Goal: Transaction & Acquisition: Purchase product/service

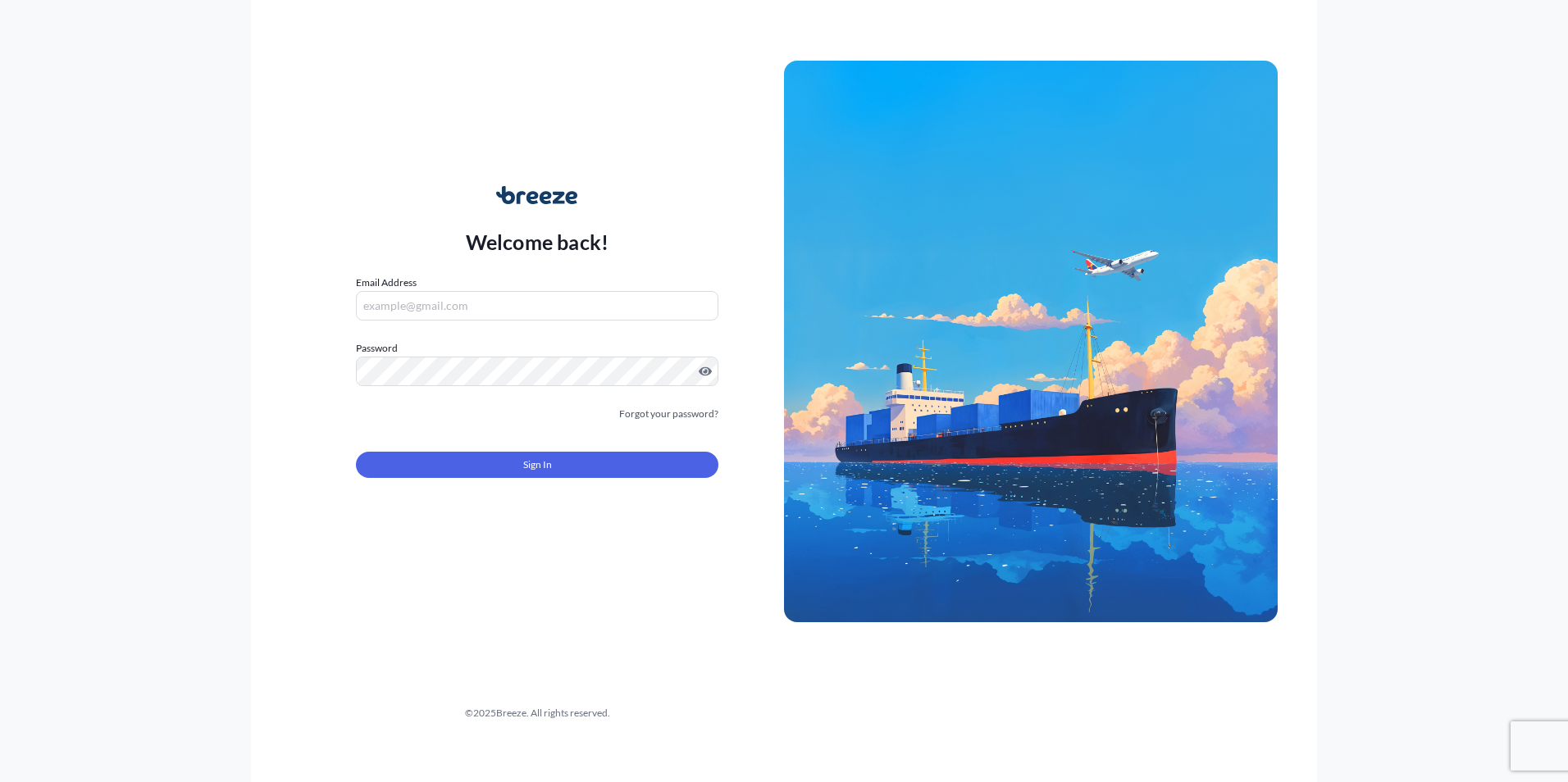
type input "[PERSON_NAME][EMAIL_ADDRESS][DOMAIN_NAME]"
click at [407, 518] on div "Welcome back! Email Address [PERSON_NAME][EMAIL_ADDRESS][DOMAIN_NAME] Password …" at bounding box center [537, 342] width 493 height 377
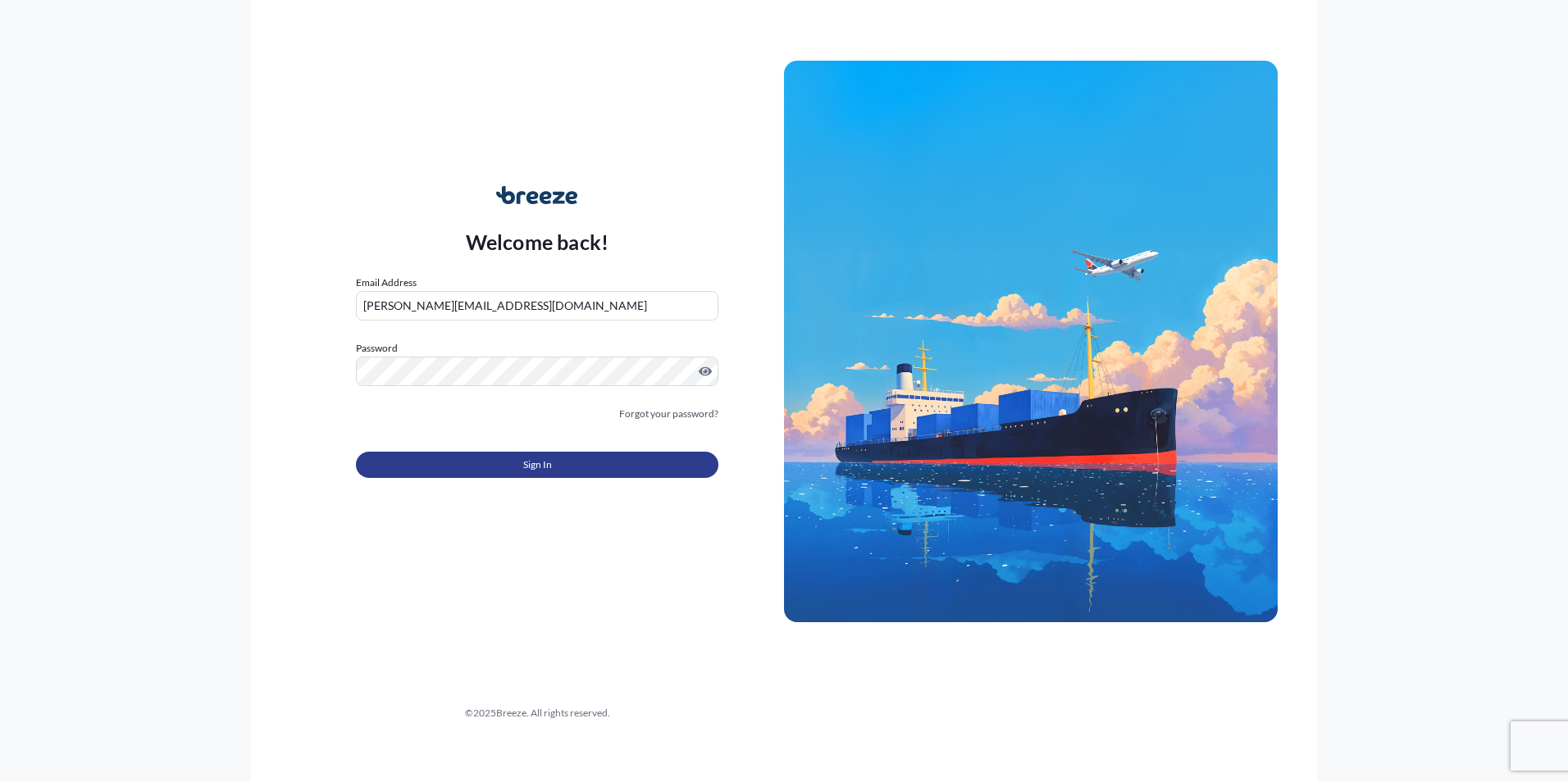
click at [447, 473] on button "Sign In" at bounding box center [537, 464] width 362 height 26
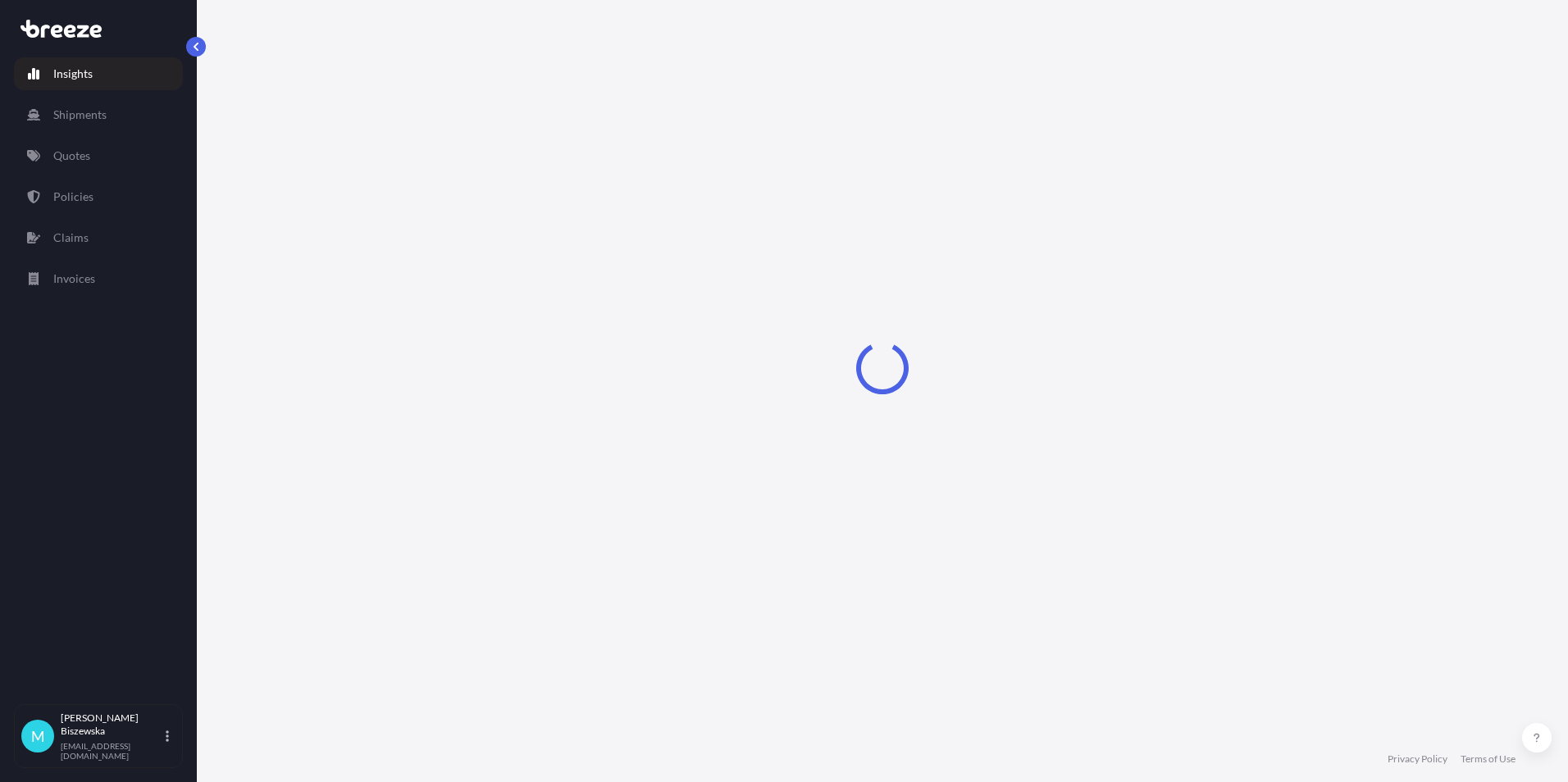
select select "2025"
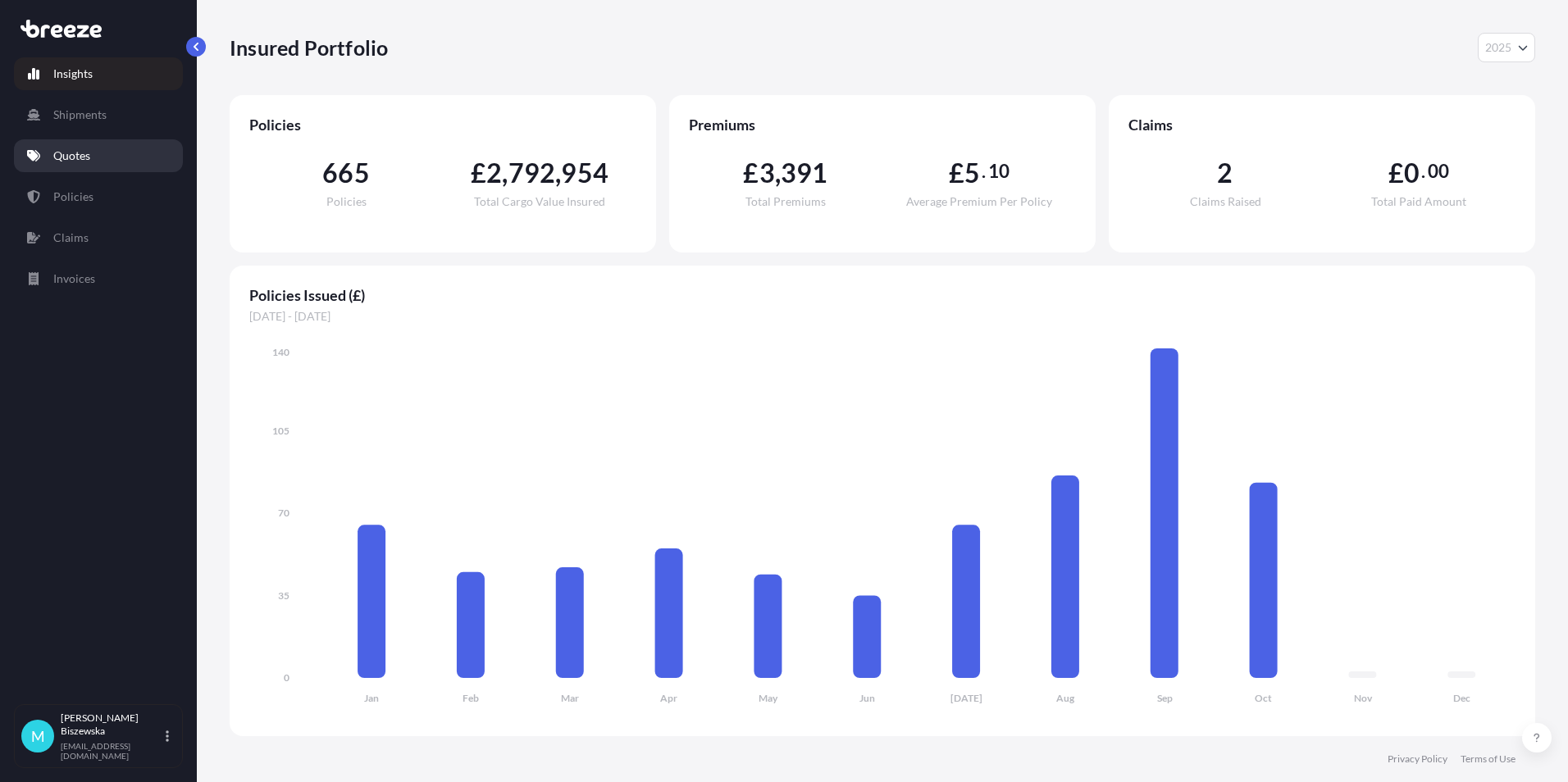
click at [102, 161] on link "Quotes" at bounding box center [98, 156] width 169 height 33
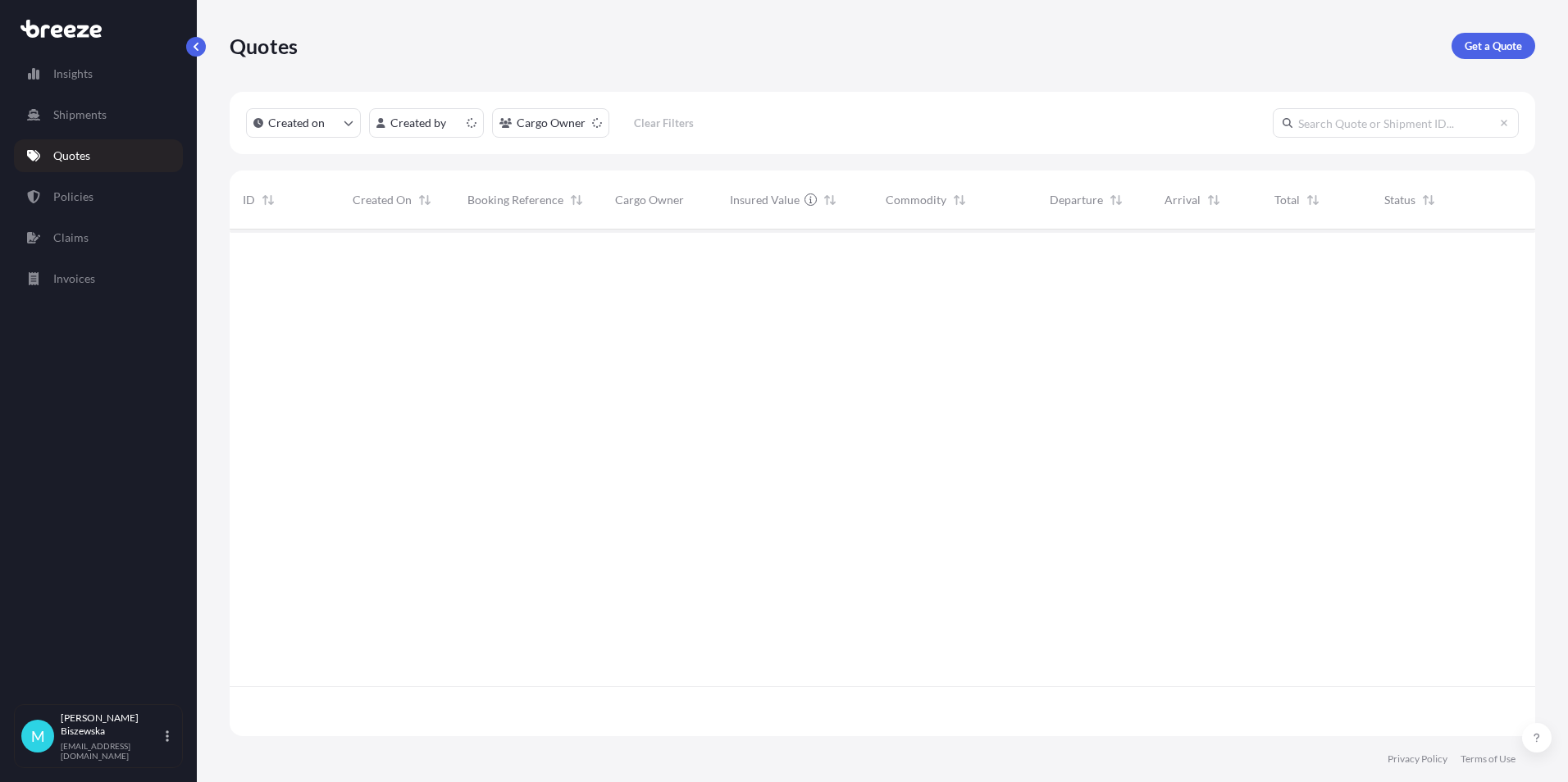
scroll to position [503, 1293]
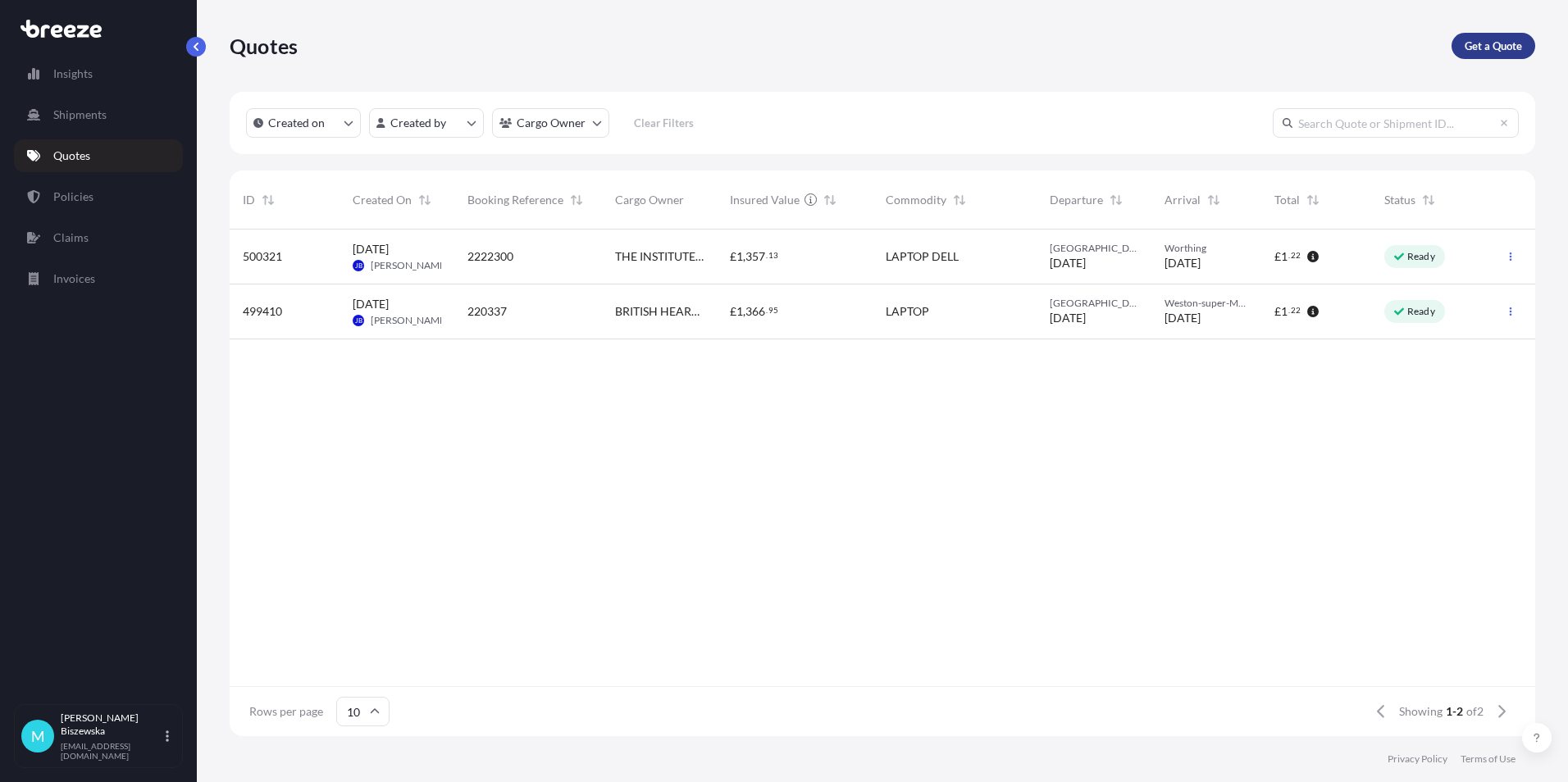
click at [1469, 50] on p "Get a Quote" at bounding box center [1492, 45] width 57 height 16
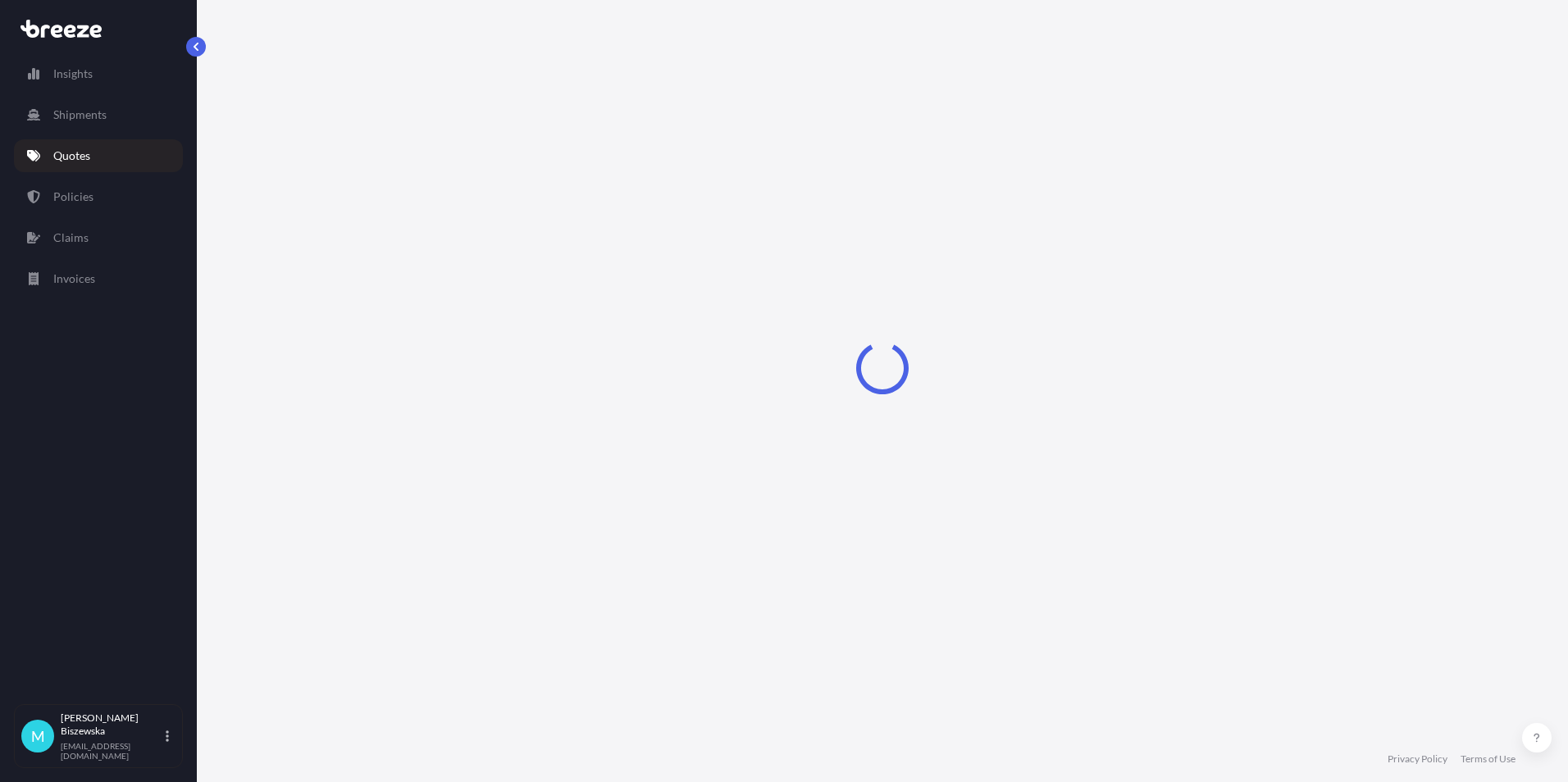
select select "Sea"
select select "1"
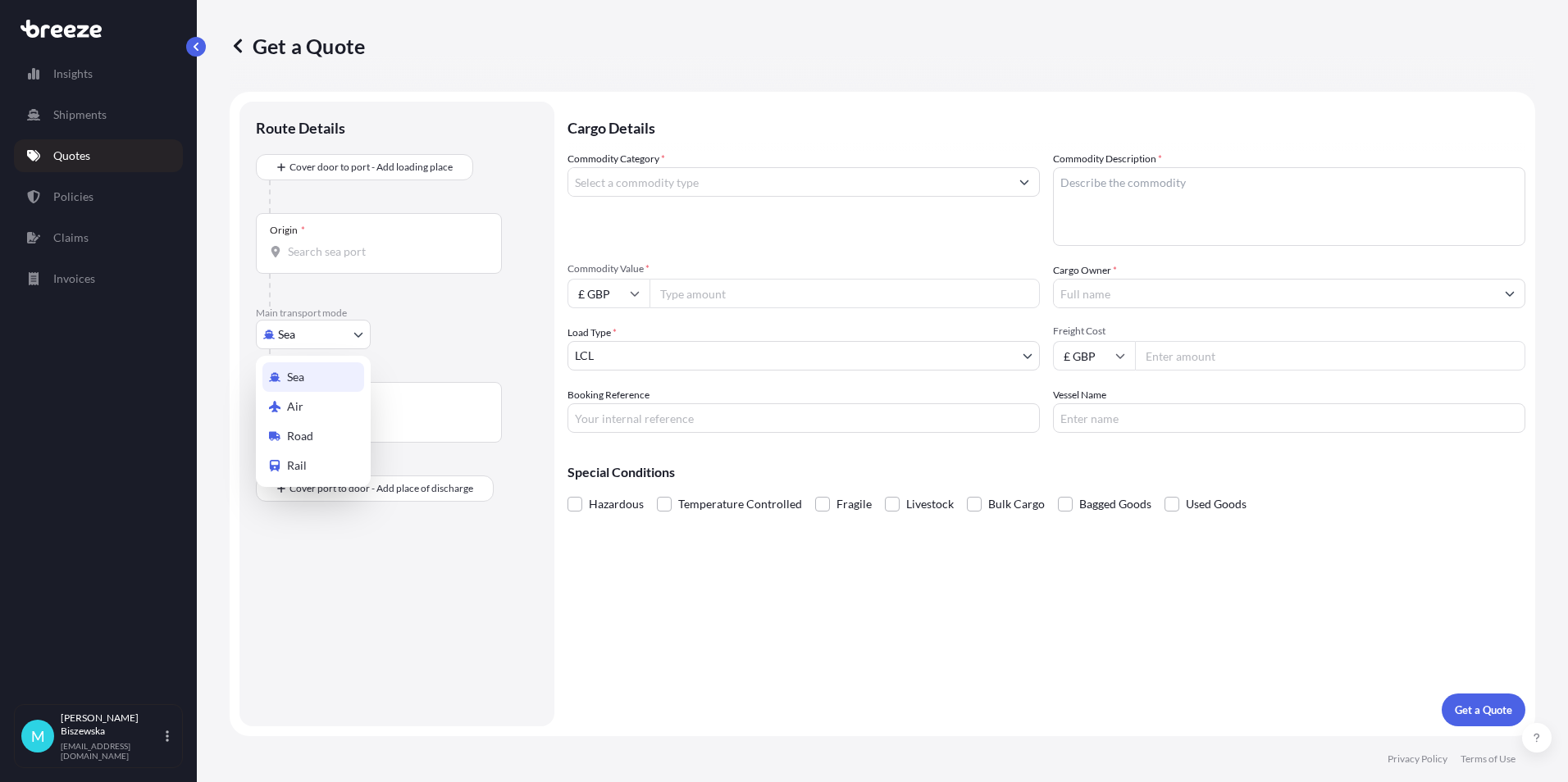
click at [283, 335] on body "Insights Shipments Quotes Policies Claims Invoices M [PERSON_NAME] [PERSON_NAME…" at bounding box center [784, 391] width 1568 height 782
click at [298, 430] on span "Road" at bounding box center [299, 435] width 26 height 16
select select "Road"
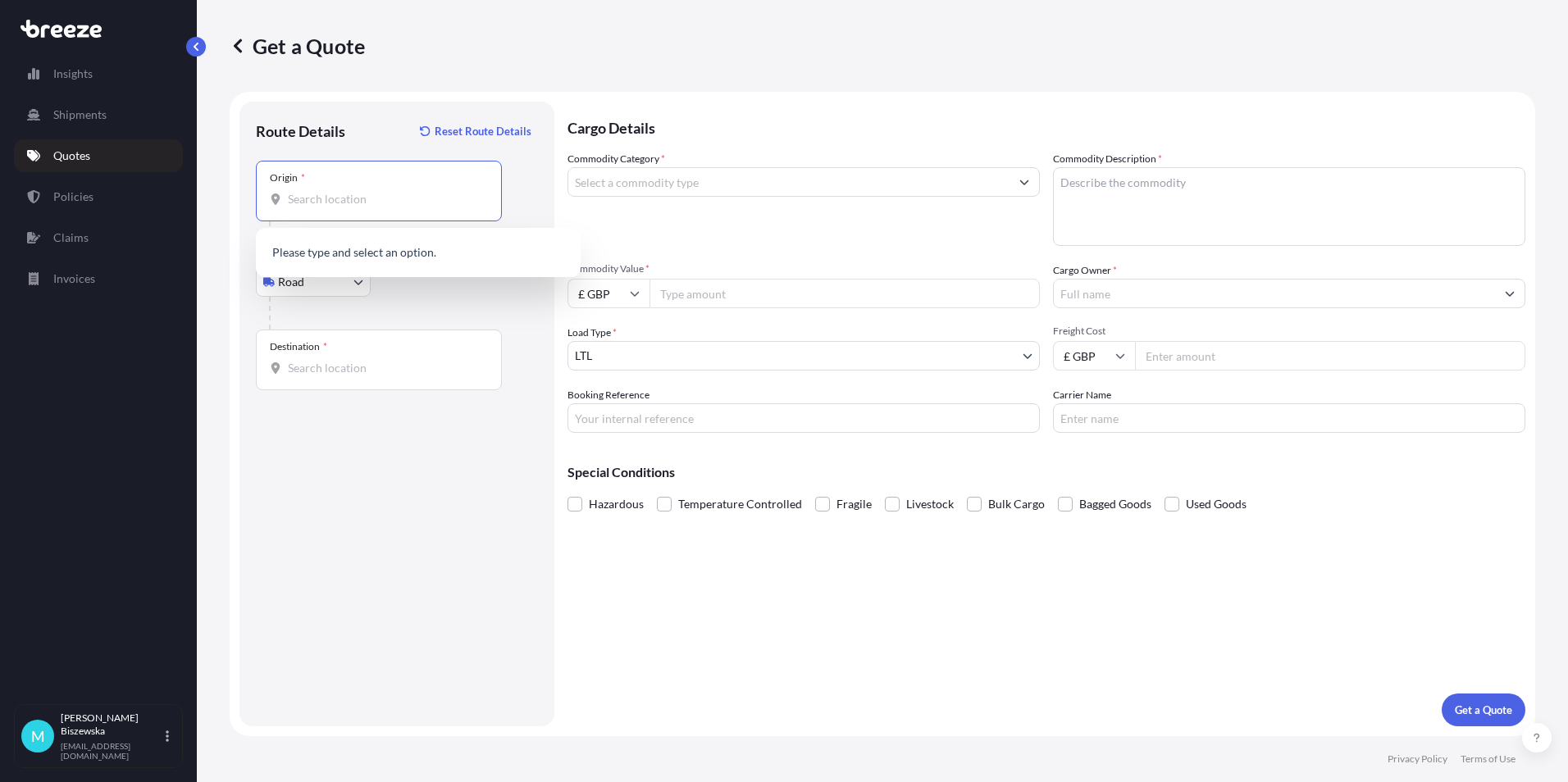
click at [315, 198] on input "Origin *" at bounding box center [384, 199] width 194 height 16
paste input "W4 5YG"
click at [423, 262] on div "[GEOGRAPHIC_DATA] W4 5YG , [GEOGRAPHIC_DATA]" at bounding box center [418, 258] width 311 height 46
type input "[GEOGRAPHIC_DATA] W4 5YG, [GEOGRAPHIC_DATA]"
click at [457, 301] on div at bounding box center [403, 313] width 269 height 33
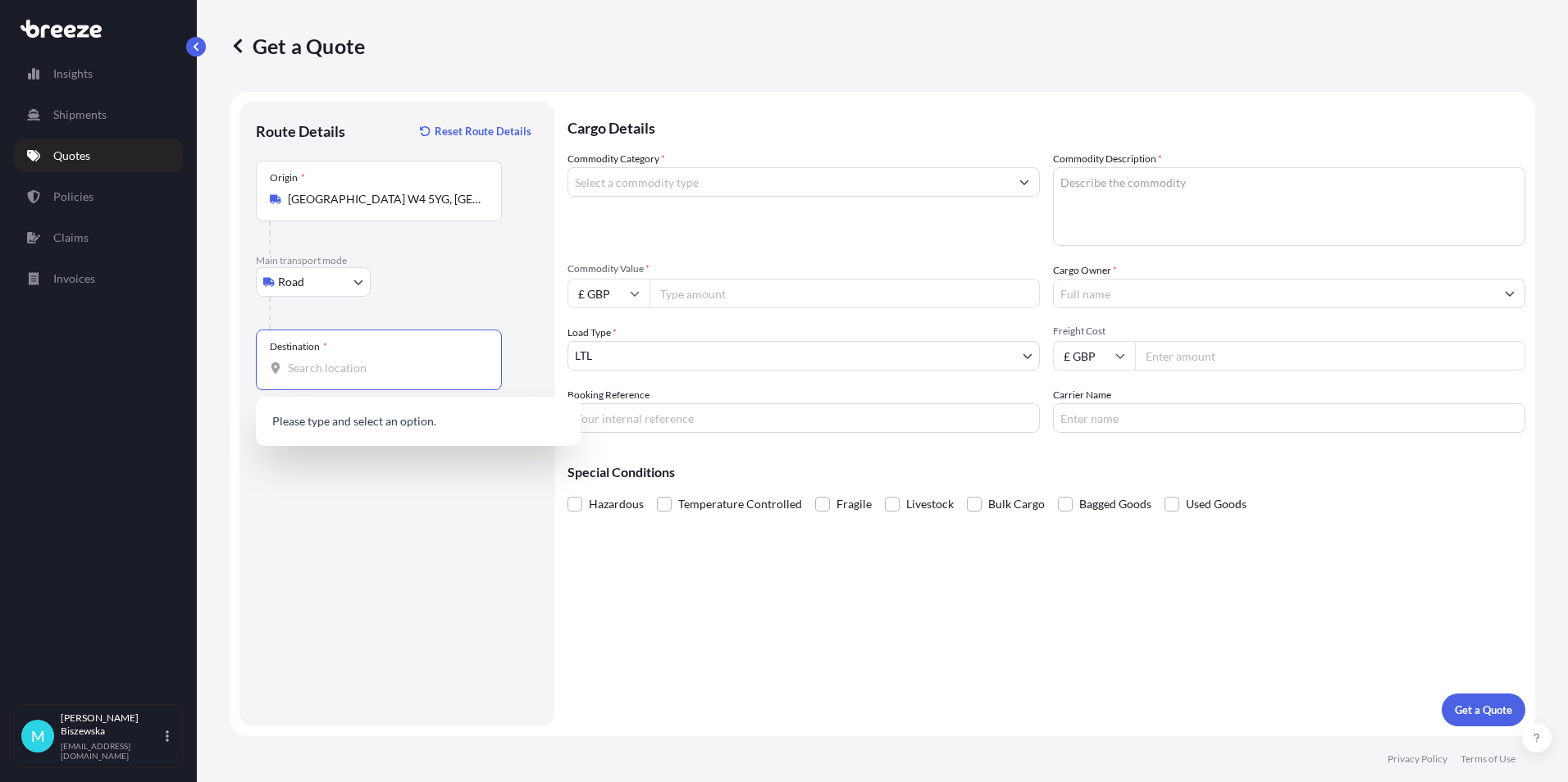
click at [292, 364] on input "Destination *" at bounding box center [384, 367] width 194 height 16
paste input "G82 2SS"
type input "Dumbarton G82 2SS, [GEOGRAPHIC_DATA]"
click at [634, 565] on div "Cargo Details Commodity Category * Commodity Description * Commodity Value * £ …" at bounding box center [1046, 414] width 957 height 625
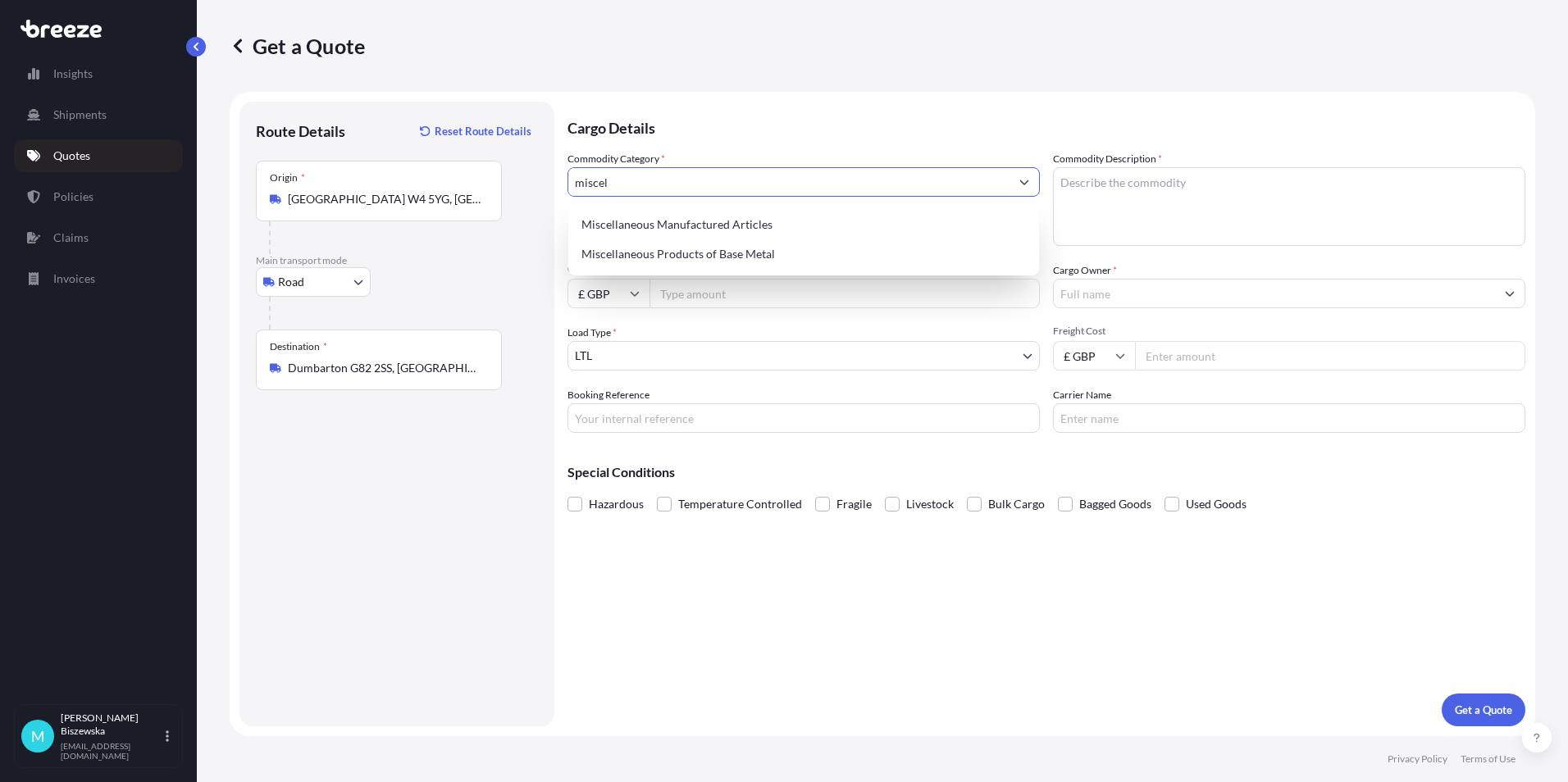
click at [650, 181] on input "miscel" at bounding box center [788, 182] width 441 height 30
click at [670, 218] on div "Miscellaneous Manufactured Articles" at bounding box center [804, 224] width 457 height 30
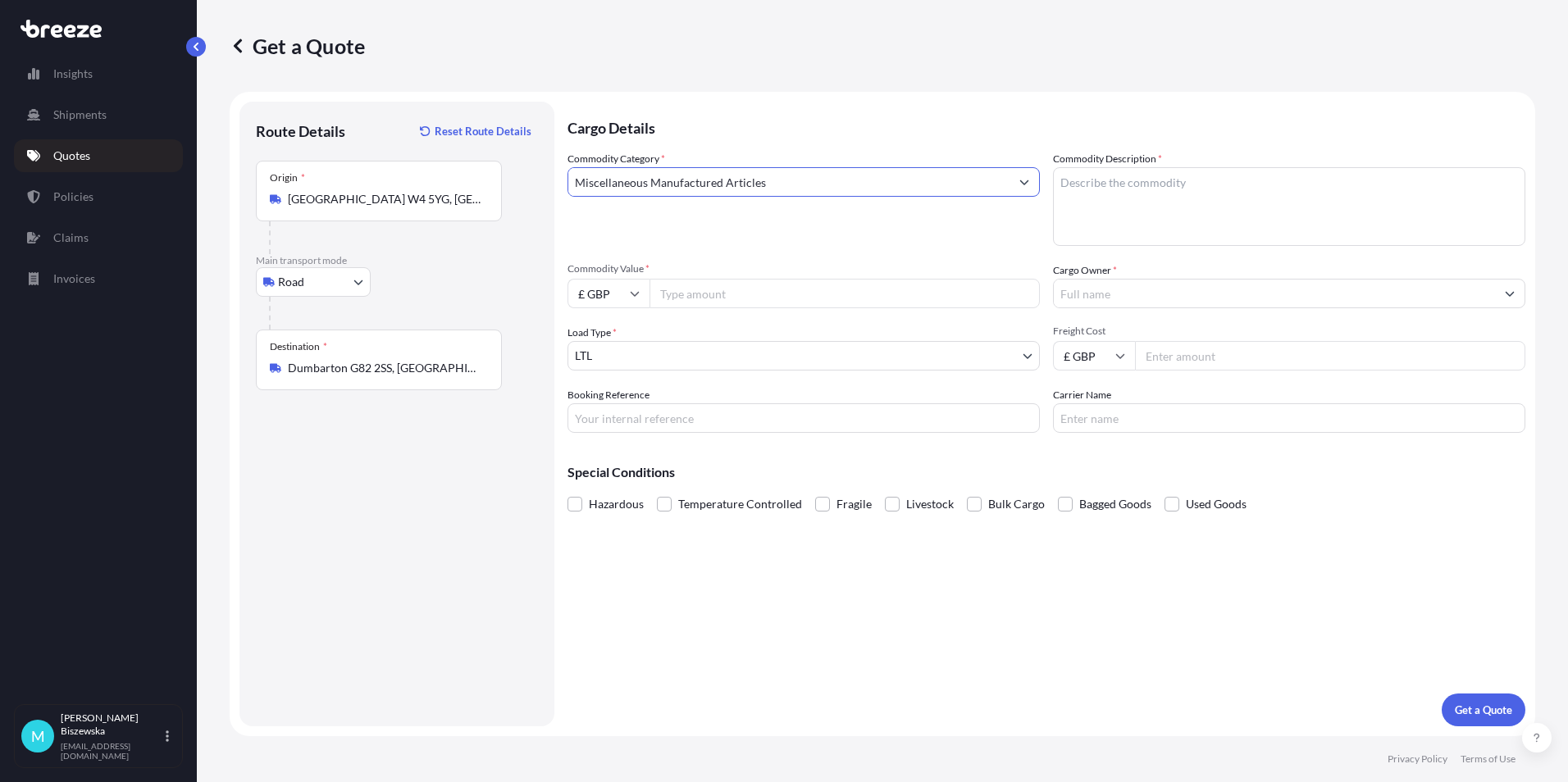
type input "Miscellaneous Manufactured Articles"
click at [758, 139] on p "Cargo Details" at bounding box center [1046, 127] width 957 height 49
click at [680, 293] on input "Commodity Value *" at bounding box center [844, 293] width 390 height 30
type input "1000"
click at [736, 245] on div "Commodity Category * Miscellaneous Manufactured Articles" at bounding box center [803, 198] width 472 height 95
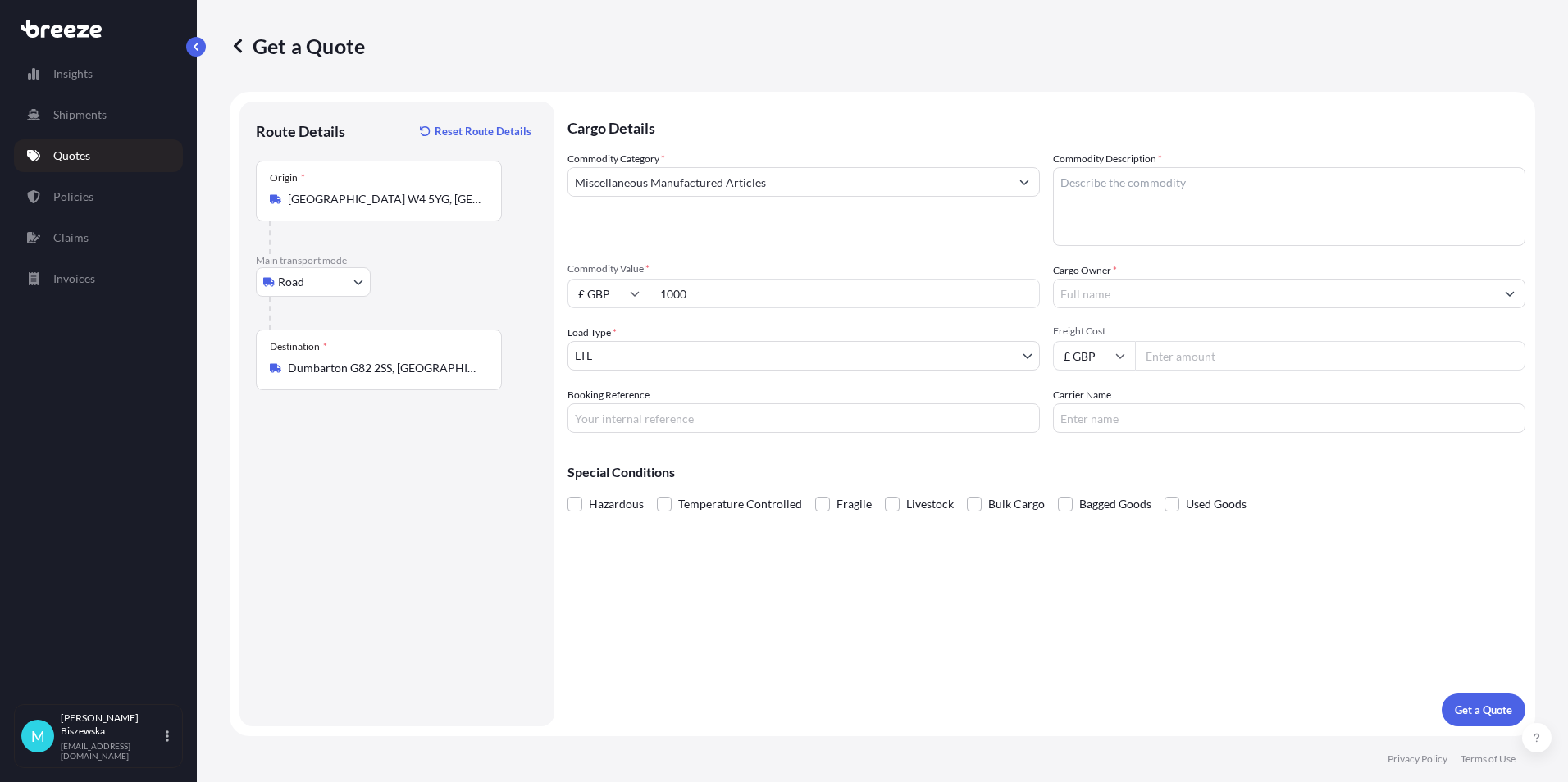
click at [606, 415] on input "Booking Reference" at bounding box center [803, 417] width 472 height 30
paste input "2225151"
type input "2225151"
click at [735, 611] on div "Cargo Details Commodity Category * Miscellaneous Manufactured Articles Commodit…" at bounding box center [1046, 414] width 957 height 625
click at [1103, 207] on textarea "Commodity Description *" at bounding box center [1288, 207] width 472 height 79
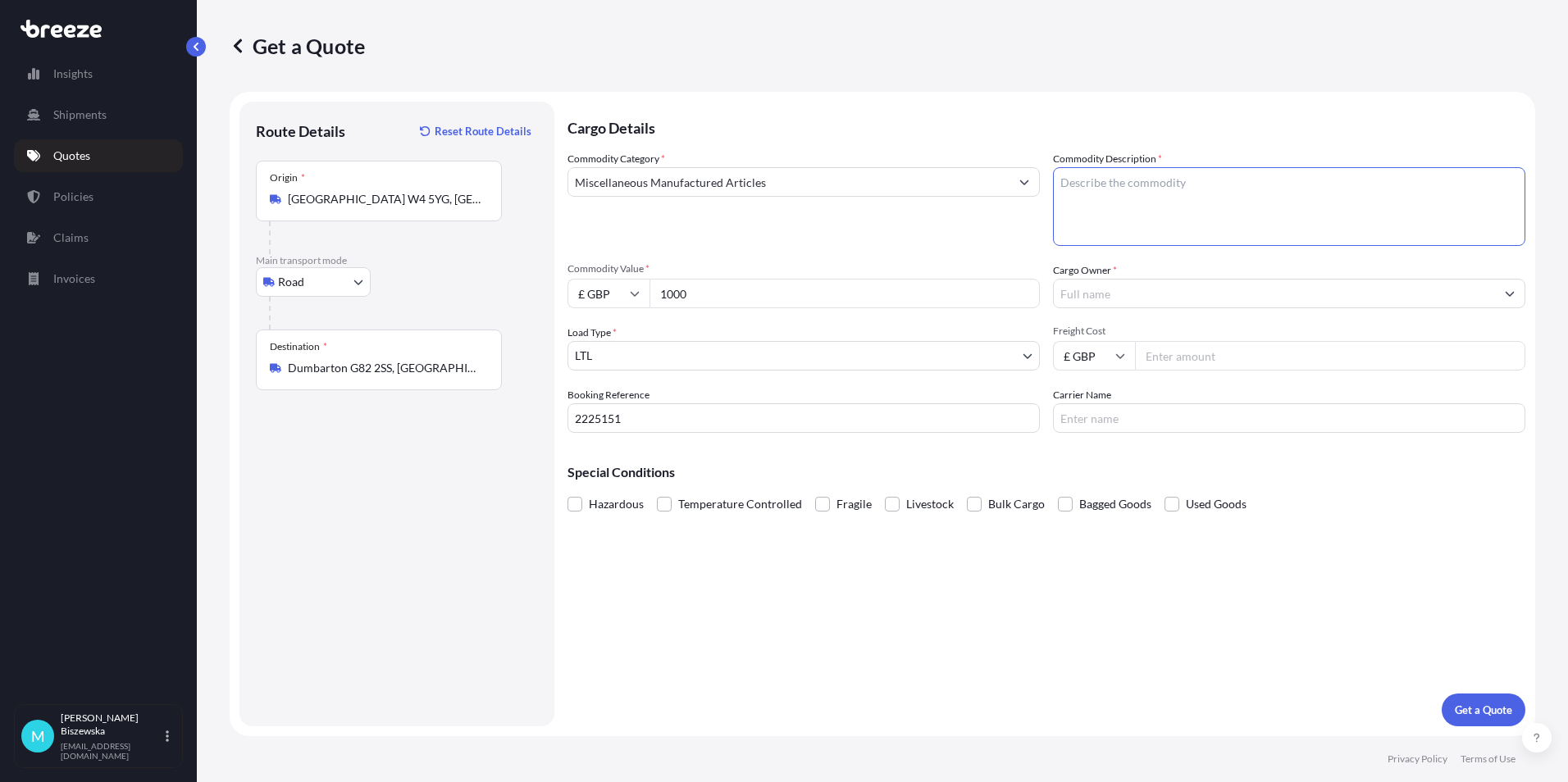
paste textarea "4 boxes of networking equipment"
type textarea "4 boxes of networking equipment"
drag, startPoint x: 985, startPoint y: 252, endPoint x: 1071, endPoint y: 286, distance: 92.5
click at [990, 252] on div "Commodity Category * Miscellaneous Manufactured Articles Commodity Description …" at bounding box center [1046, 292] width 957 height 282
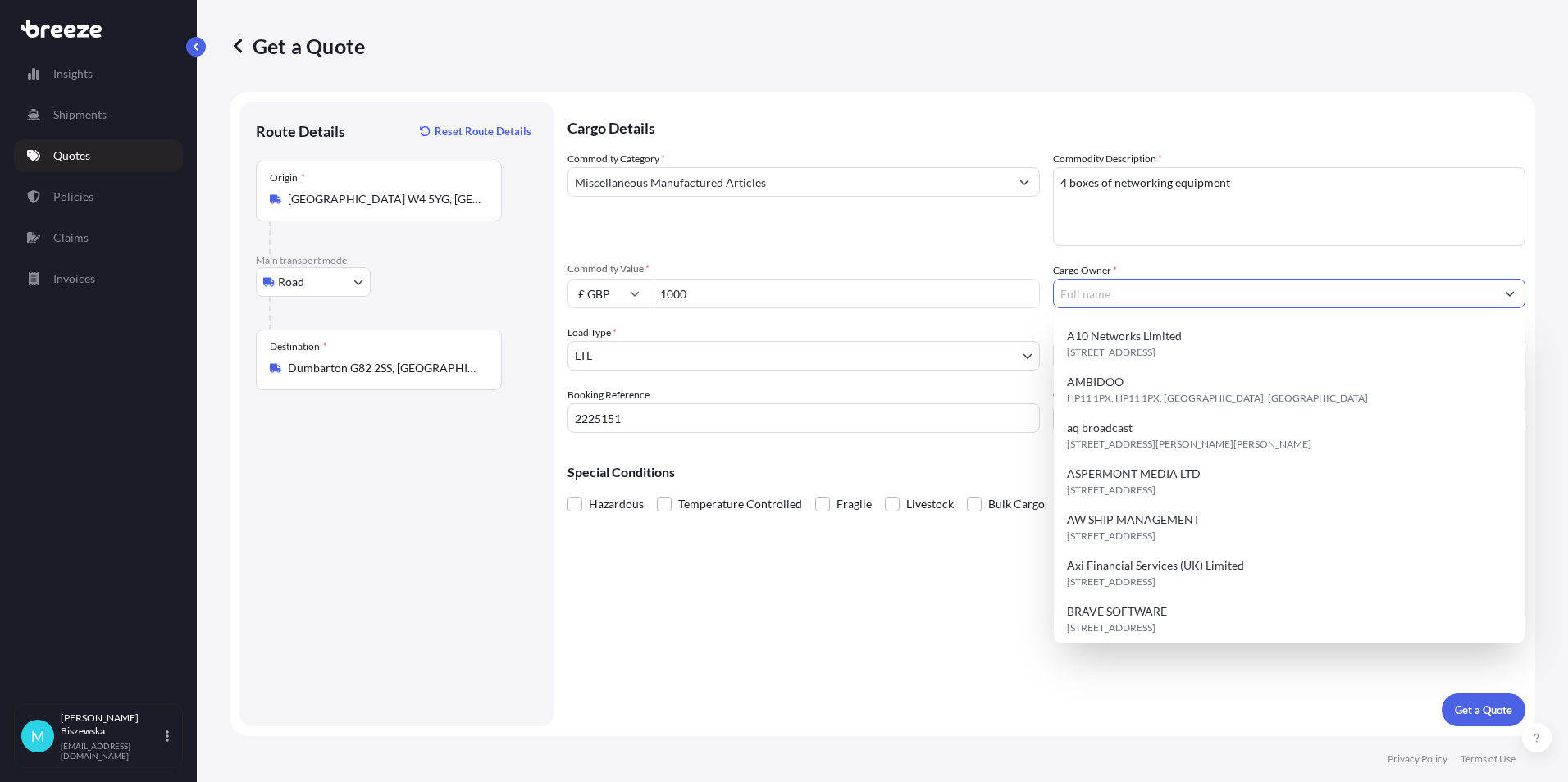
click at [1084, 290] on input "Cargo Owner *" at bounding box center [1274, 293] width 441 height 30
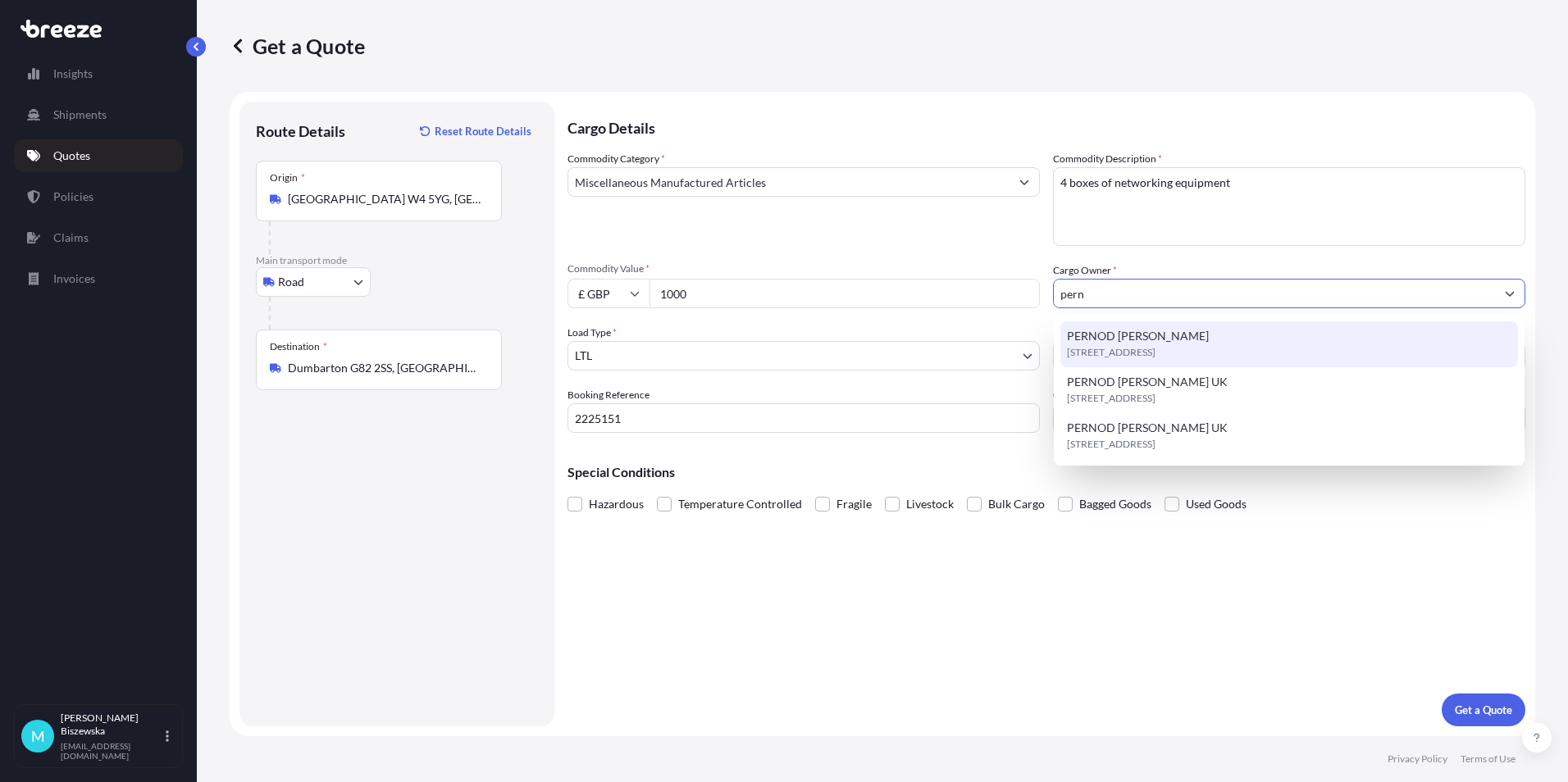
click at [1129, 331] on span "PERNOD [PERSON_NAME]" at bounding box center [1137, 336] width 142 height 16
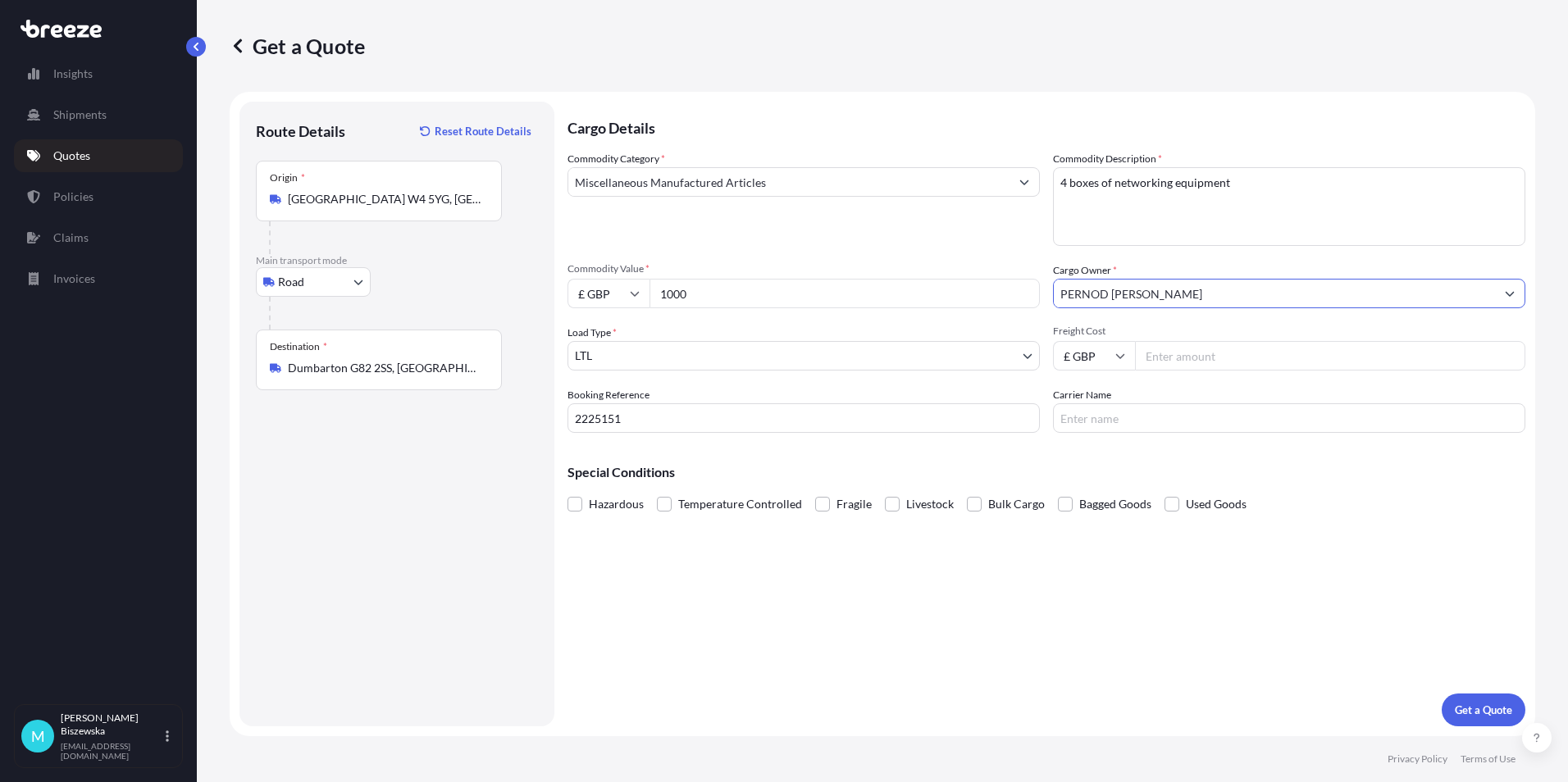
type input "PERNOD [PERSON_NAME]"
drag, startPoint x: 1112, startPoint y: 179, endPoint x: 1001, endPoint y: 190, distance: 111.5
click at [1001, 190] on div "Commodity Category * Miscellaneous Manufactured Articles Commodity Description …" at bounding box center [1046, 292] width 957 height 282
type textarea "networking equipment"
click at [1003, 227] on div "Commodity Category * Miscellaneous Manufactured Articles" at bounding box center [803, 198] width 472 height 95
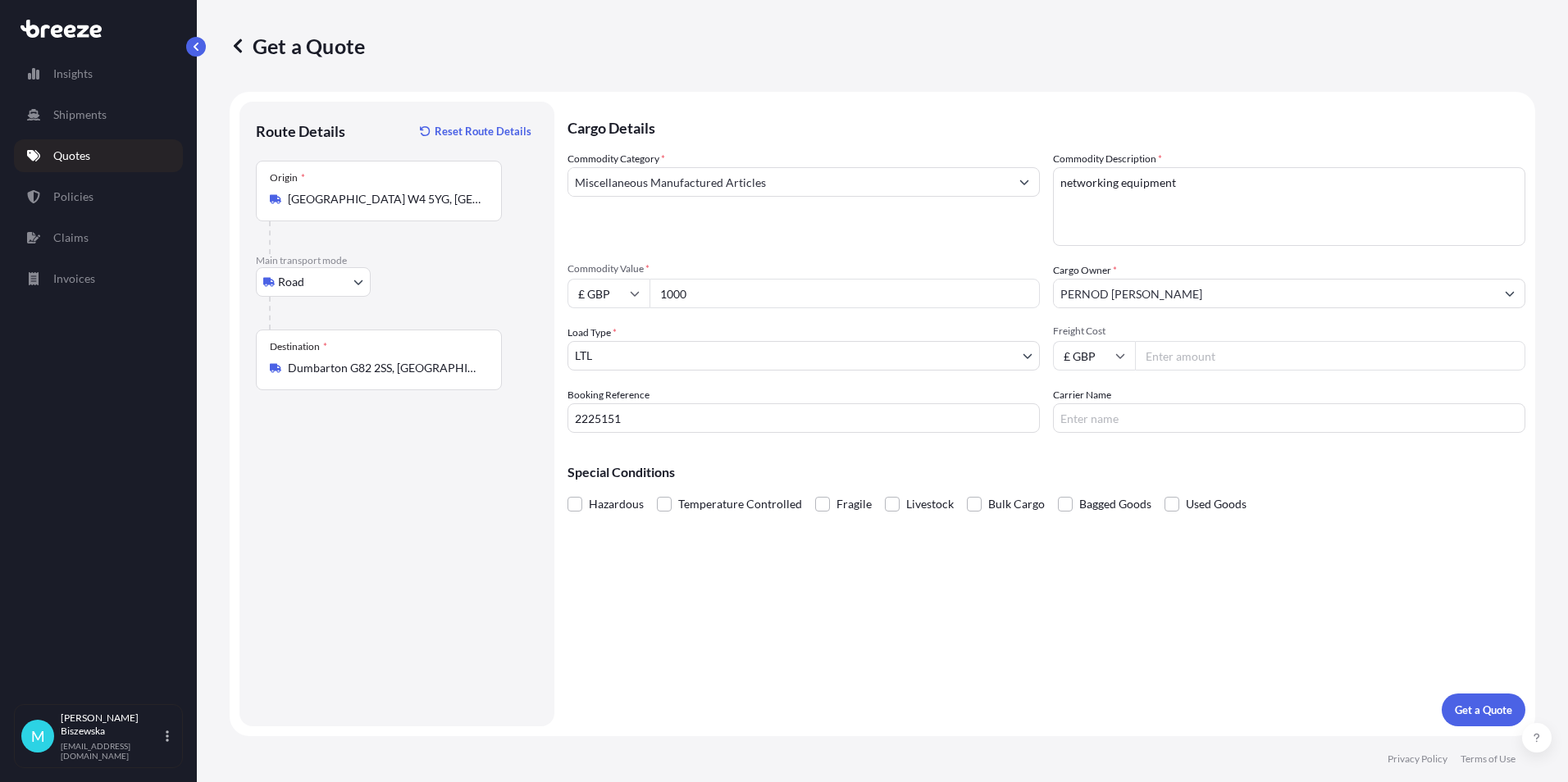
click at [1185, 354] on input "Freight Cost" at bounding box center [1330, 355] width 390 height 30
type input "57.90"
click at [1104, 450] on div "Special Conditions Hazardous Temperature Controlled Fragile Livestock Bulk Carg…" at bounding box center [1046, 481] width 957 height 71
click at [1469, 705] on p "Get a Quote" at bounding box center [1483, 709] width 57 height 16
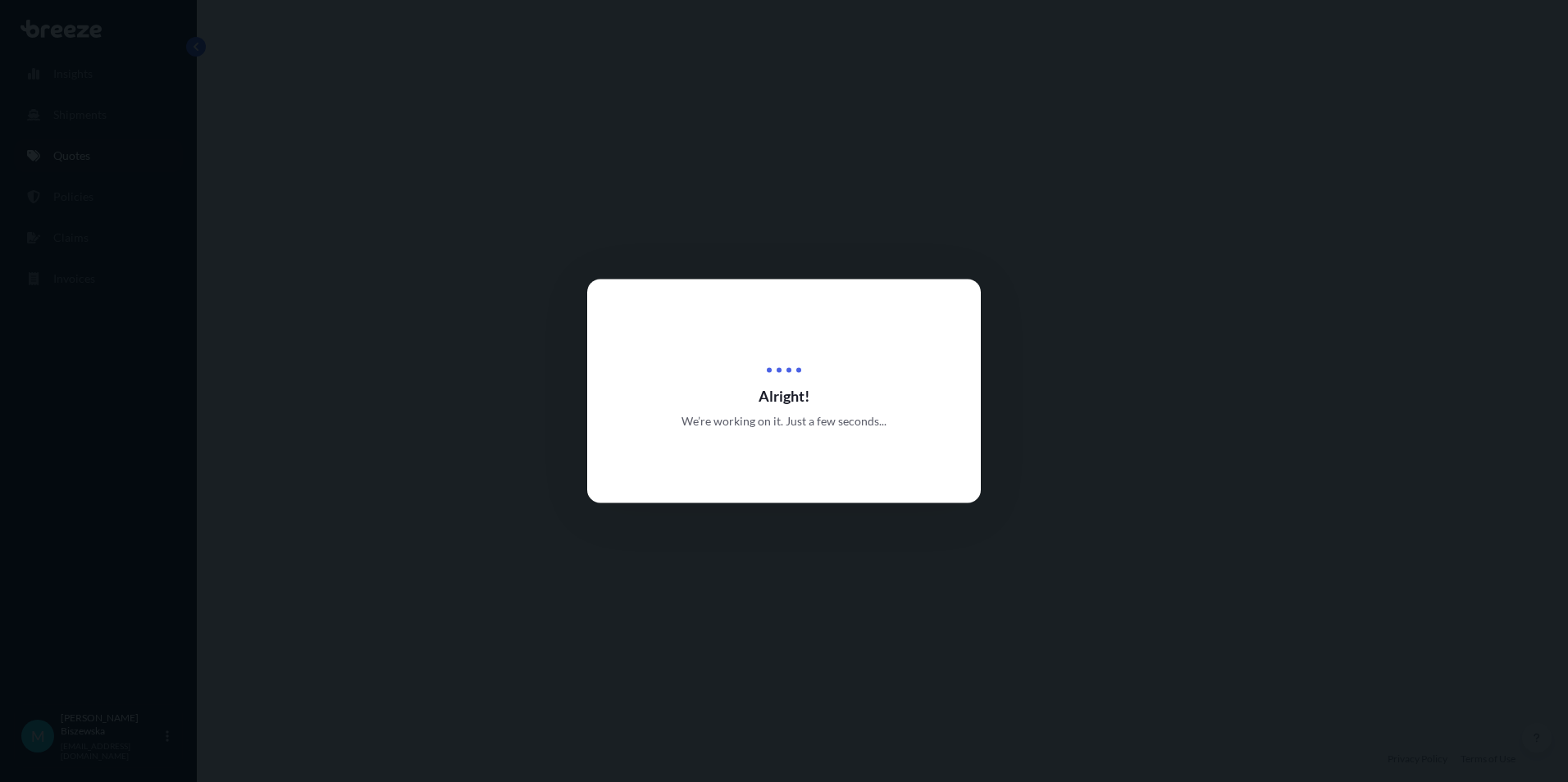
select select "Road"
select select "1"
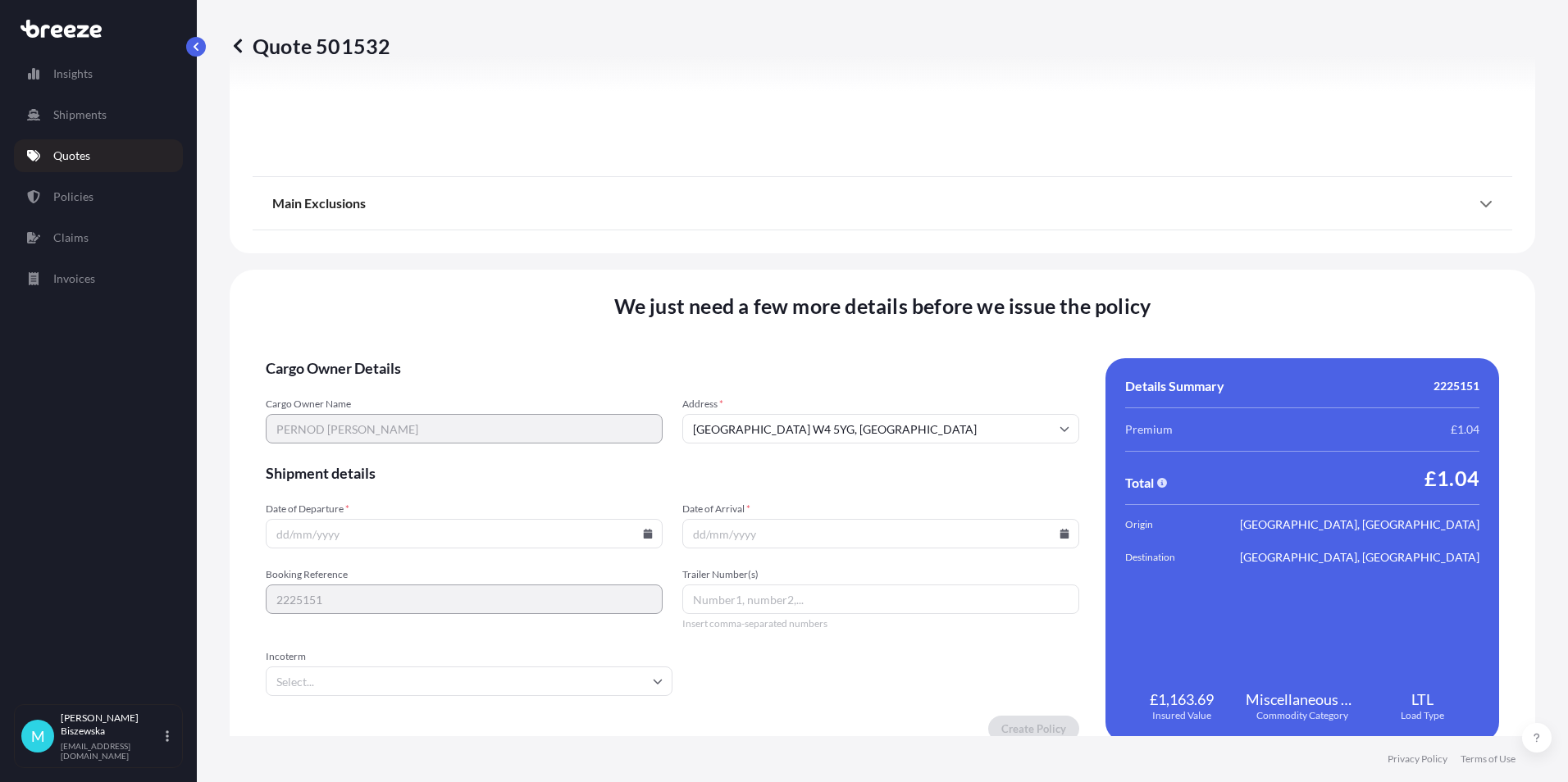
scroll to position [1820, 0]
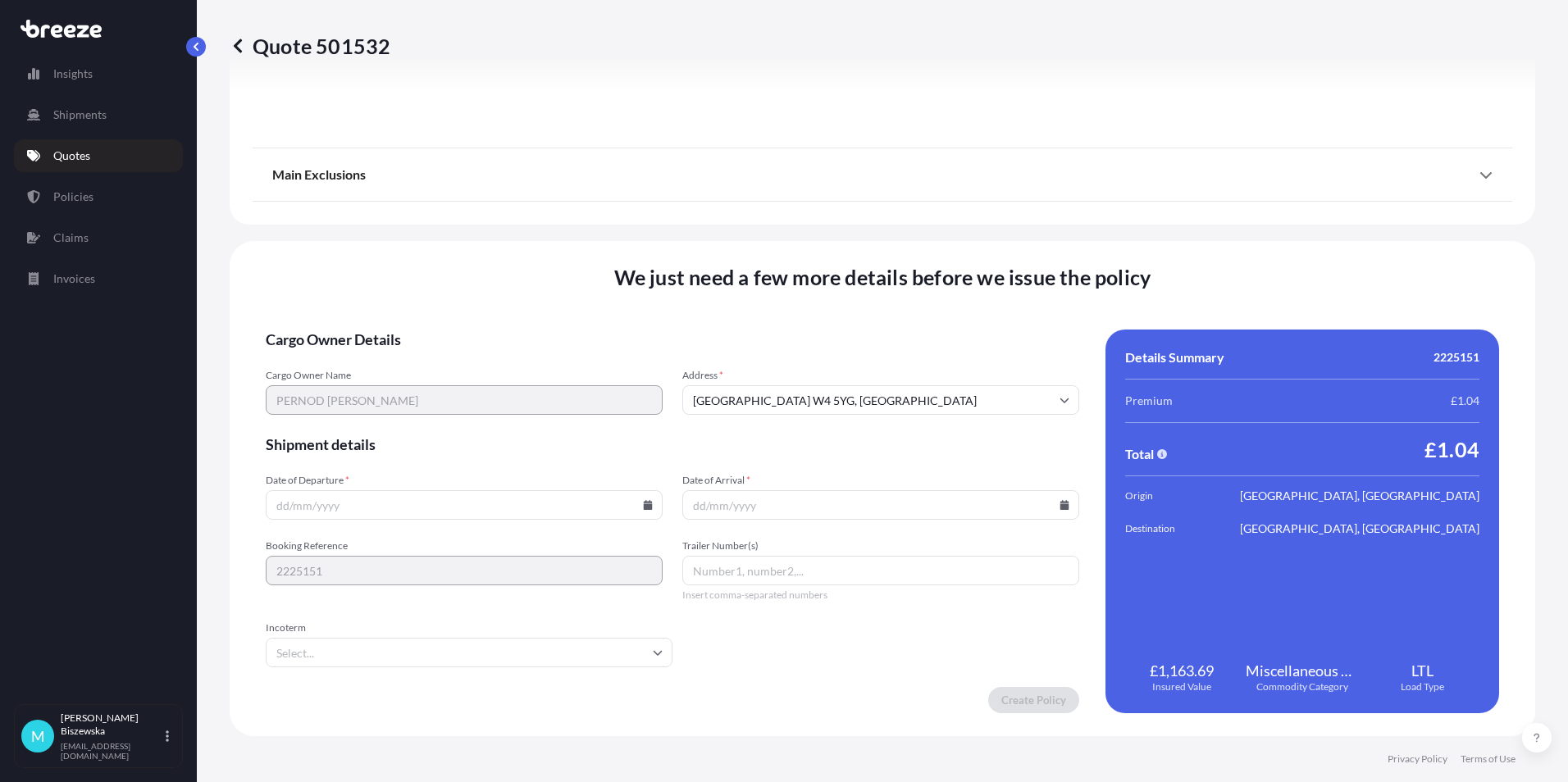
click at [643, 504] on icon at bounding box center [648, 505] width 10 height 10
click at [424, 354] on button "15" at bounding box center [423, 359] width 26 height 26
type input "[DATE]"
click at [1060, 503] on icon at bounding box center [1065, 505] width 10 height 10
click at [876, 357] on button "16" at bounding box center [874, 359] width 26 height 26
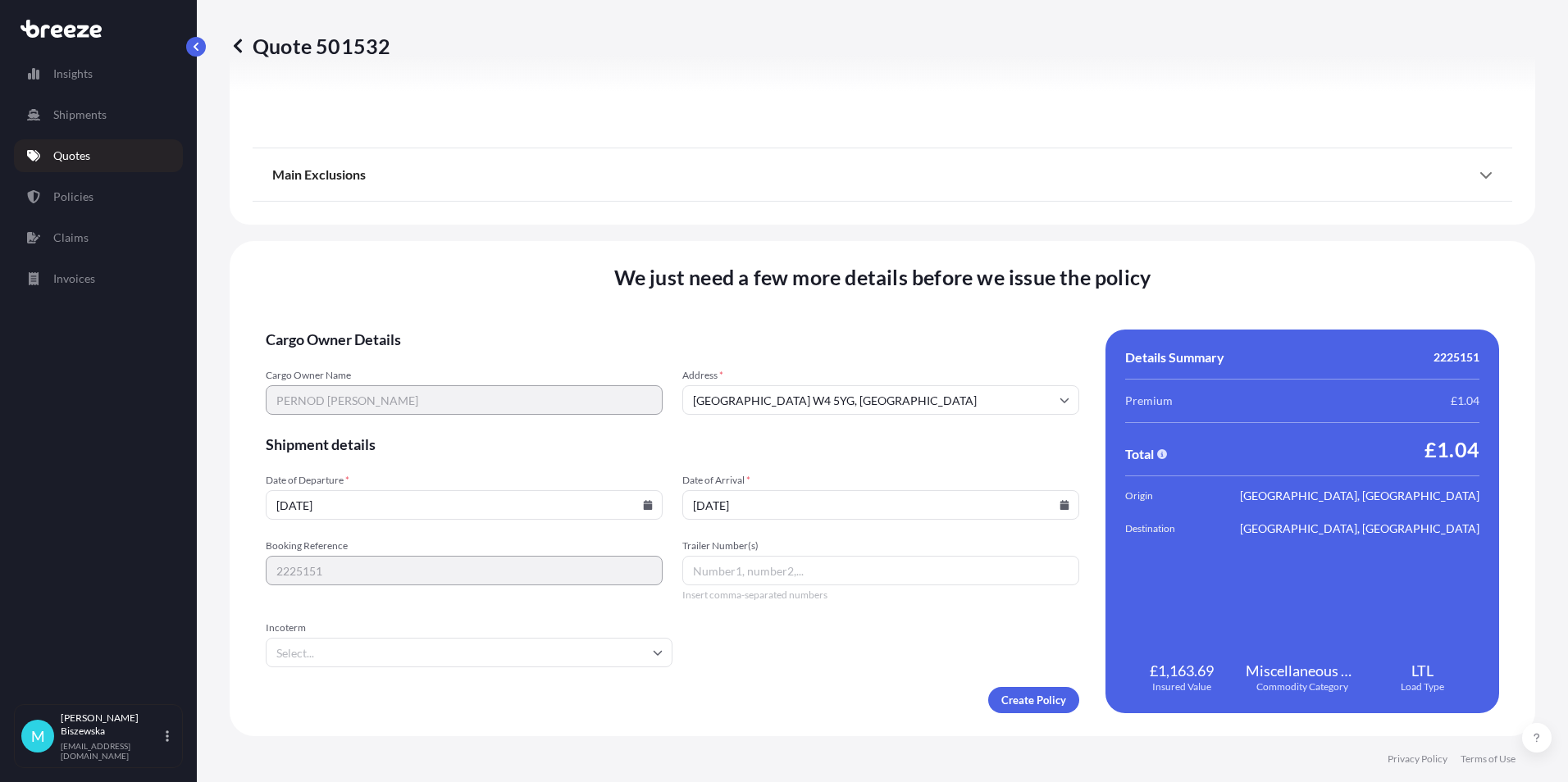
type input "[DATE]"
drag, startPoint x: 875, startPoint y: 670, endPoint x: 1021, endPoint y: 707, distance: 150.6
click at [878, 671] on form "Cargo Owner Details Cargo Owner Name PERNOD [PERSON_NAME] Address * [GEOGRAPHIC…" at bounding box center [672, 521] width 814 height 383
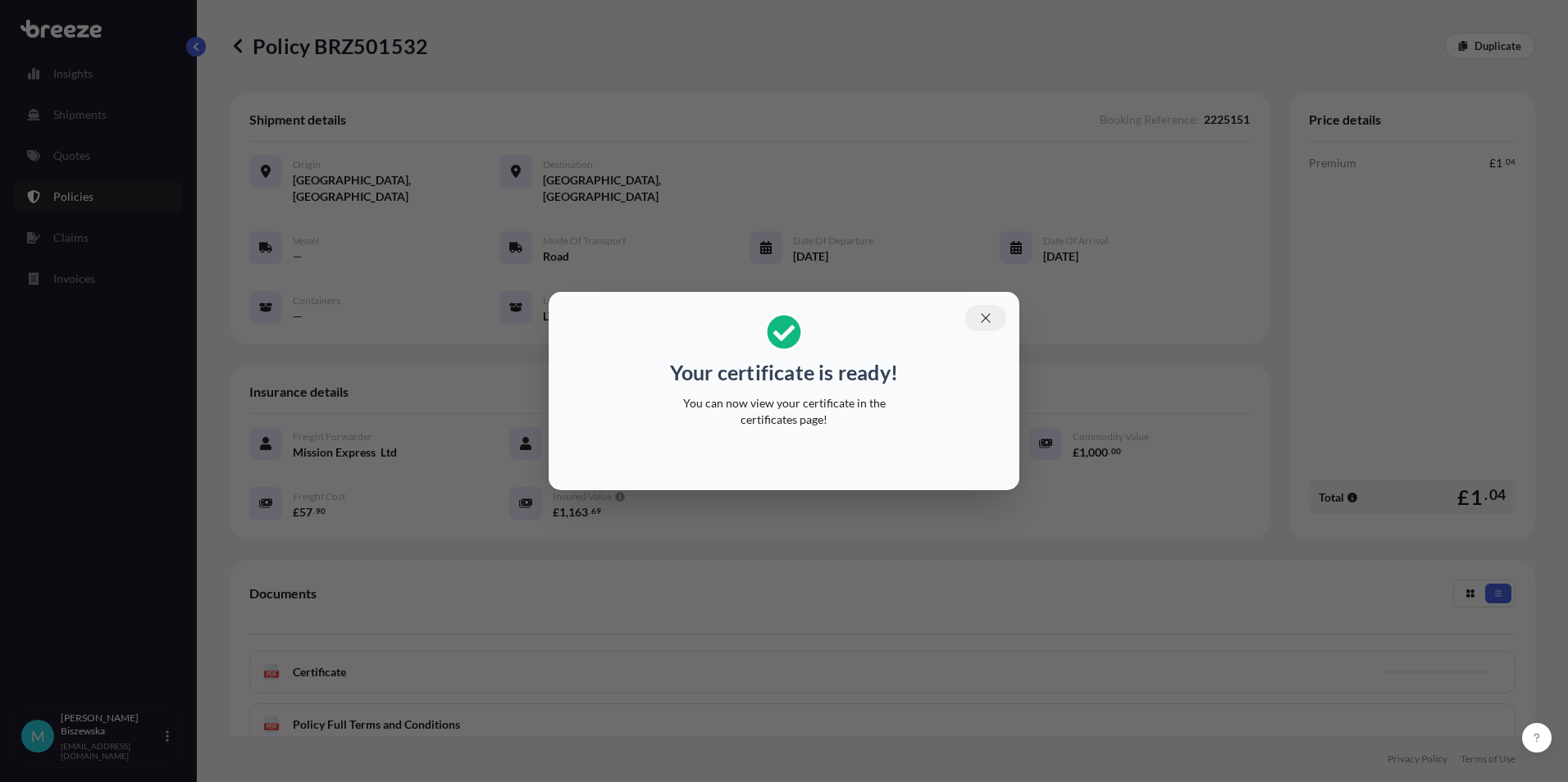
click at [983, 322] on icon "button" at bounding box center [985, 317] width 14 height 14
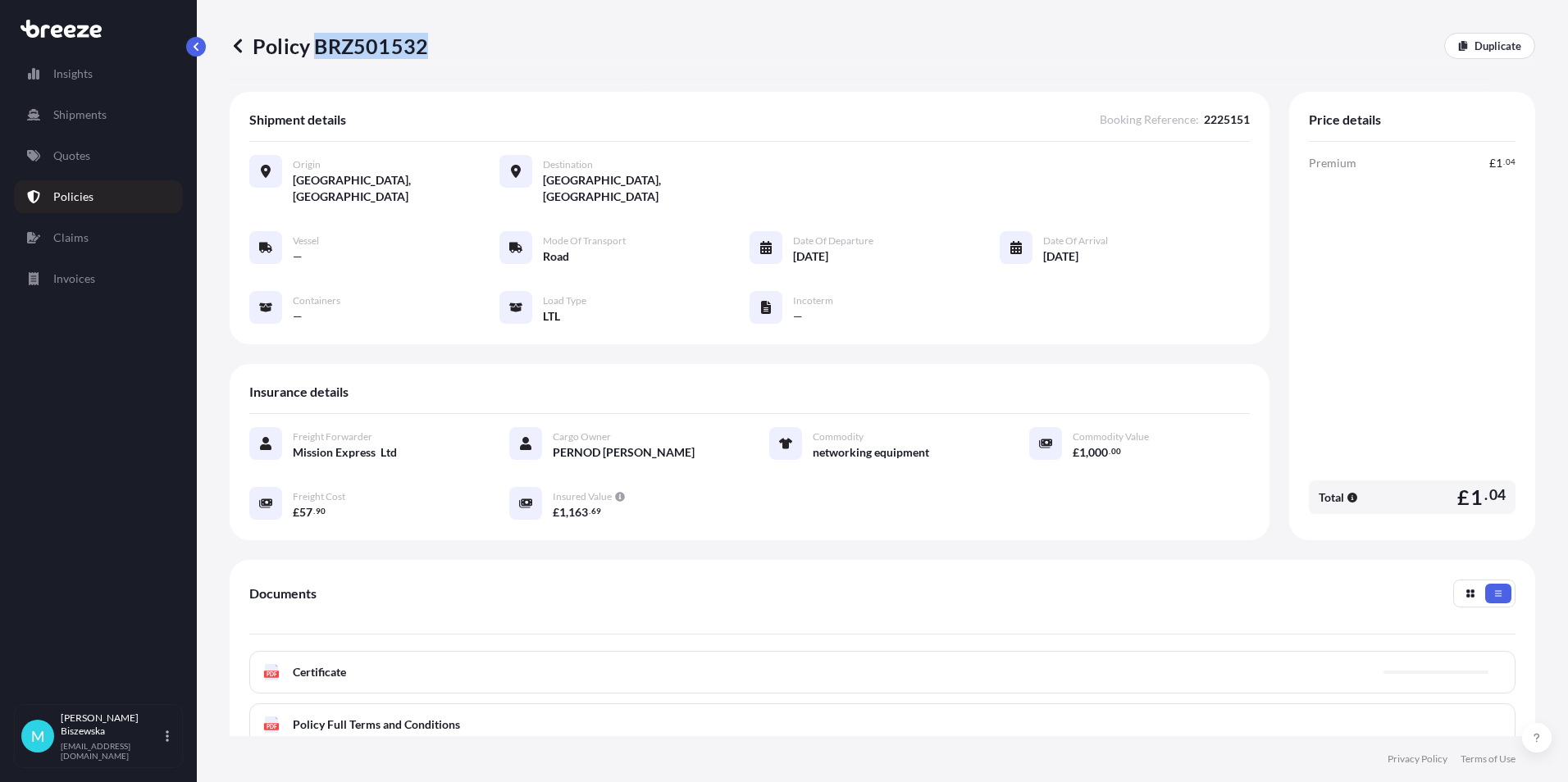
drag, startPoint x: 316, startPoint y: 43, endPoint x: 424, endPoint y: 45, distance: 108.0
click at [424, 45] on p "Policy BRZ501532" at bounding box center [328, 46] width 198 height 26
drag, startPoint x: 424, startPoint y: 45, endPoint x: 406, endPoint y: 45, distance: 18.0
copy p "BRZ501532"
click at [105, 158] on link "Quotes" at bounding box center [98, 156] width 169 height 33
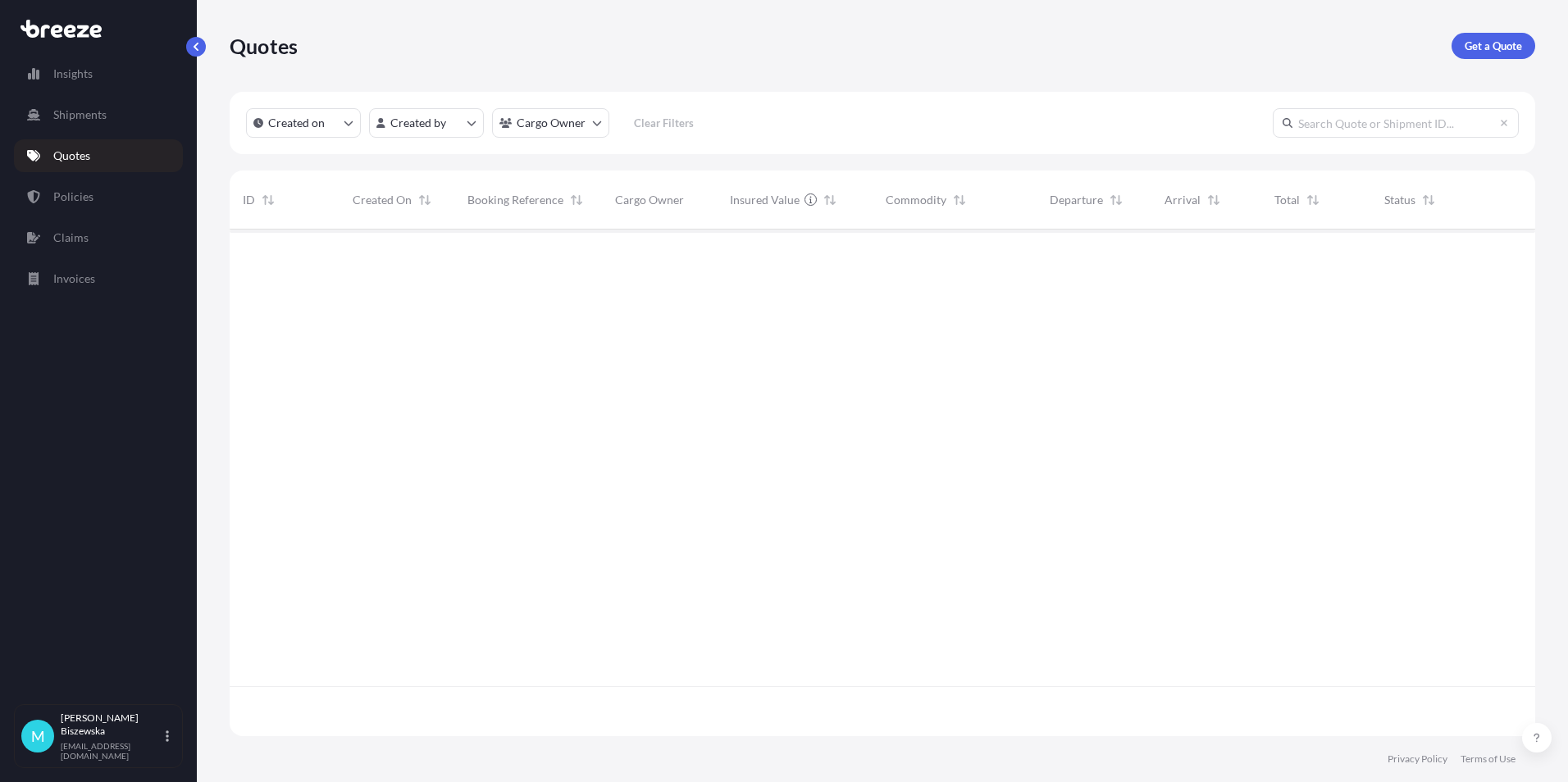
scroll to position [503, 1293]
click at [1470, 44] on p "Get a Quote" at bounding box center [1492, 45] width 57 height 16
select select "Sea"
select select "1"
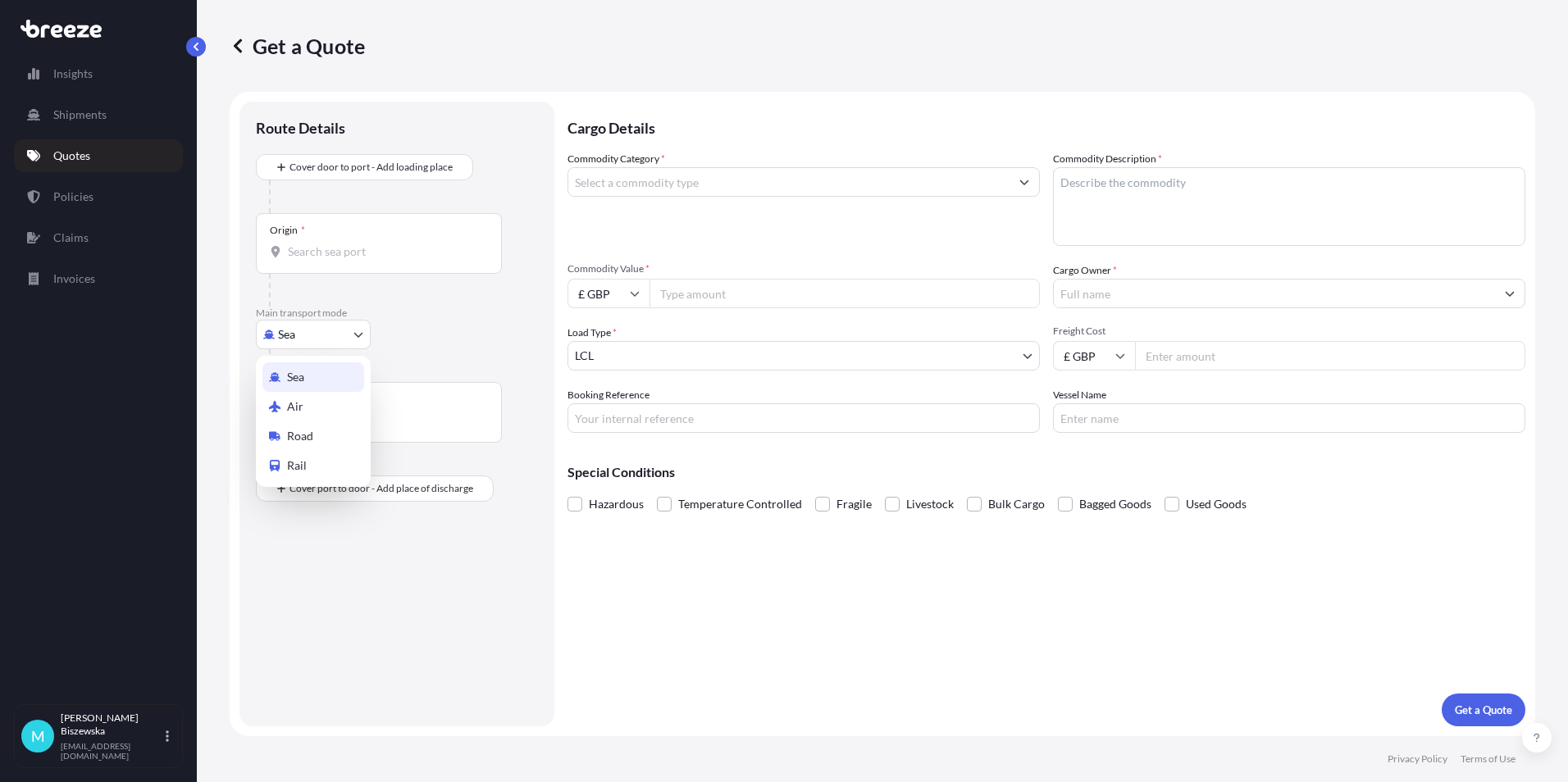
click at [329, 343] on body "Insights Shipments Quotes Policies Claims Invoices M [PERSON_NAME] [PERSON_NAME…" at bounding box center [784, 391] width 1568 height 782
click at [324, 430] on div "Road" at bounding box center [314, 436] width 102 height 30
select select "Road"
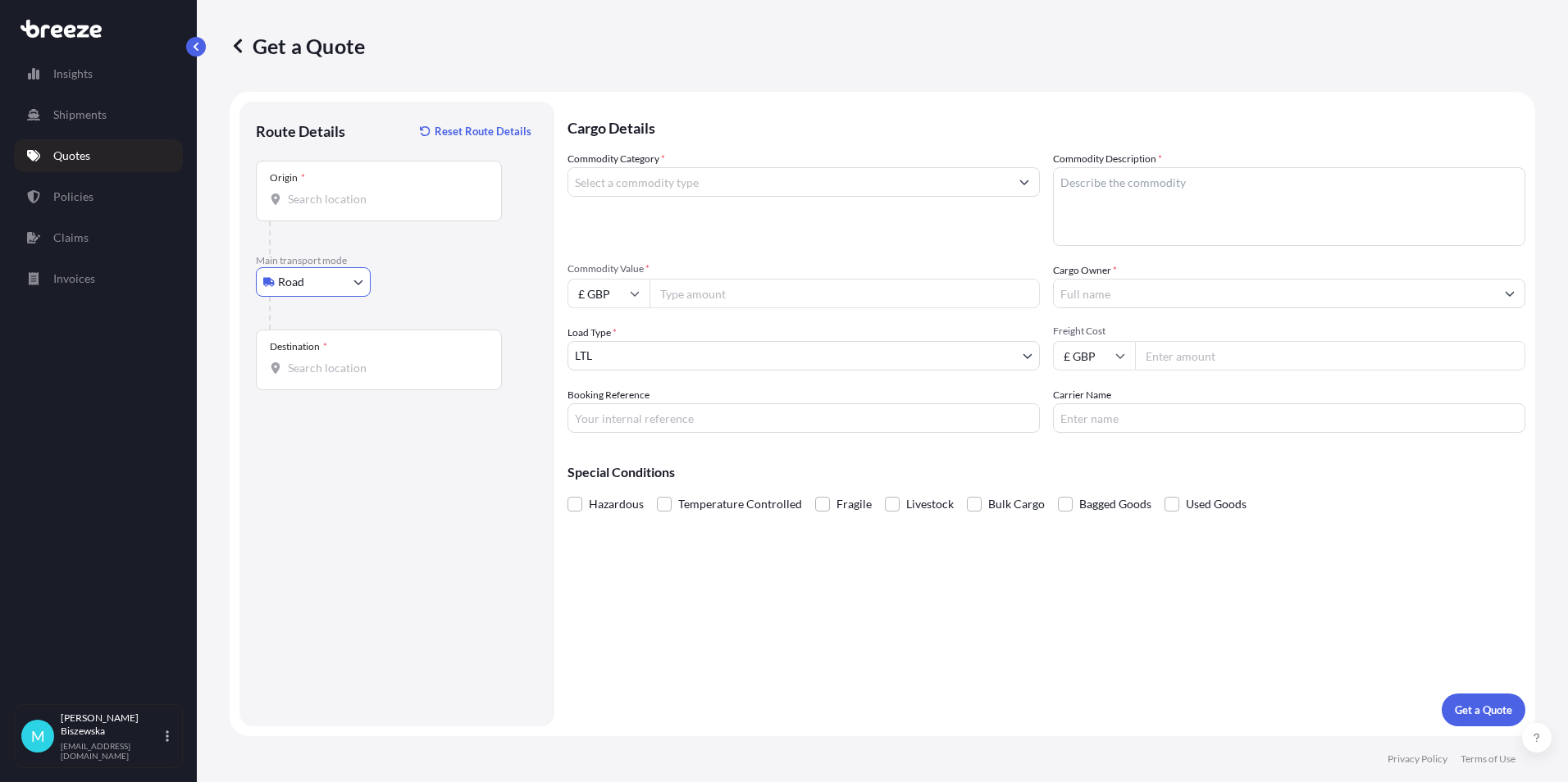
click at [317, 195] on input "Origin *" at bounding box center [384, 199] width 194 height 16
paste input "EC1R 5HL"
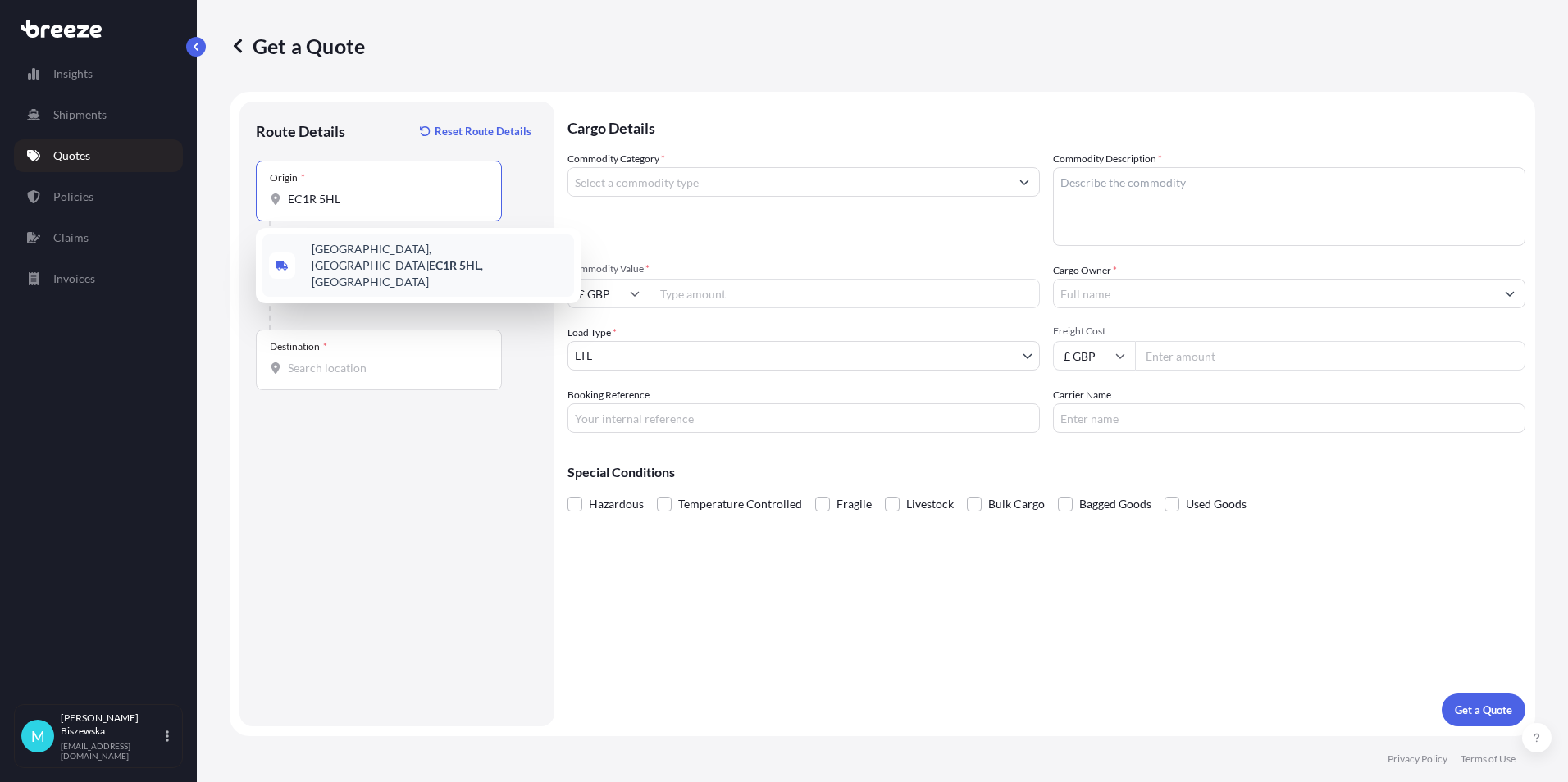
click at [418, 267] on div "[STREET_ADDRESS]" at bounding box center [418, 265] width 311 height 62
type input "[STREET_ADDRESS]"
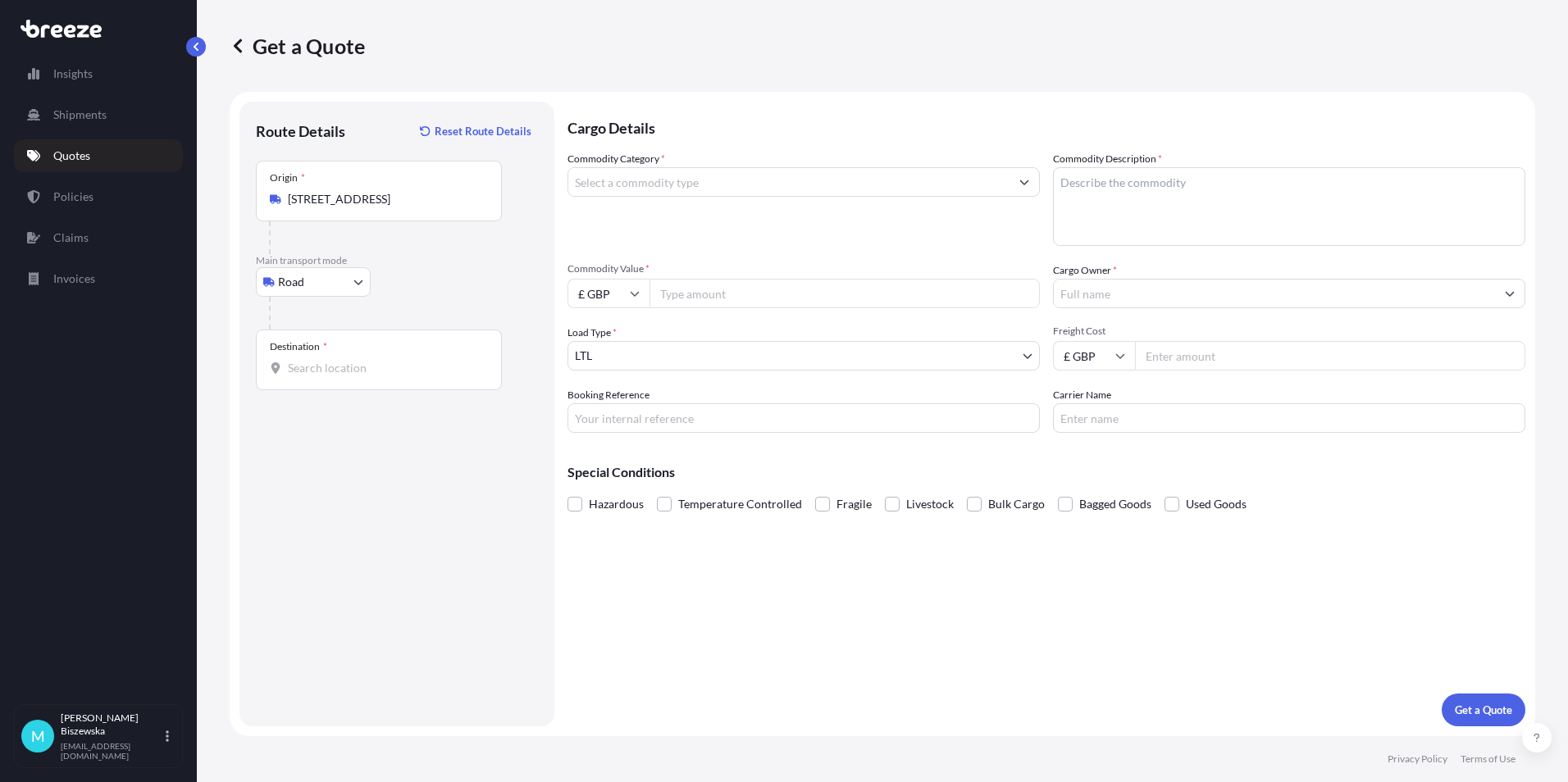
click at [421, 277] on div "Road Sea Air Road Rail" at bounding box center [397, 281] width 282 height 30
click at [329, 378] on div "Destination *" at bounding box center [378, 360] width 246 height 60
click at [329, 377] on input "Destination *" at bounding box center [384, 367] width 194 height 16
drag, startPoint x: 327, startPoint y: 378, endPoint x: 302, endPoint y: 373, distance: 25.5
click at [302, 373] on input "Destination * Please select a destination" at bounding box center [384, 367] width 194 height 16
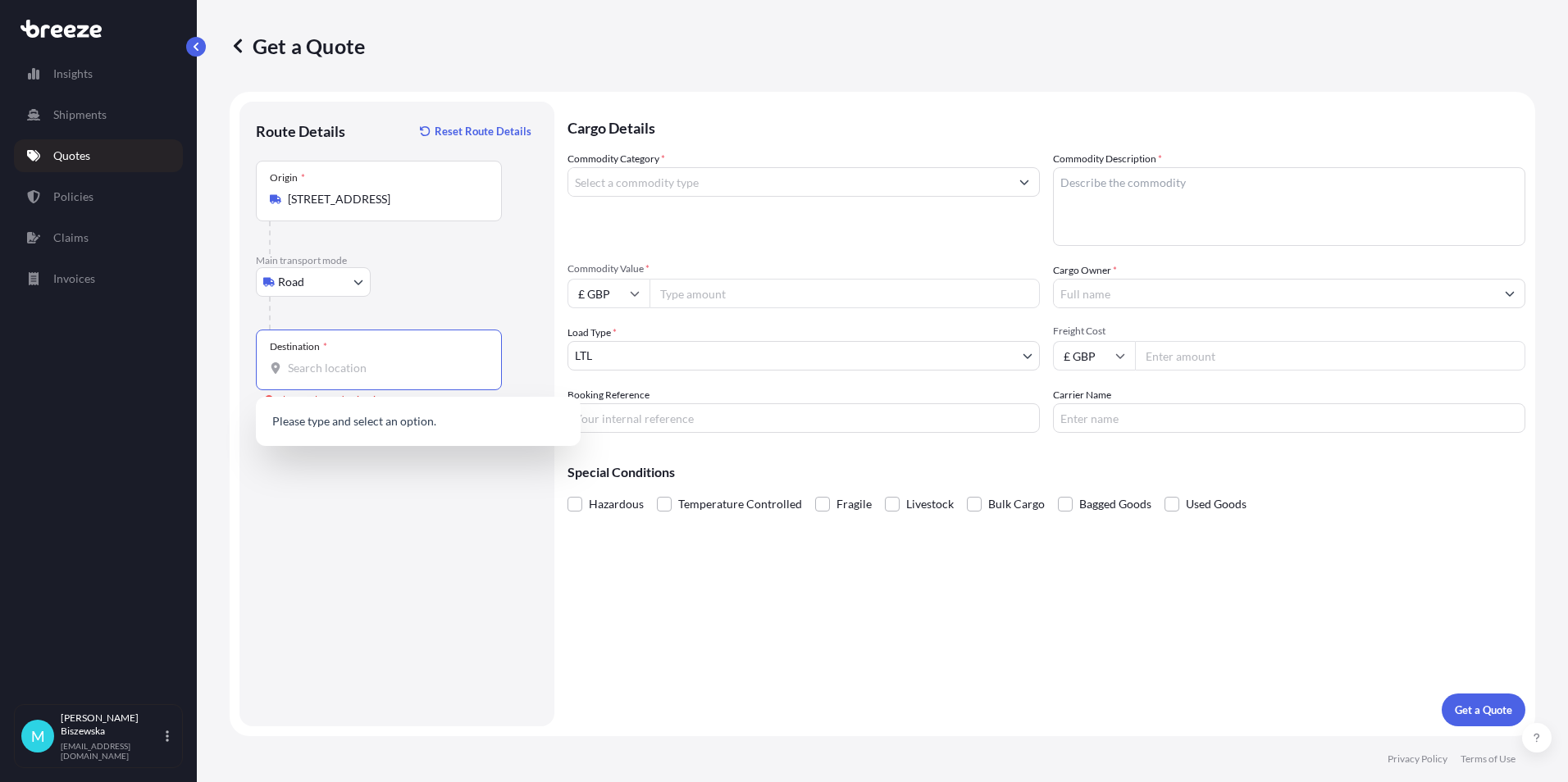
paste input "ST4 6QG"
click at [381, 421] on span "[GEOGRAPHIC_DATA] , [GEOGRAPHIC_DATA]" at bounding box center [439, 426] width 256 height 33
type input "[GEOGRAPHIC_DATA], [GEOGRAPHIC_DATA]"
click at [671, 558] on div "Cargo Details Commodity Category * Commodity Description * Commodity Value * £ …" at bounding box center [1046, 414] width 957 height 625
click at [691, 189] on input "Commodity Category *" at bounding box center [788, 182] width 441 height 30
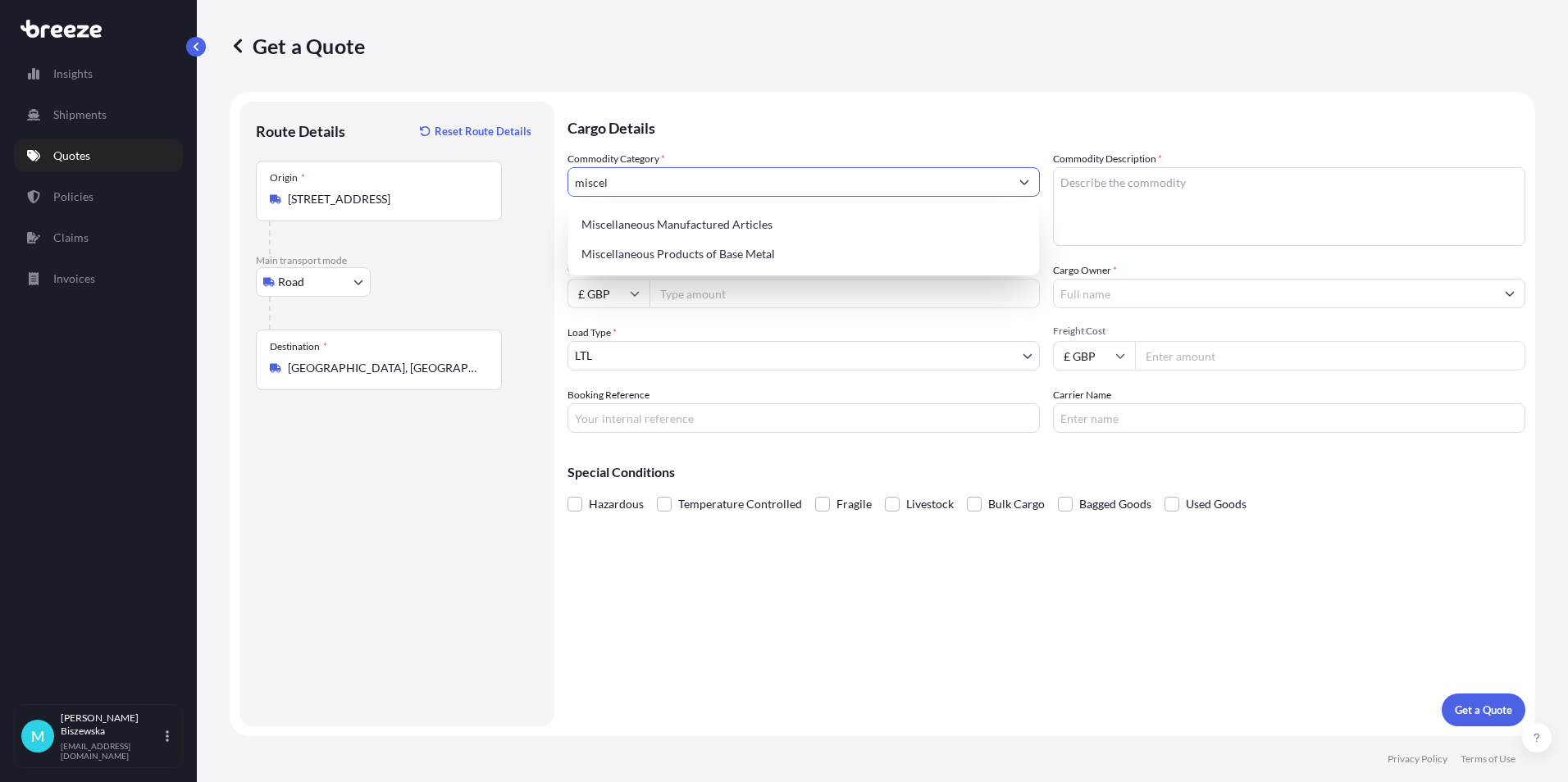
click at [690, 209] on div "Miscellaneous Manufactured Articles Miscellaneous Products of Base Metal" at bounding box center [803, 239] width 470 height 72
type input "Miscellaneous Manufactured Articles"
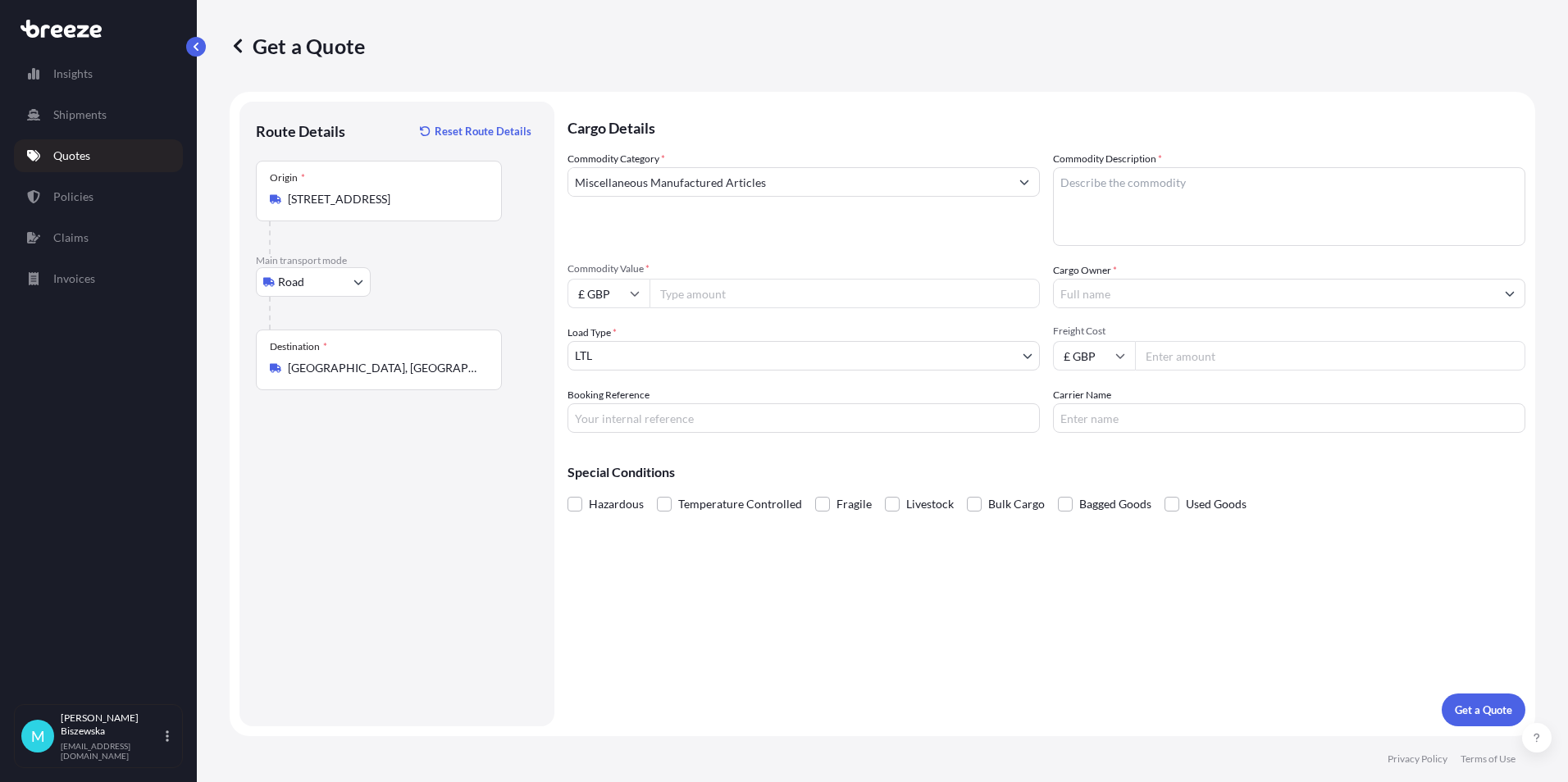
click at [698, 139] on p "Cargo Details" at bounding box center [1046, 127] width 957 height 49
click at [685, 296] on input "Commodity Value *" at bounding box center [844, 293] width 390 height 30
type input "1000"
click at [753, 254] on div "Commodity Category * Miscellaneous Manufactured Articles Commodity Description …" at bounding box center [1046, 292] width 957 height 282
click at [614, 420] on input "Booking Reference" at bounding box center [803, 417] width 472 height 30
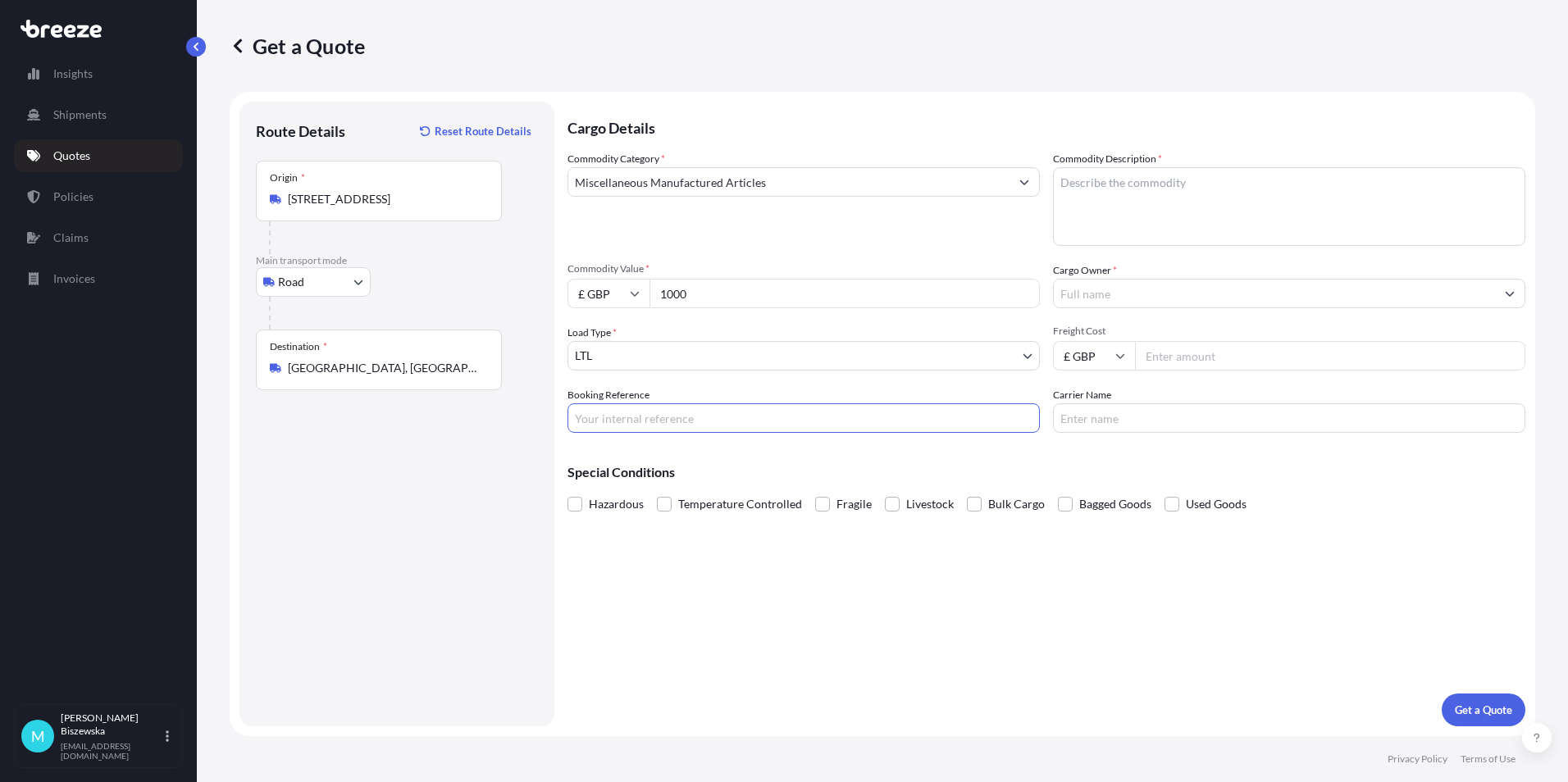
paste input "2225133"
type input "2225133"
click at [781, 646] on div "Cargo Details Commodity Category * Miscellaneous Manufactured Articles Commodit…" at bounding box center [1046, 414] width 957 height 625
click at [1092, 196] on textarea "Commodity Description *" at bounding box center [1288, 207] width 472 height 79
paste textarea "VR Headsets"
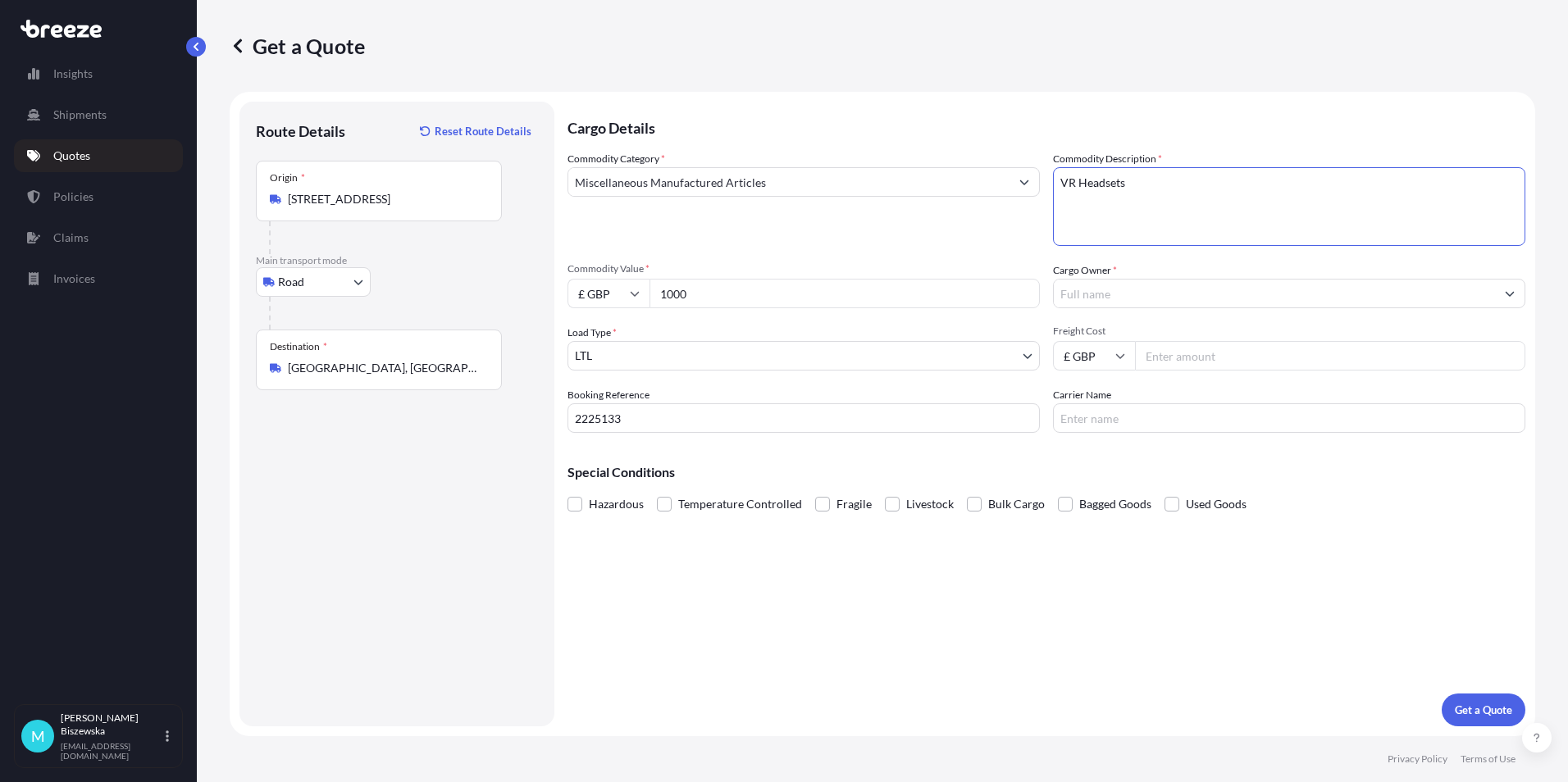
type textarea "VR Headsets"
click at [984, 224] on div "Commodity Category * Miscellaneous Manufactured Articles" at bounding box center [803, 198] width 472 height 95
click at [1091, 287] on input "Cargo Owner *" at bounding box center [1274, 293] width 441 height 30
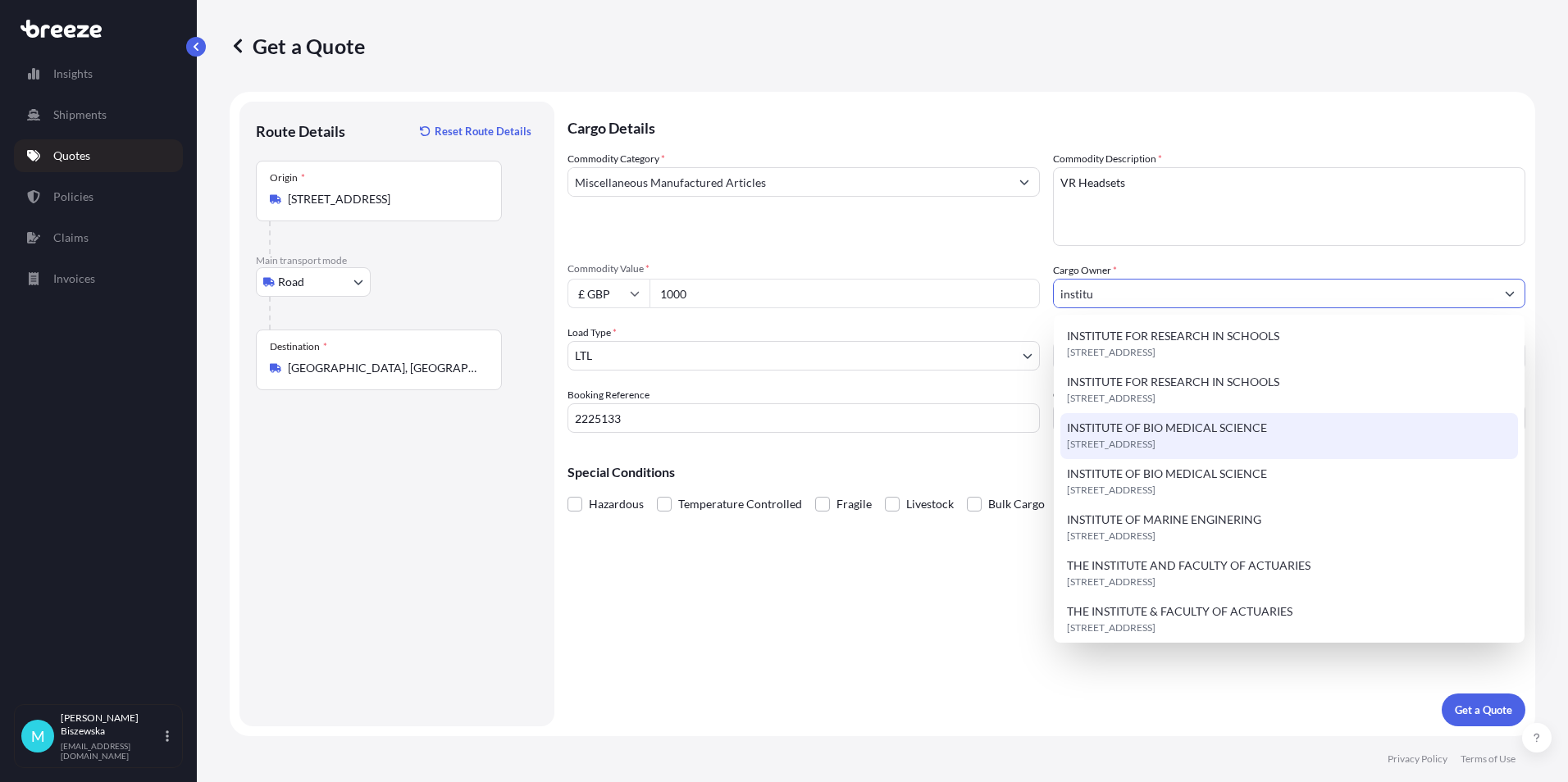
click at [1220, 430] on span "INSTITUTE OF BIO MEDICAL SCIENCE" at bounding box center [1166, 428] width 200 height 16
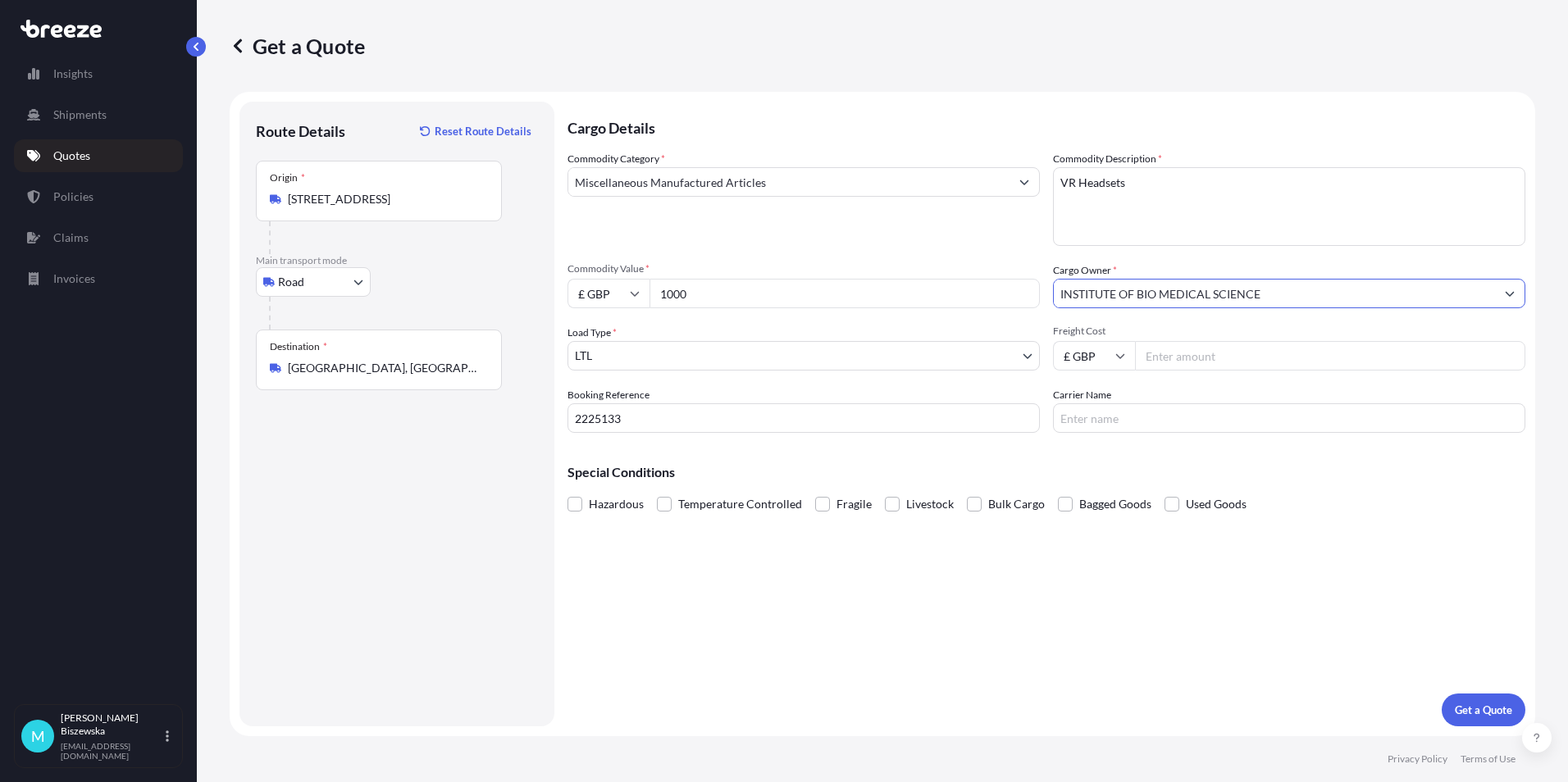
type input "INSTITUTE OF BIO MEDICAL SCIENCE"
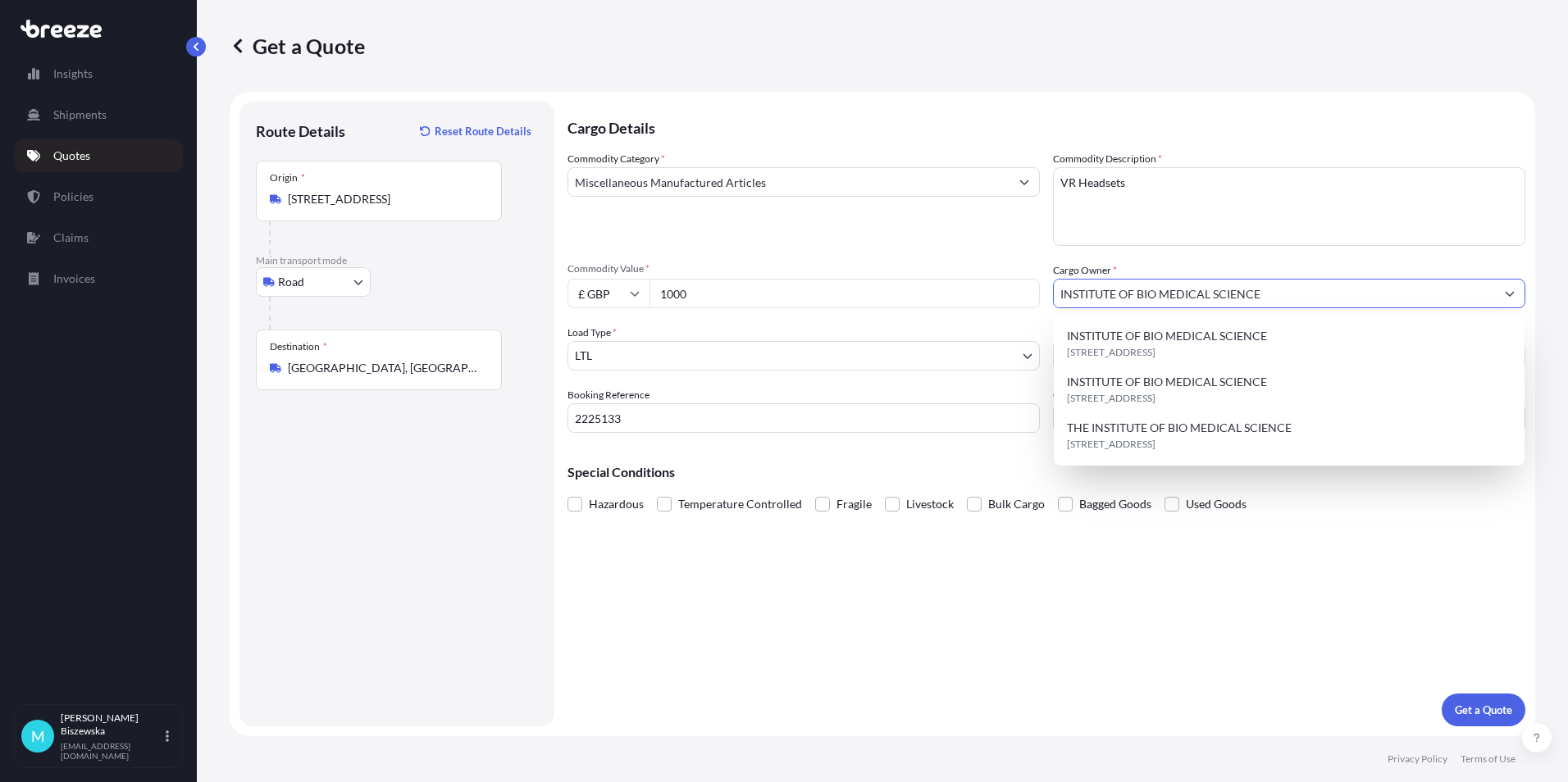
click at [986, 238] on div "Commodity Category * Miscellaneous Manufactured Articles" at bounding box center [803, 198] width 472 height 95
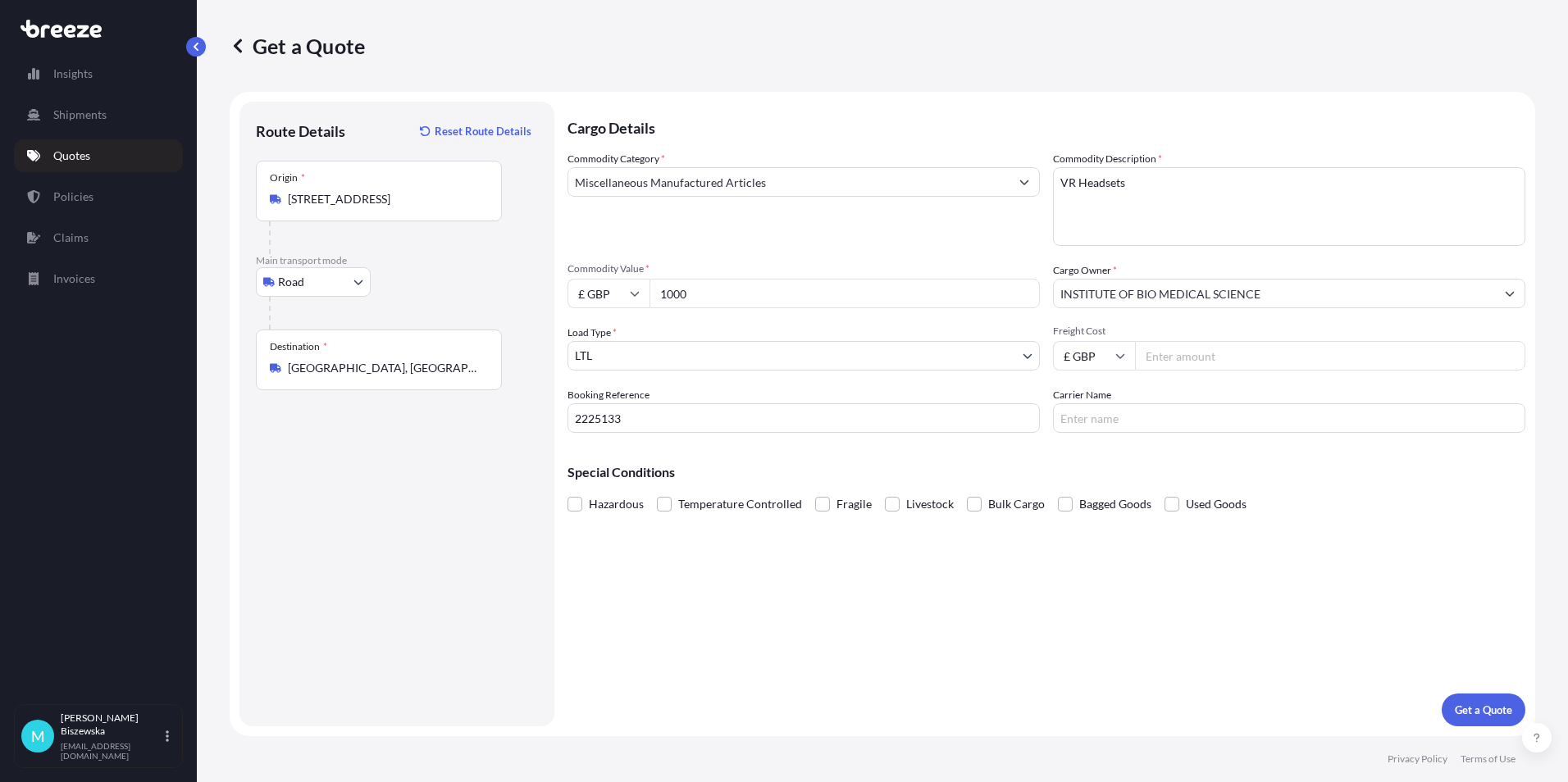
click at [1203, 358] on input "Freight Cost" at bounding box center [1330, 355] width 390 height 30
type input "15.43"
click at [1182, 456] on div "Special Conditions Hazardous Temperature Controlled Fragile Livestock Bulk Carg…" at bounding box center [1046, 481] width 957 height 71
click at [1477, 705] on p "Get a Quote" at bounding box center [1483, 709] width 57 height 16
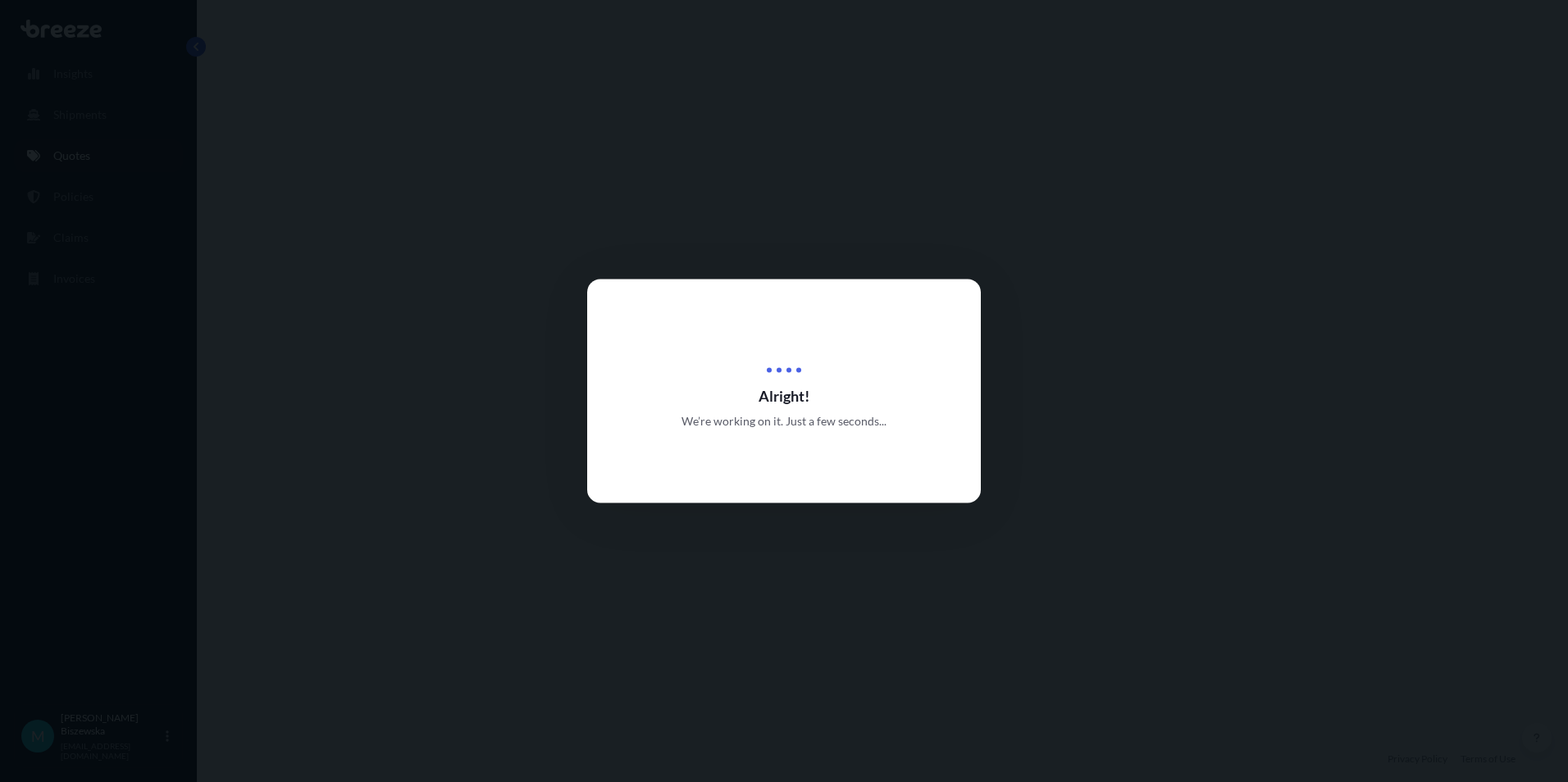
select select "Road"
select select "1"
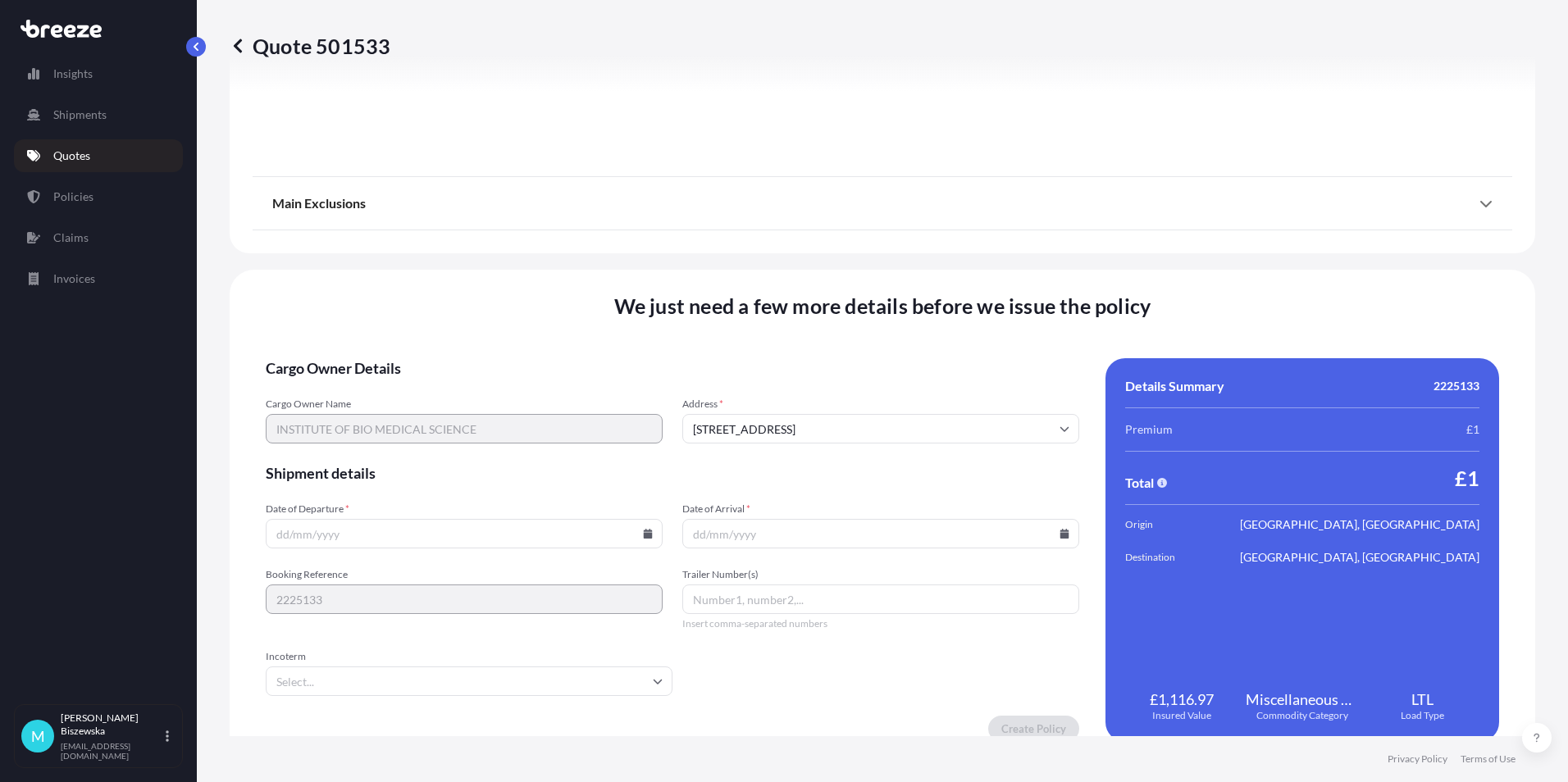
scroll to position [1820, 0]
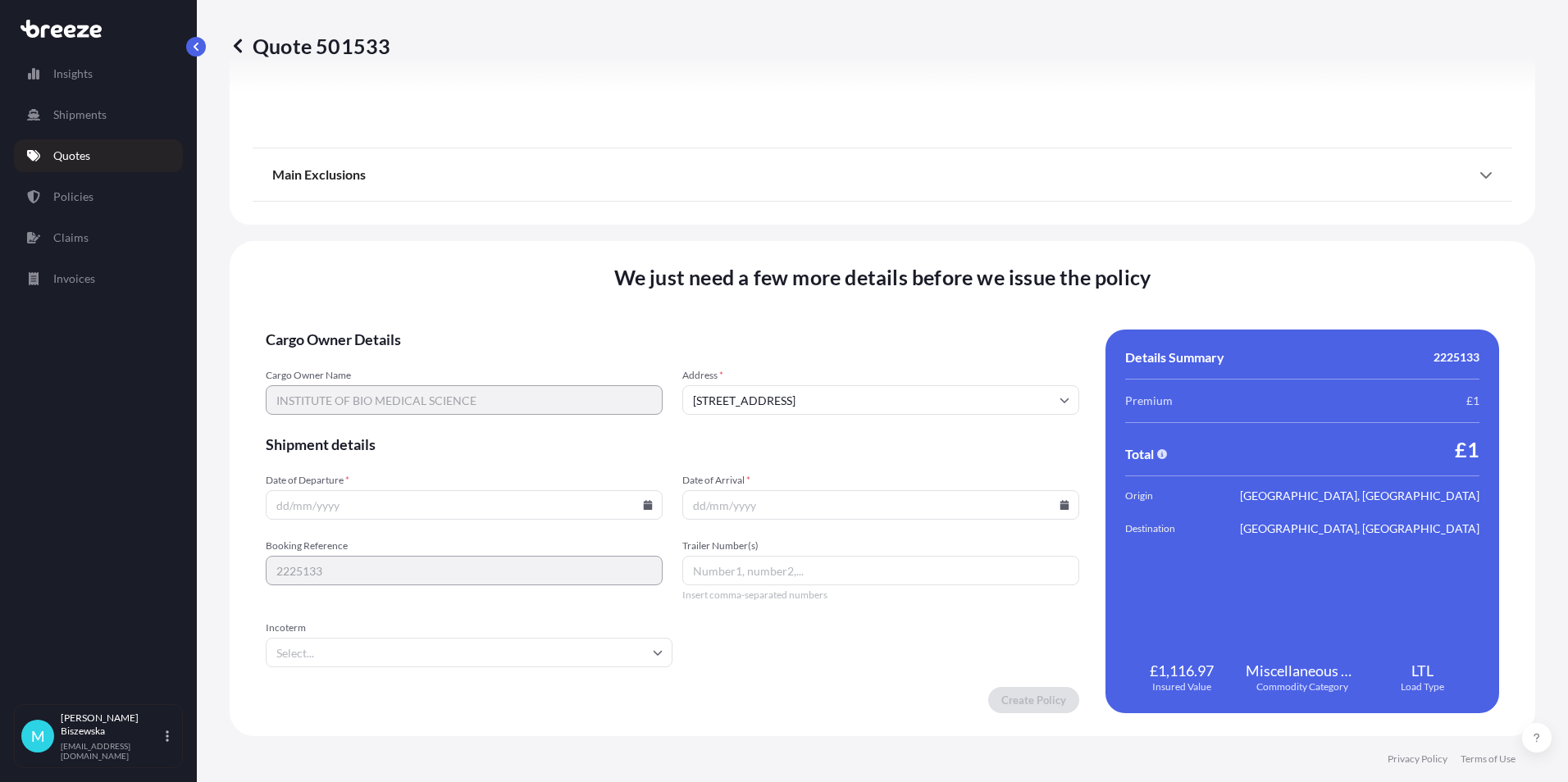
click at [637, 506] on input "Date of Departure *" at bounding box center [463, 505] width 397 height 30
click at [644, 502] on icon at bounding box center [648, 505] width 9 height 10
click at [419, 354] on button "15" at bounding box center [423, 359] width 26 height 26
type input "[DATE]"
click at [1060, 504] on icon at bounding box center [1065, 505] width 9 height 10
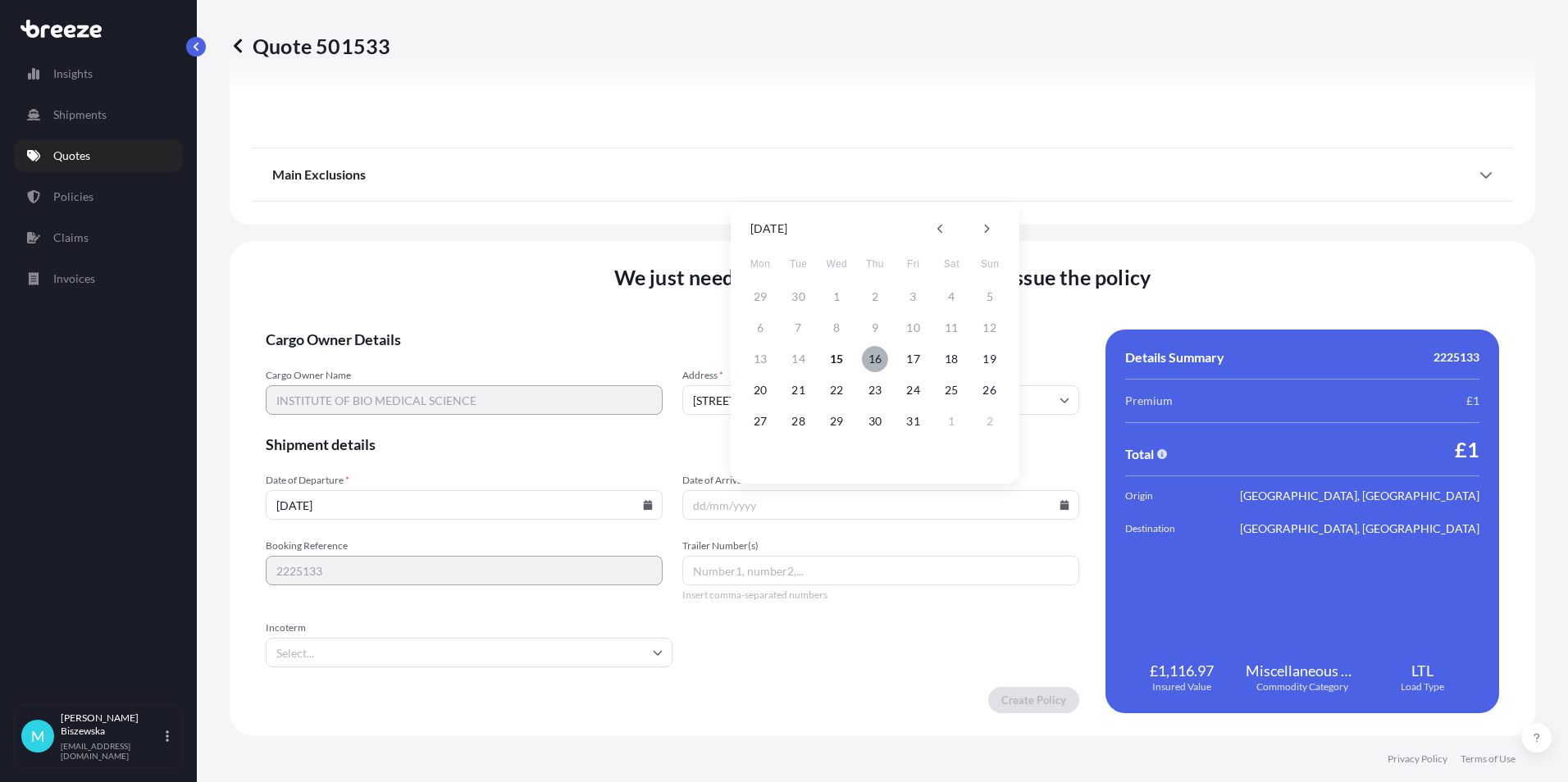
click at [872, 352] on button "16" at bounding box center [874, 359] width 26 height 26
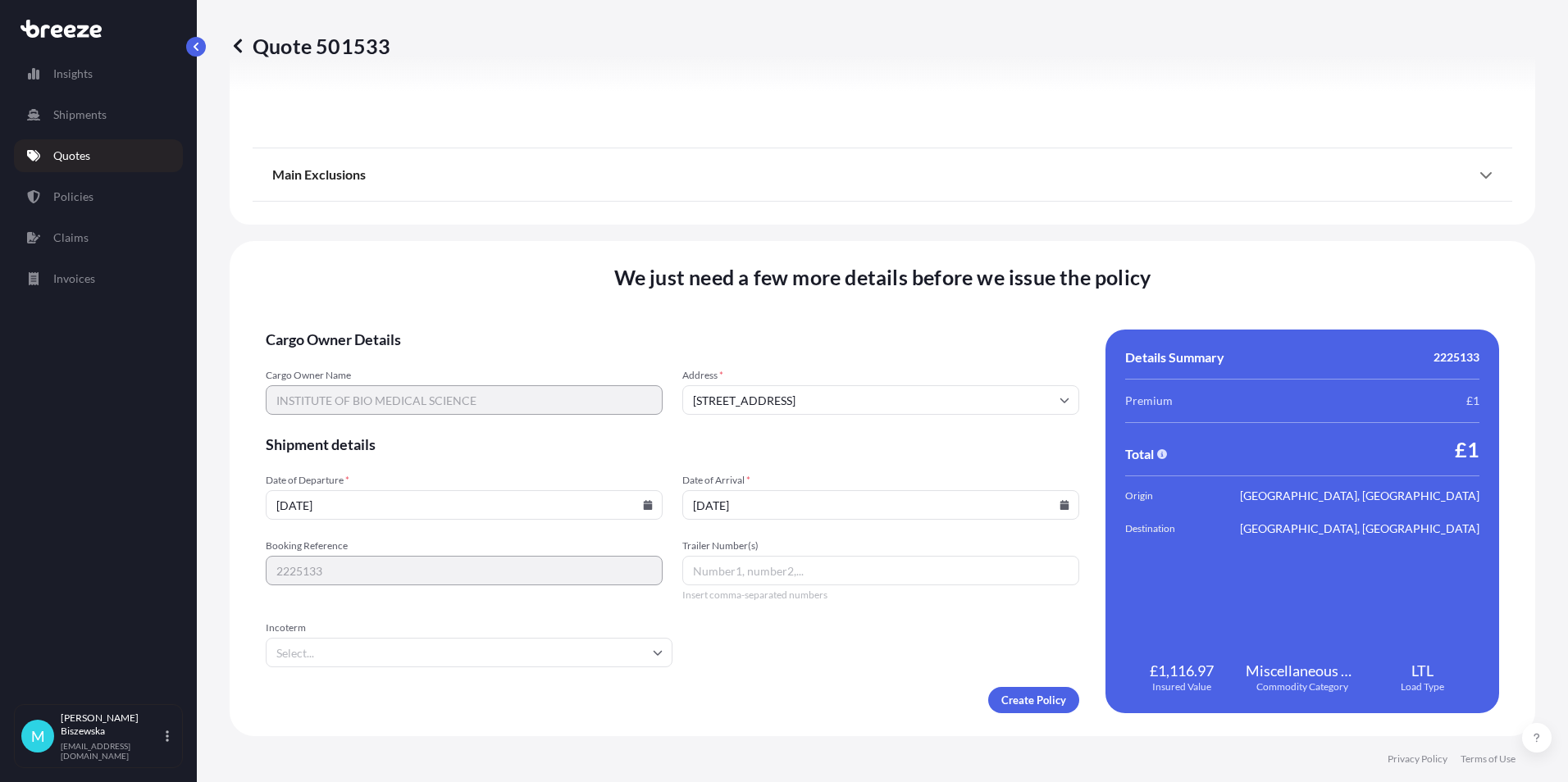
type input "[DATE]"
click at [841, 690] on div "Create Policy" at bounding box center [672, 700] width 814 height 26
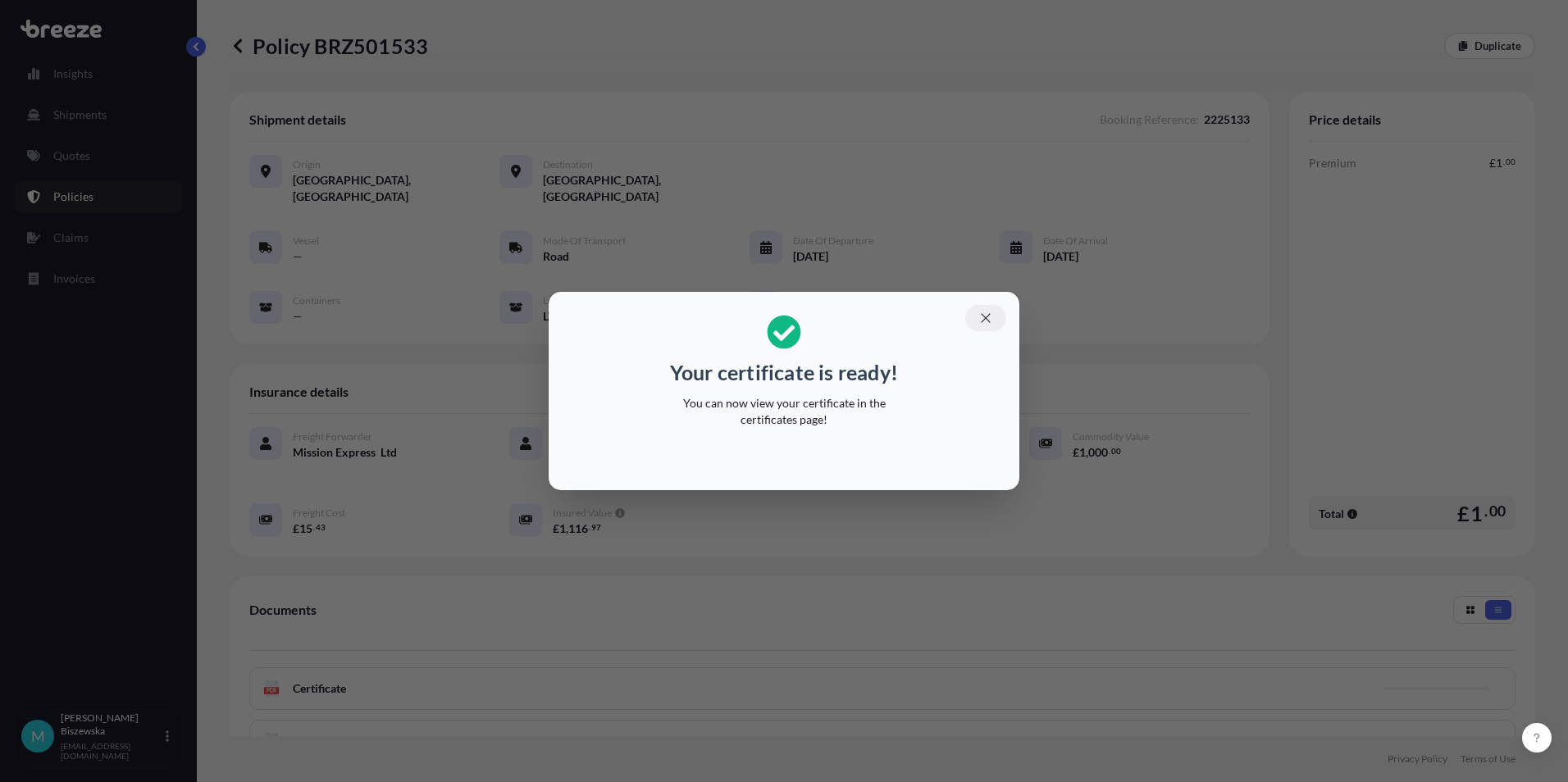
click at [986, 316] on icon "button" at bounding box center [985, 317] width 14 height 14
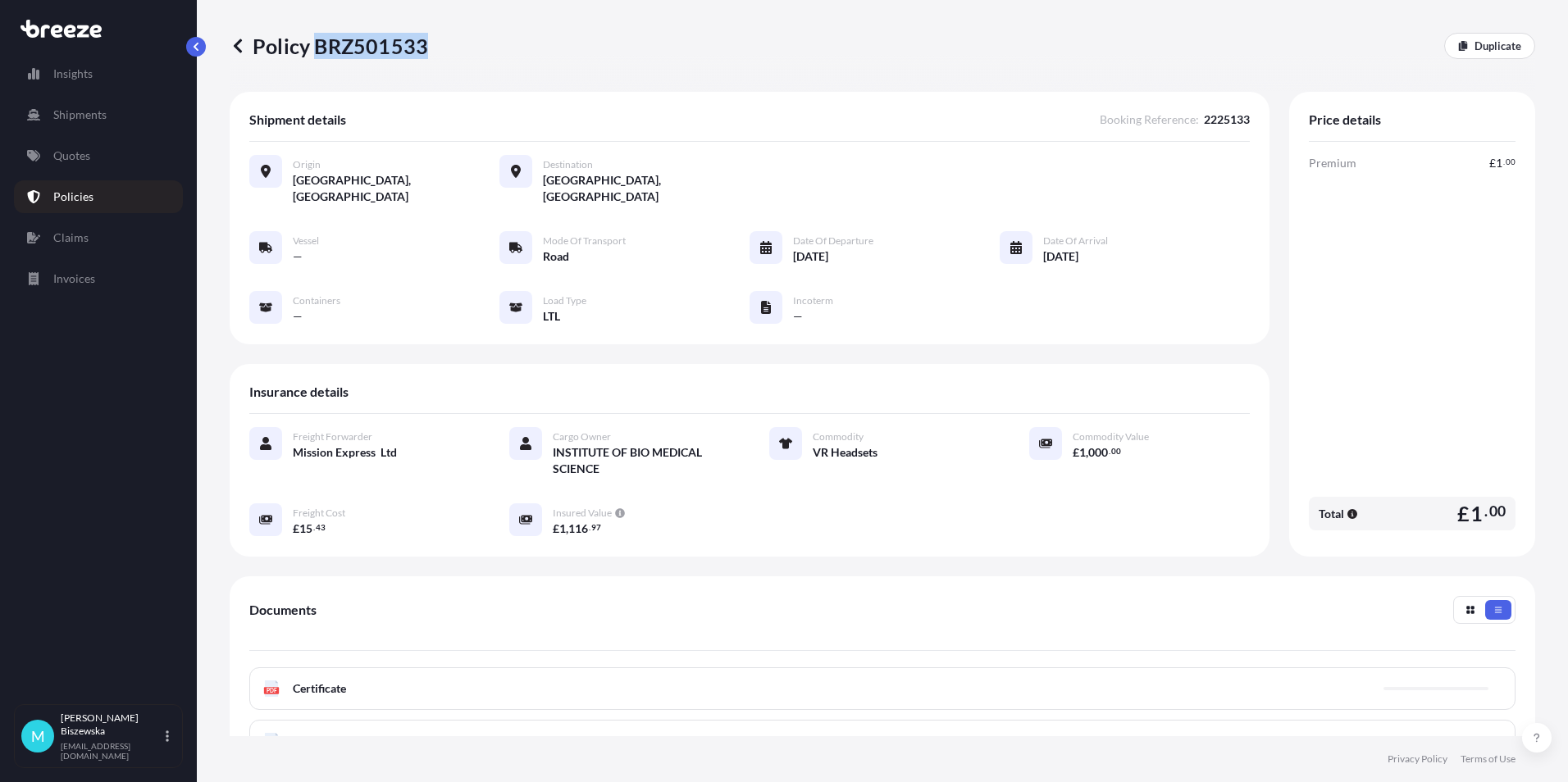
drag, startPoint x: 319, startPoint y: 47, endPoint x: 424, endPoint y: 46, distance: 105.0
click at [424, 46] on p "Policy BRZ501533" at bounding box center [328, 46] width 198 height 26
drag, startPoint x: 424, startPoint y: 46, endPoint x: 399, endPoint y: 42, distance: 25.3
copy p "BRZ501533"
click at [98, 159] on link "Quotes" at bounding box center [98, 156] width 169 height 33
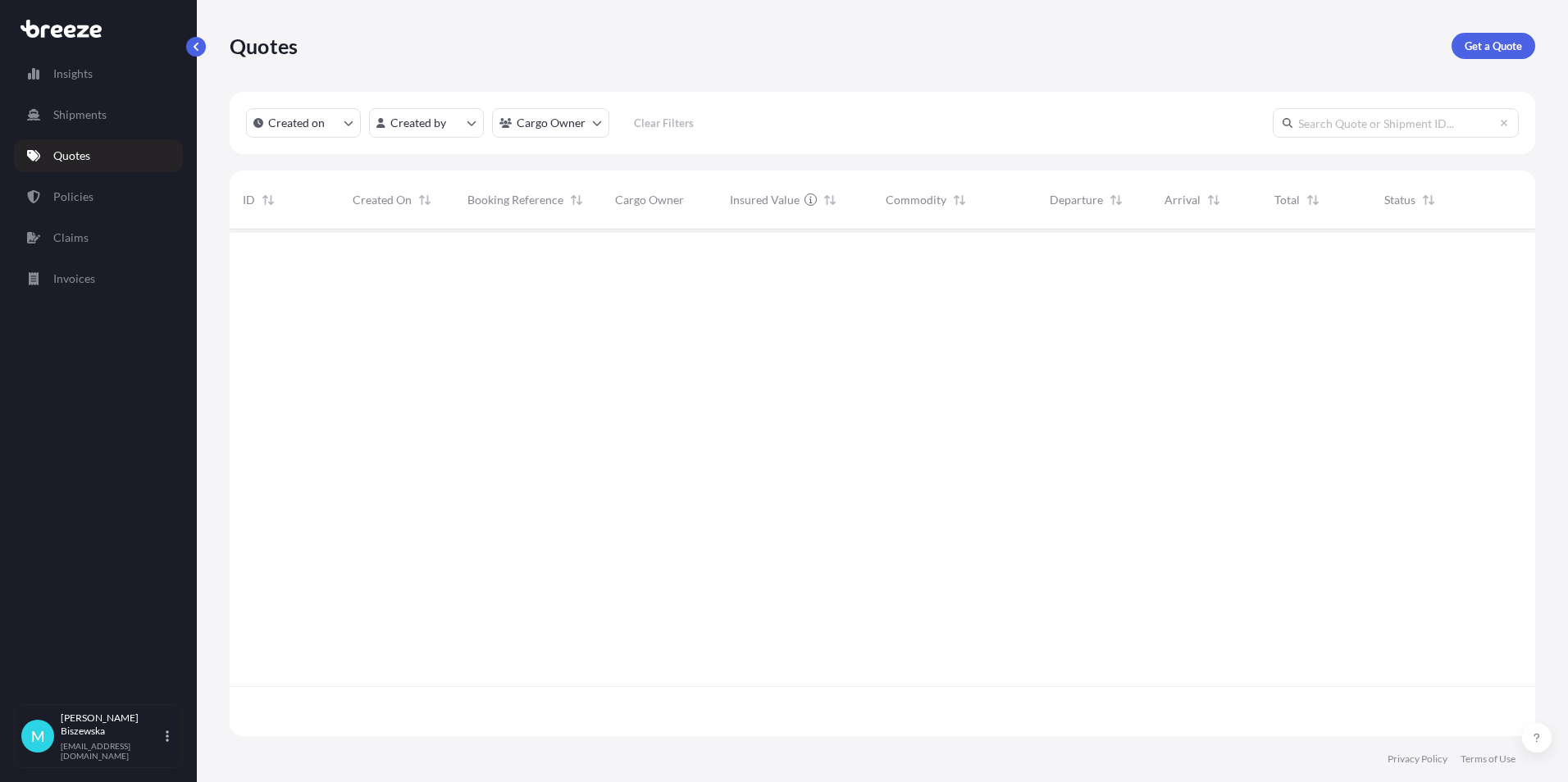
scroll to position [503, 1293]
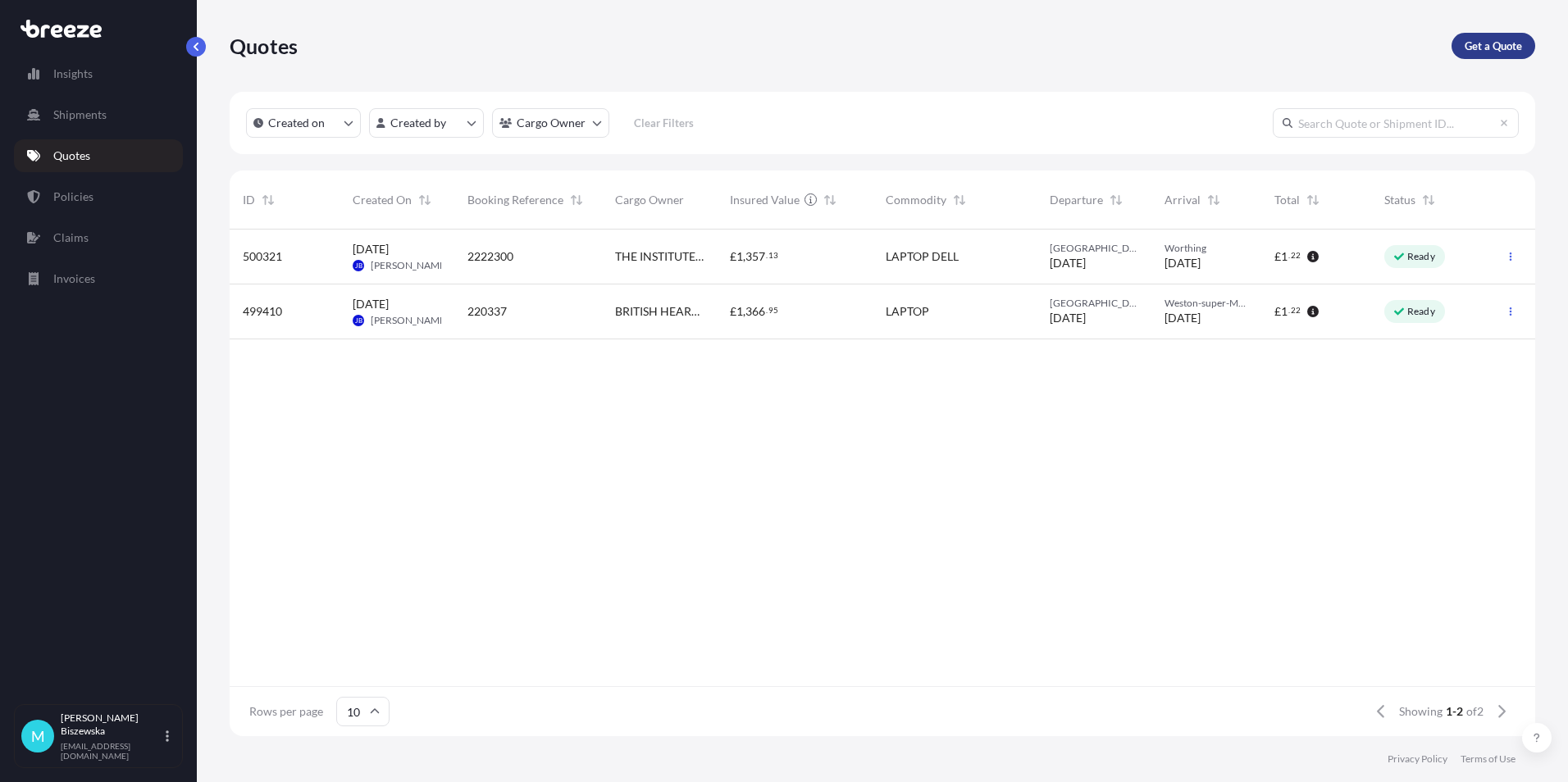
click at [1475, 44] on p "Get a Quote" at bounding box center [1492, 45] width 57 height 16
select select "Sea"
select select "1"
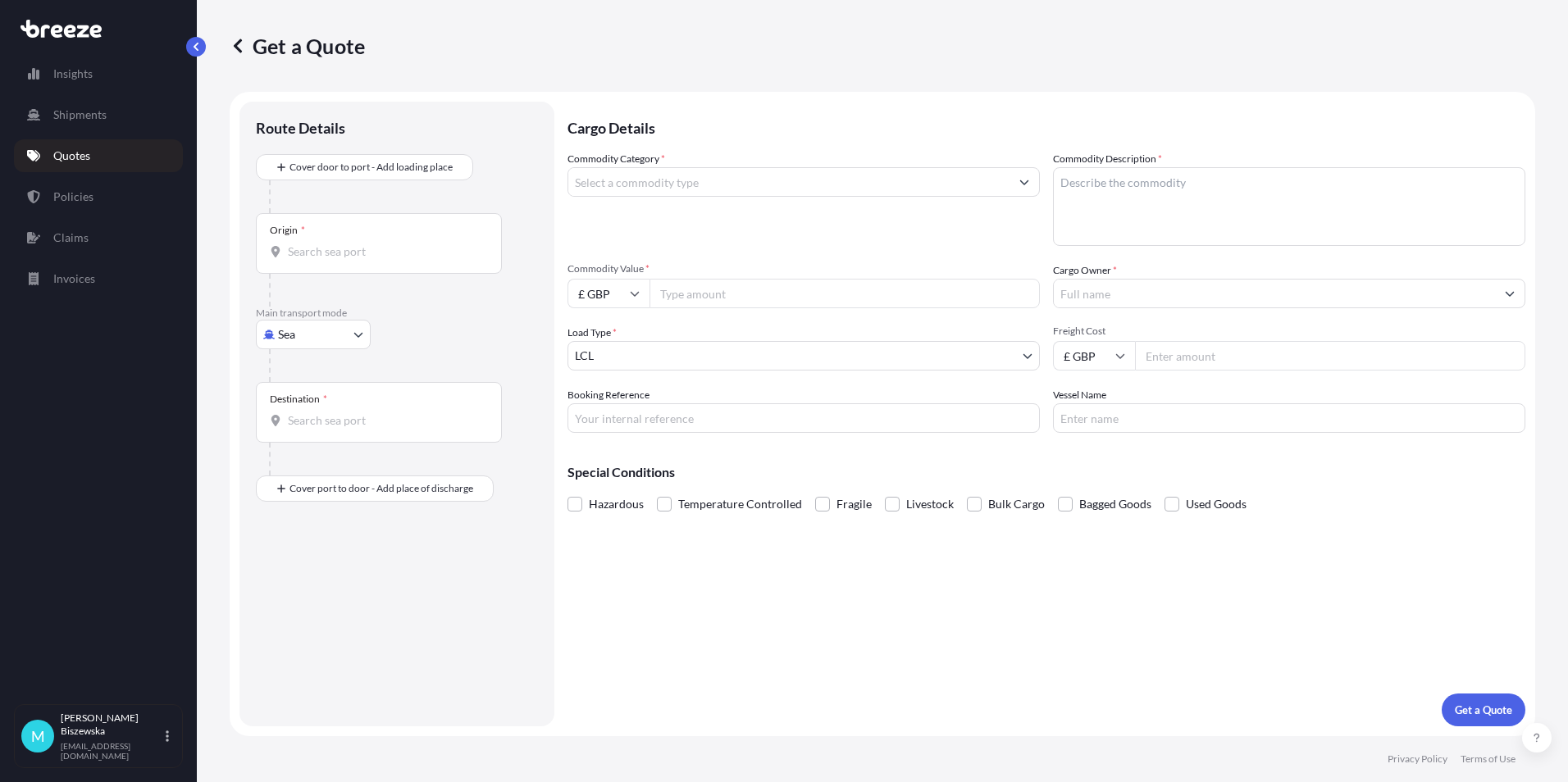
click at [310, 333] on body "Insights Shipments Quotes Policies Claims Invoices M [PERSON_NAME] [PERSON_NAME…" at bounding box center [784, 391] width 1568 height 782
click at [306, 435] on span "Road" at bounding box center [299, 435] width 26 height 16
select select "Road"
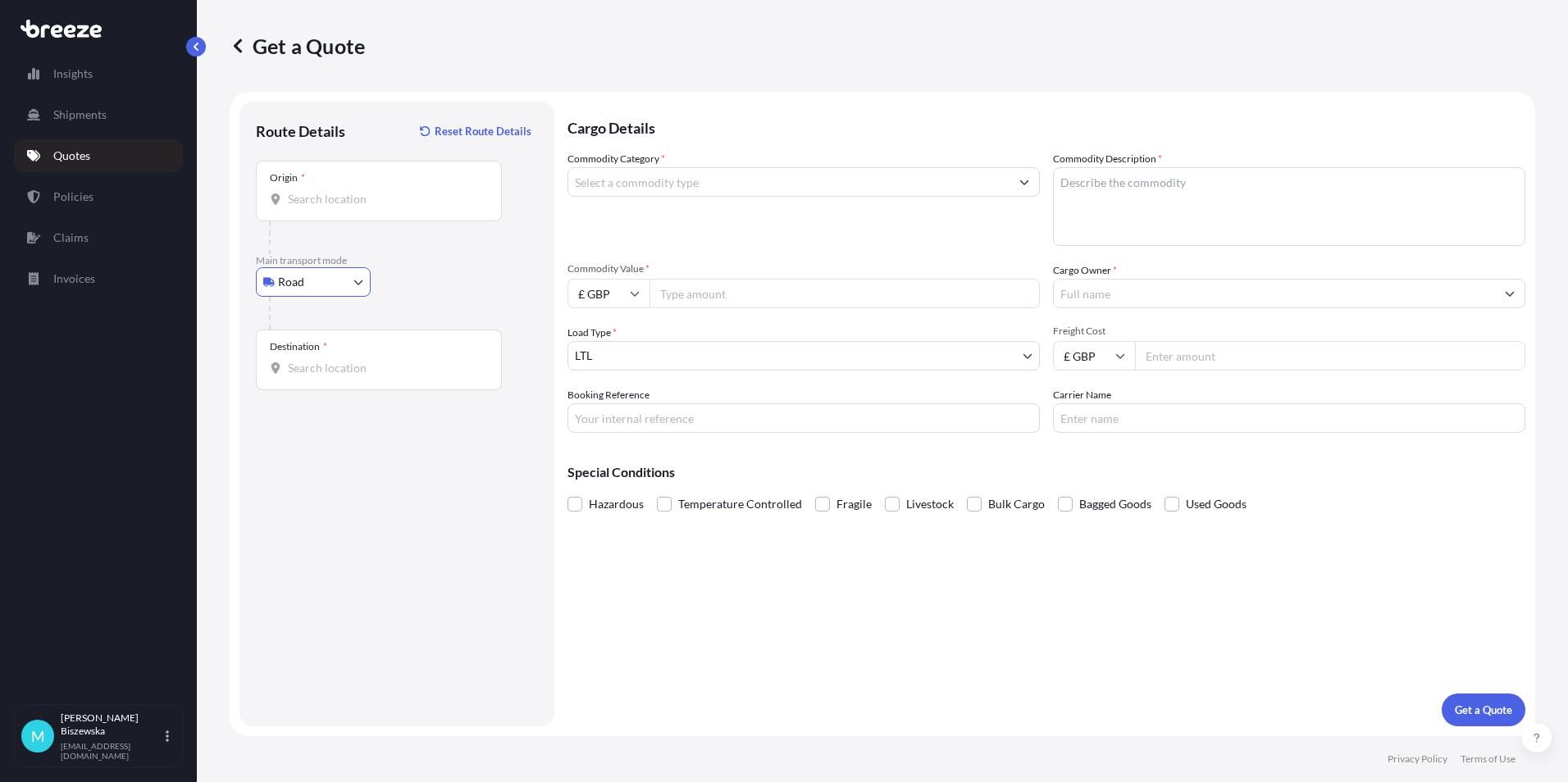
click at [306, 199] on input "Origin *" at bounding box center [384, 199] width 194 height 16
paste input "NW1 7AW"
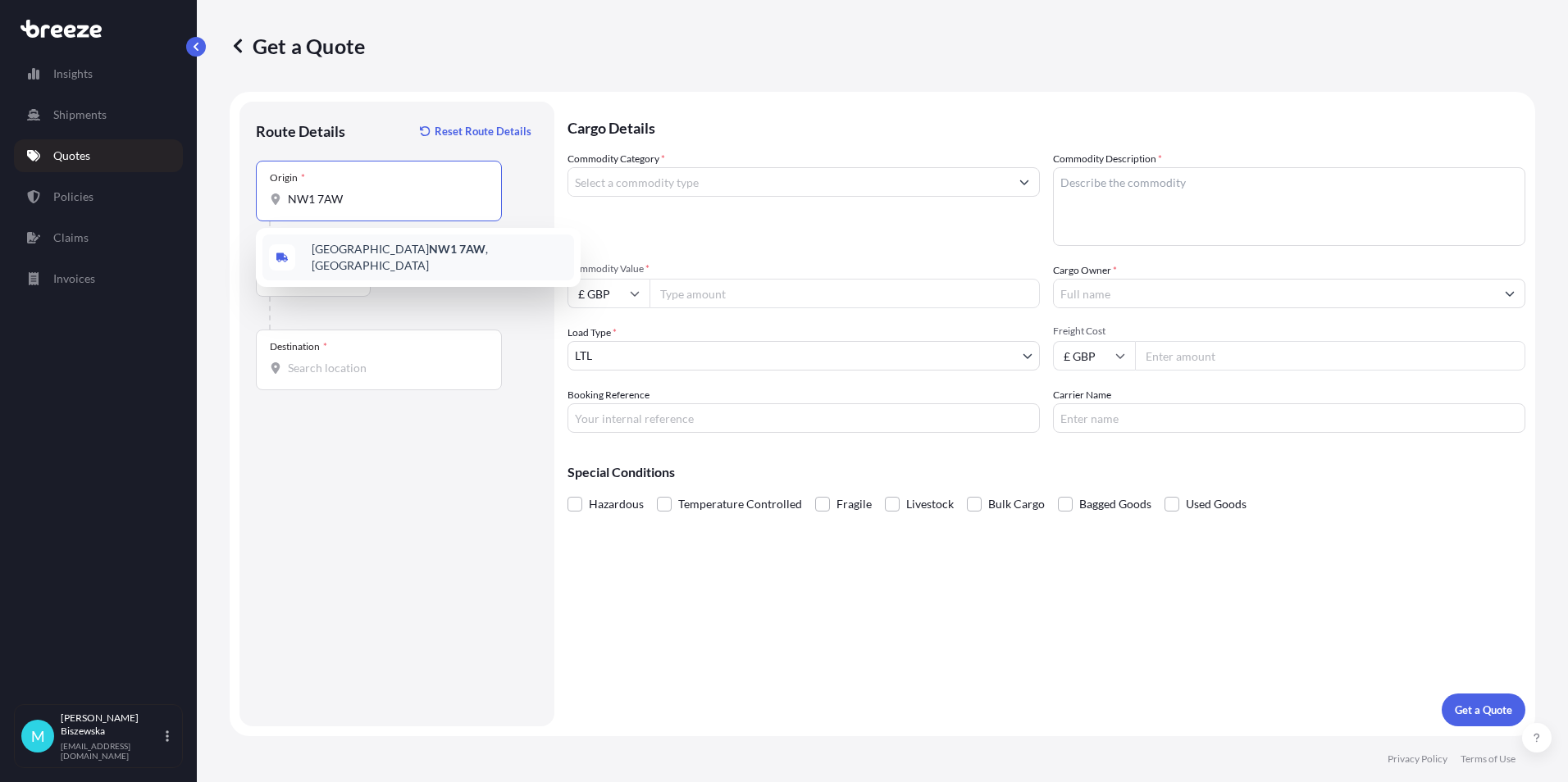
click at [380, 267] on div "London NW1 7AW , [GEOGRAPHIC_DATA]" at bounding box center [418, 258] width 311 height 46
type input "London NW1 7AW, [GEOGRAPHIC_DATA]"
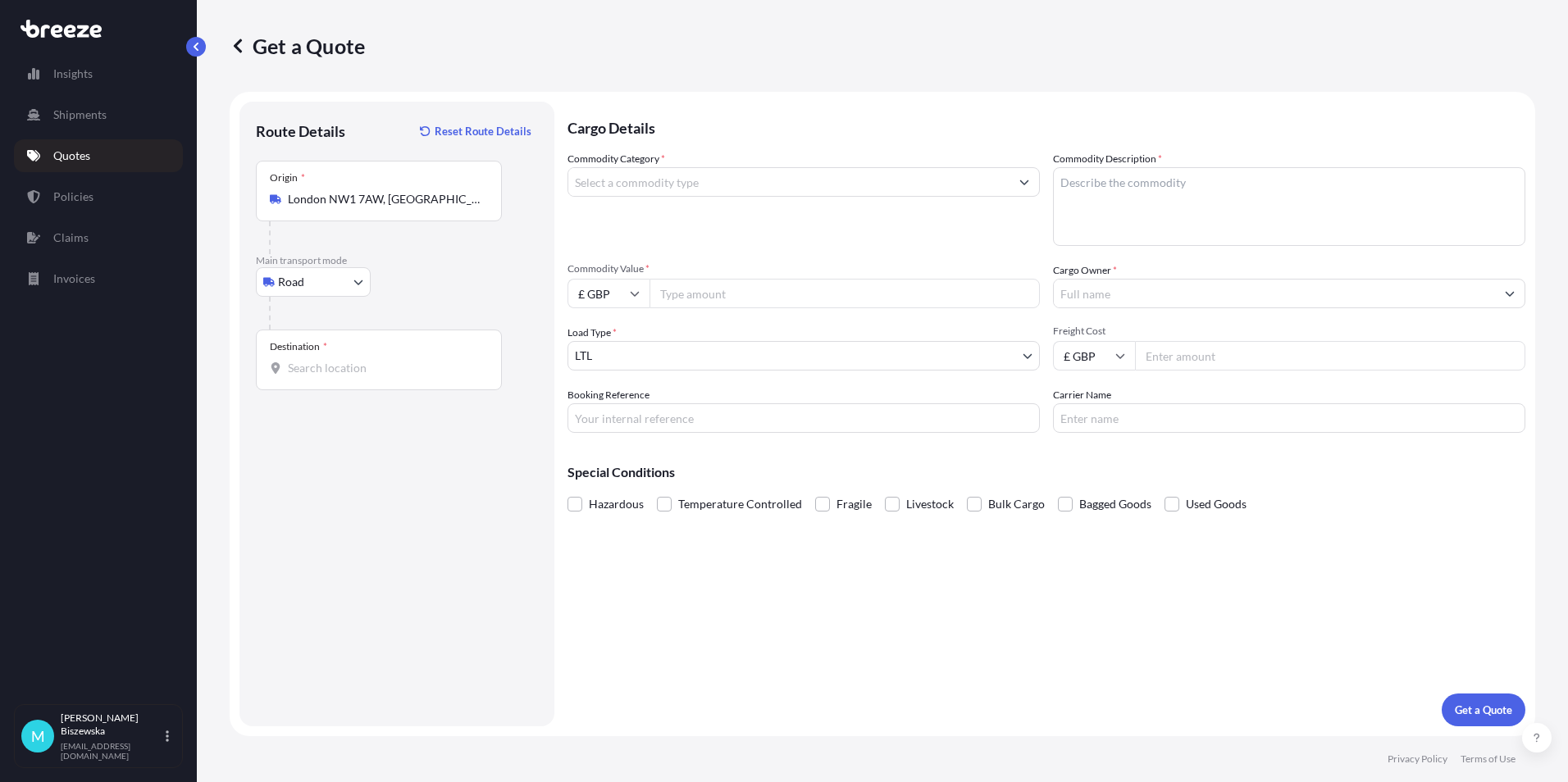
click at [435, 267] on div "Road Sea Air Road Rail" at bounding box center [397, 281] width 282 height 30
drag, startPoint x: 283, startPoint y: 374, endPoint x: 303, endPoint y: 365, distance: 21.9
click at [284, 370] on div at bounding box center [378, 367] width 218 height 16
click at [287, 370] on input "Destination *" at bounding box center [384, 367] width 194 height 16
paste input "PL26 7HB"
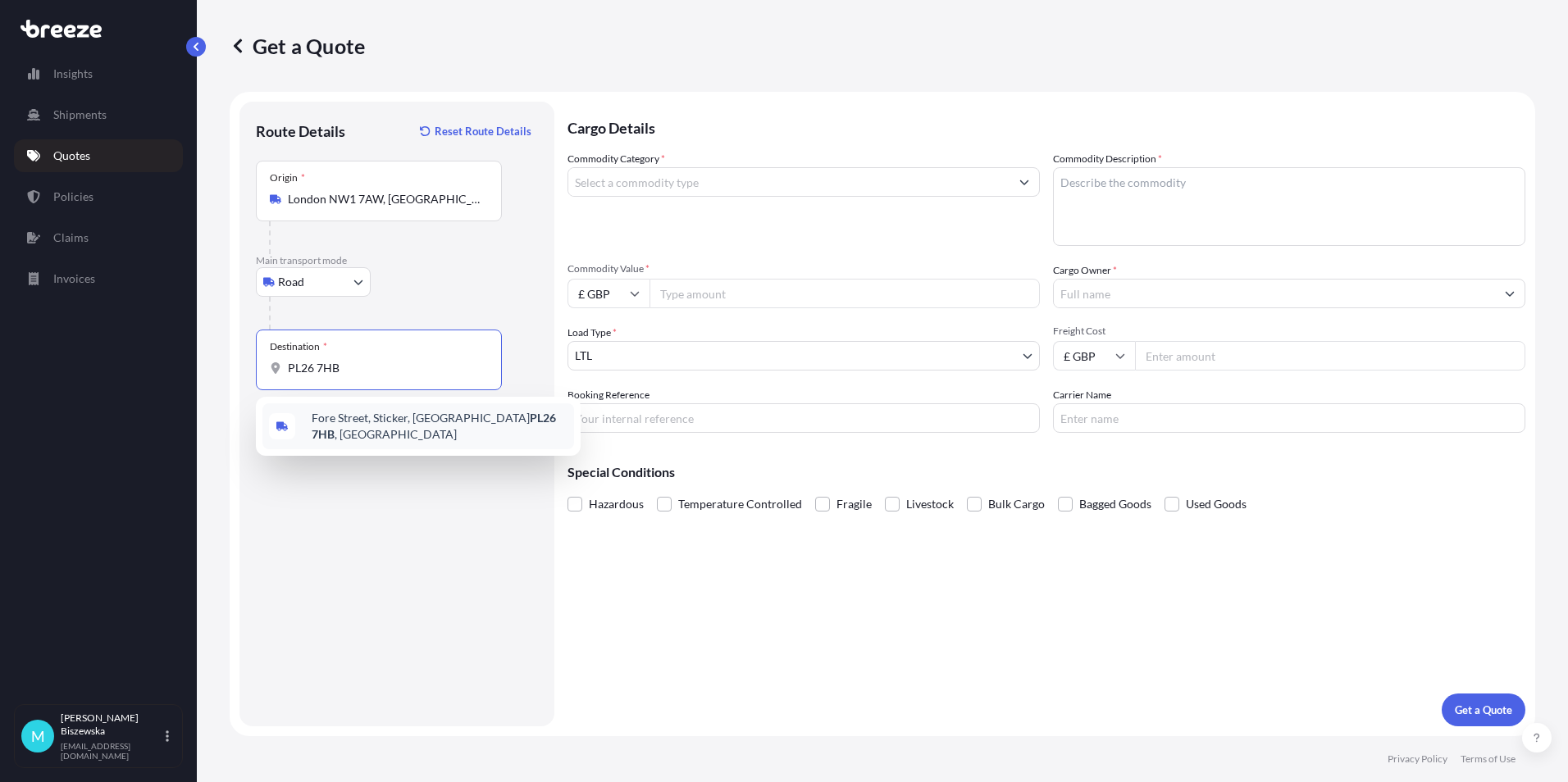
click at [388, 435] on div "[STREET_ADDRESS]" at bounding box center [418, 426] width 311 height 46
type input "[STREET_ADDRESS]"
click at [621, 568] on div "Cargo Details Commodity Category * Commodity Description * Commodity Value * £ …" at bounding box center [1046, 414] width 957 height 625
drag, startPoint x: 662, startPoint y: 185, endPoint x: 751, endPoint y: 142, distance: 98.8
click at [709, 173] on input "Commodity Category *" at bounding box center [788, 182] width 441 height 30
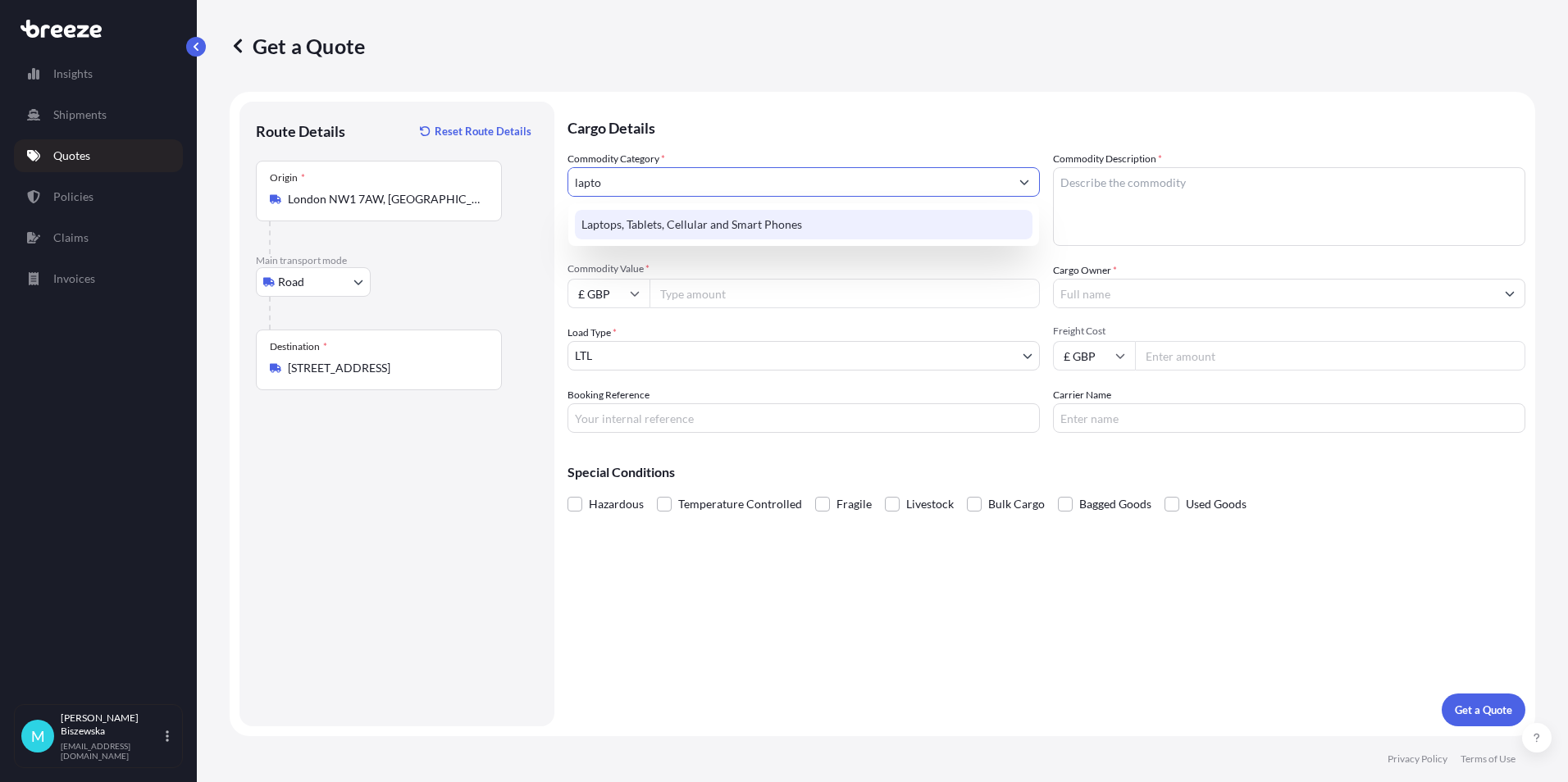
click at [809, 226] on div "Laptops, Tablets, Cellular and Smart Phones" at bounding box center [804, 224] width 457 height 30
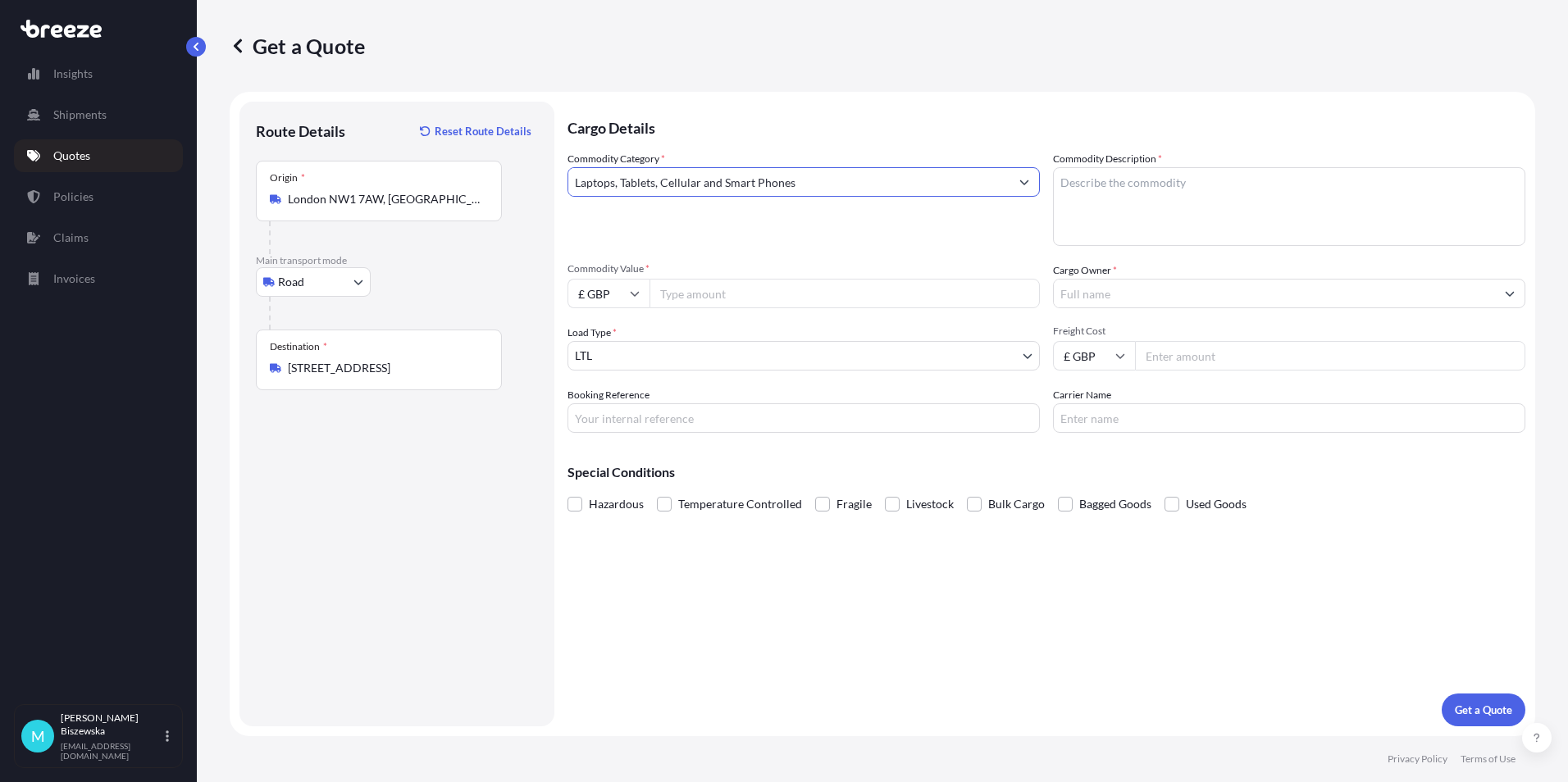
type input "Laptops, Tablets, Cellular and Smart Phones"
click at [776, 143] on p "Cargo Details" at bounding box center [1046, 127] width 957 height 49
click at [724, 296] on input "Commodity Value *" at bounding box center [844, 293] width 390 height 30
type input "1200"
drag, startPoint x: 770, startPoint y: 235, endPoint x: 520, endPoint y: 34, distance: 320.8
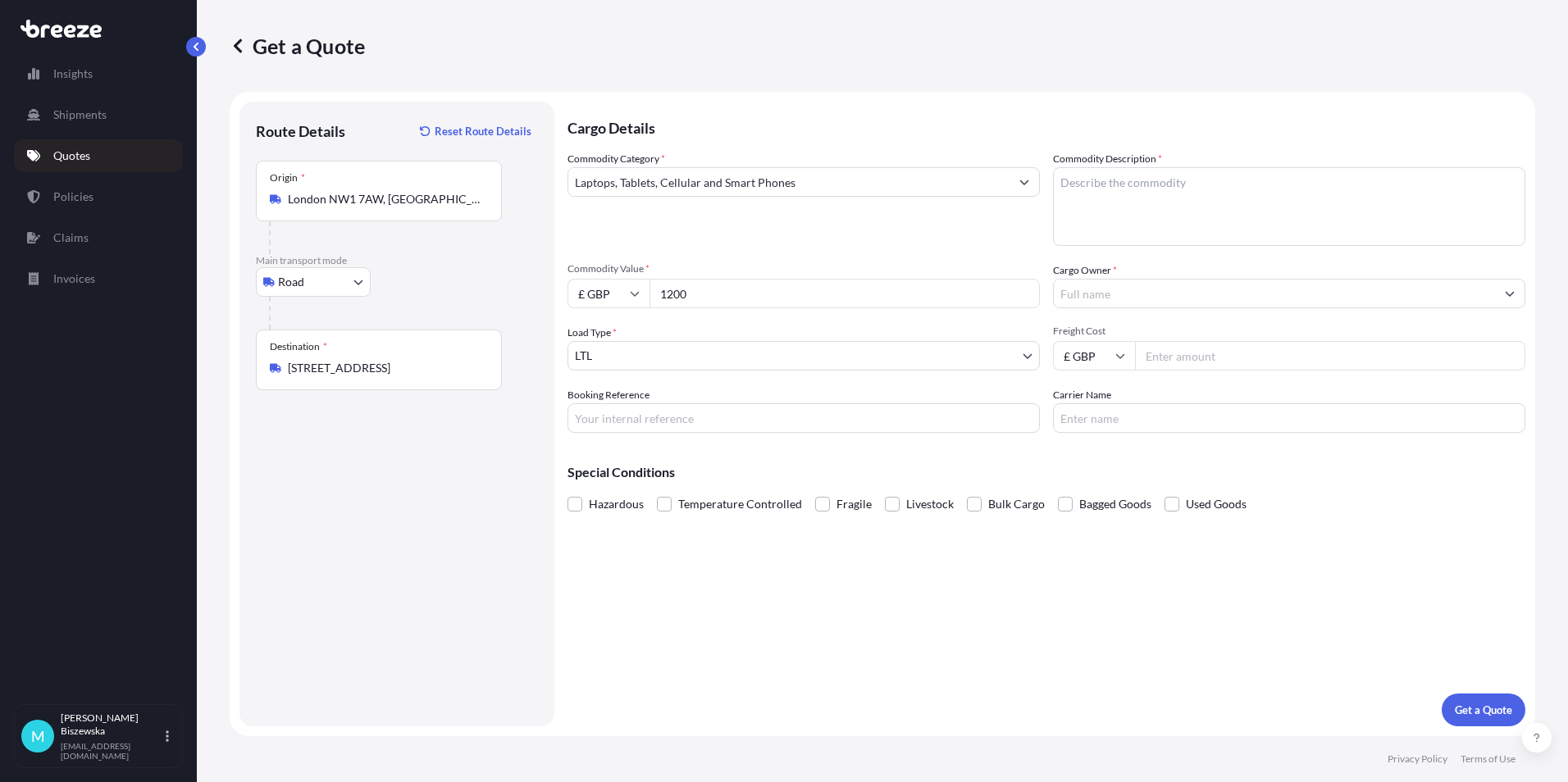
click at [768, 233] on div "Commodity Category * Laptops, Tablets, Cellular and Smart Phones" at bounding box center [803, 198] width 472 height 95
click at [615, 416] on input "Booking Reference" at bounding box center [803, 417] width 472 height 30
paste input "2224780"
type input "2224780"
drag, startPoint x: 692, startPoint y: 596, endPoint x: 666, endPoint y: 529, distance: 71.9
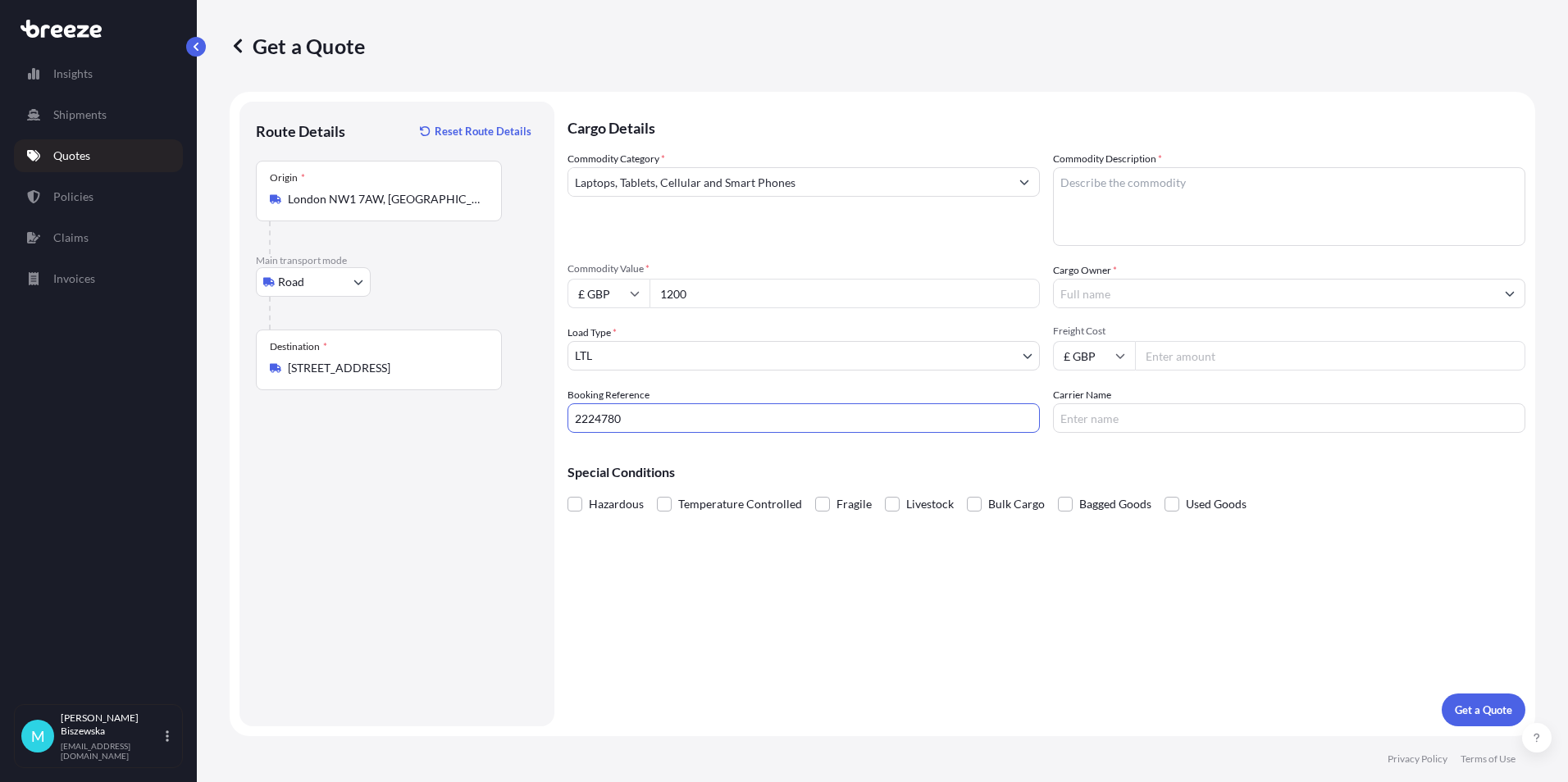
click at [690, 591] on div "Cargo Details Commodity Category * Laptops, Tablets, Cellular and Smart Phones …" at bounding box center [1046, 414] width 957 height 625
click at [1095, 190] on textarea "Commodity Description *" at bounding box center [1288, 207] width 472 height 79
paste textarea "LAPTOP"
type textarea "LAPTOP"
click at [925, 246] on div "Commodity Category * Laptops, Tablets, Cellular and Smart Phones Commodity Desc…" at bounding box center [1046, 292] width 957 height 282
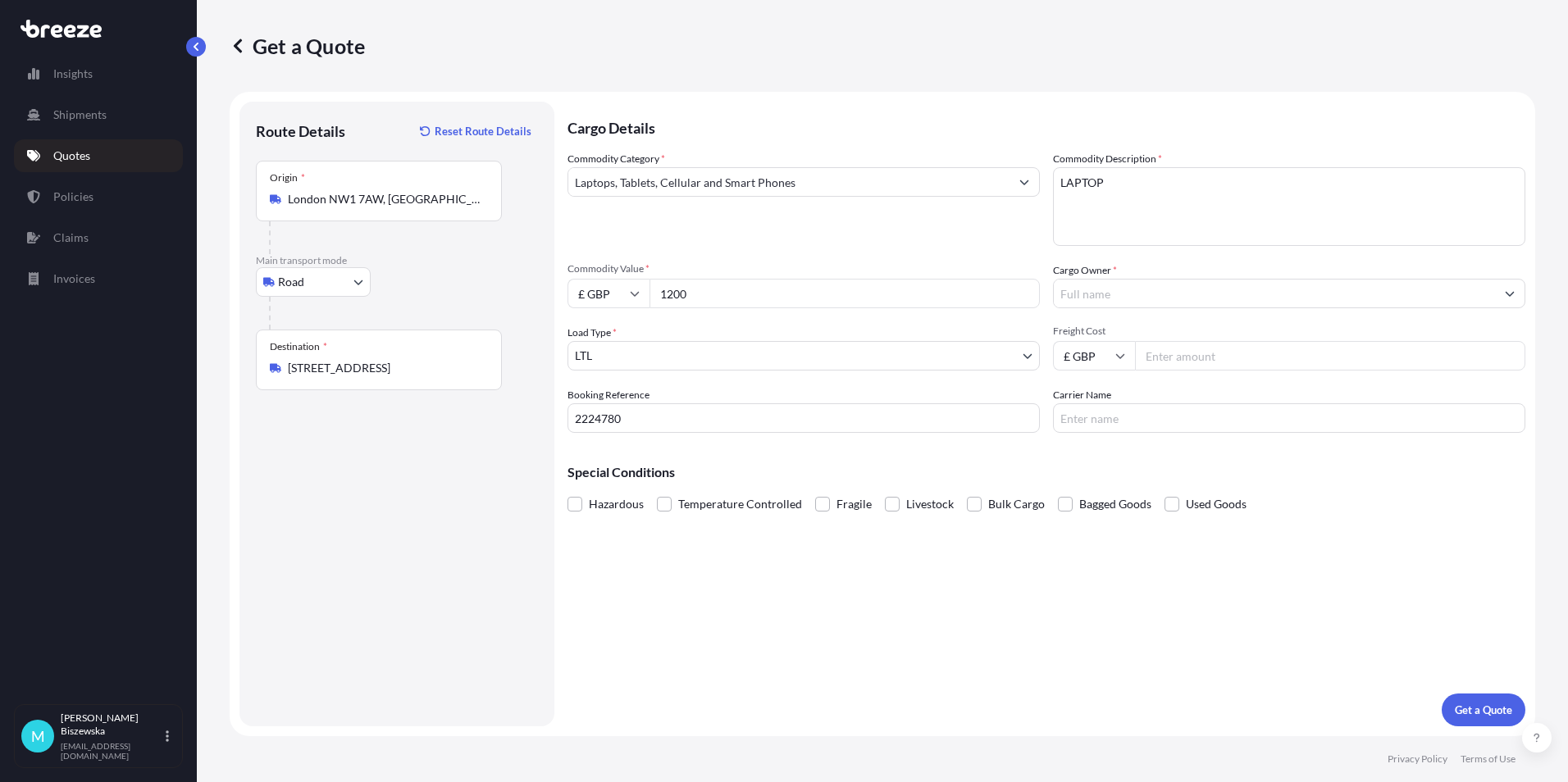
click at [1154, 298] on input "Cargo Owner *" at bounding box center [1274, 293] width 441 height 30
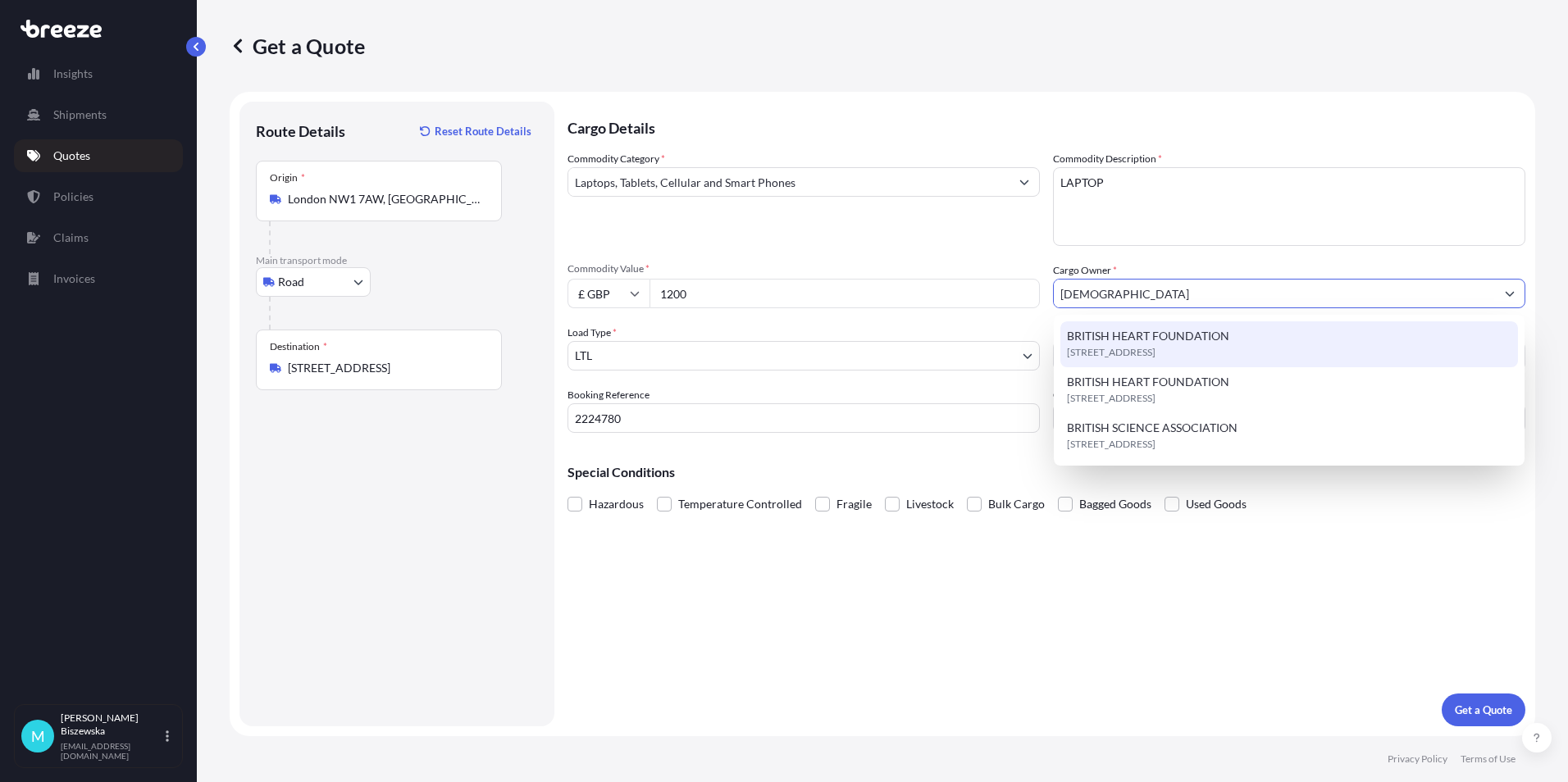
click at [1156, 345] on span "[STREET_ADDRESS]" at bounding box center [1111, 352] width 88 height 16
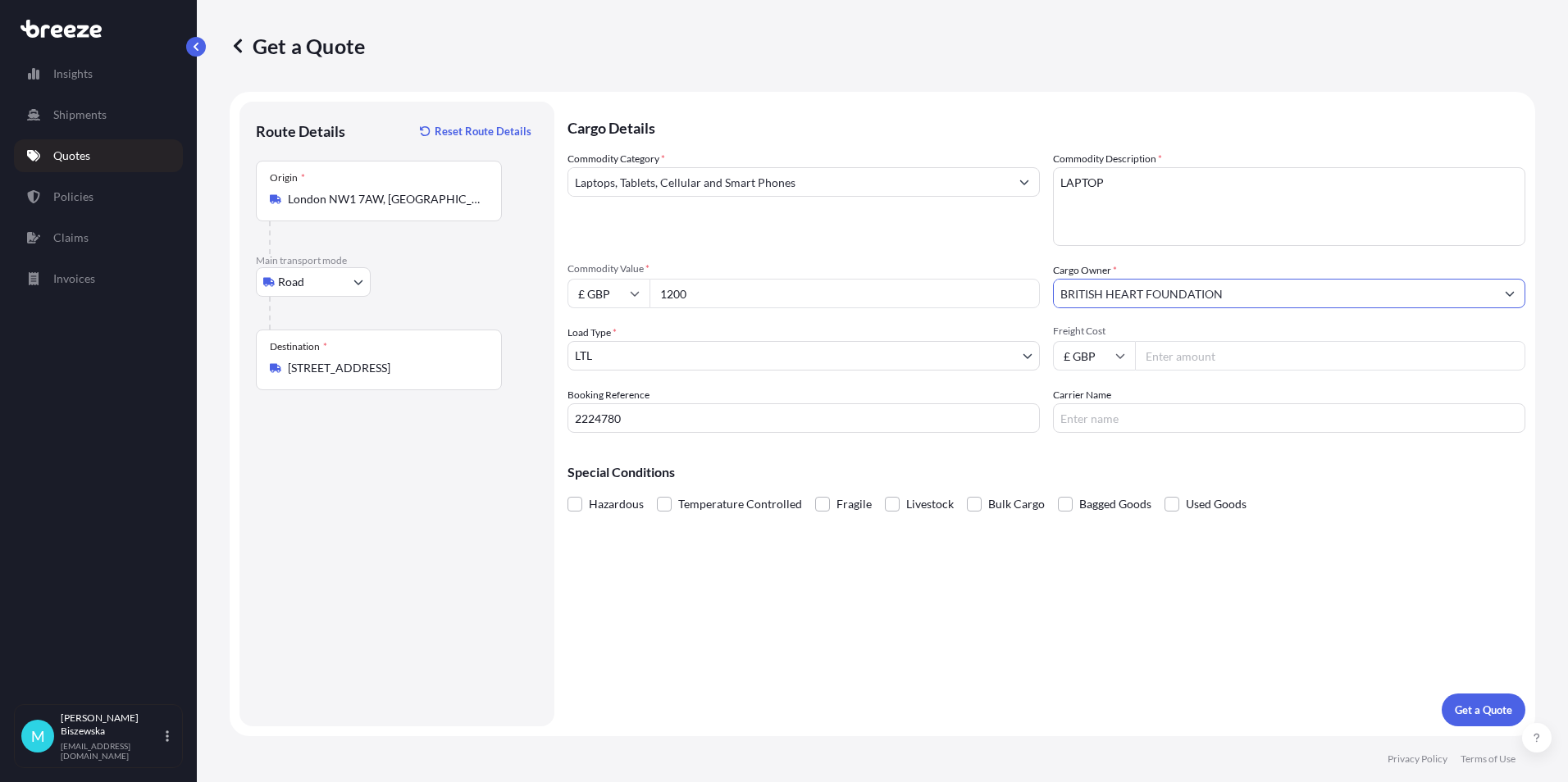
type input "BRITISH HEART FOUNDATION"
click at [989, 258] on div "Commodity Category * Laptops, Tablets, Cellular and Smart Phones Commodity Desc…" at bounding box center [1046, 292] width 957 height 282
click at [1196, 357] on input "Freight Cost" at bounding box center [1330, 355] width 390 height 30
type input "15.43"
click at [1155, 444] on div "Cargo Details Commodity Category * Laptops, Tablets, Cellular and Smart Phones …" at bounding box center [1046, 414] width 957 height 625
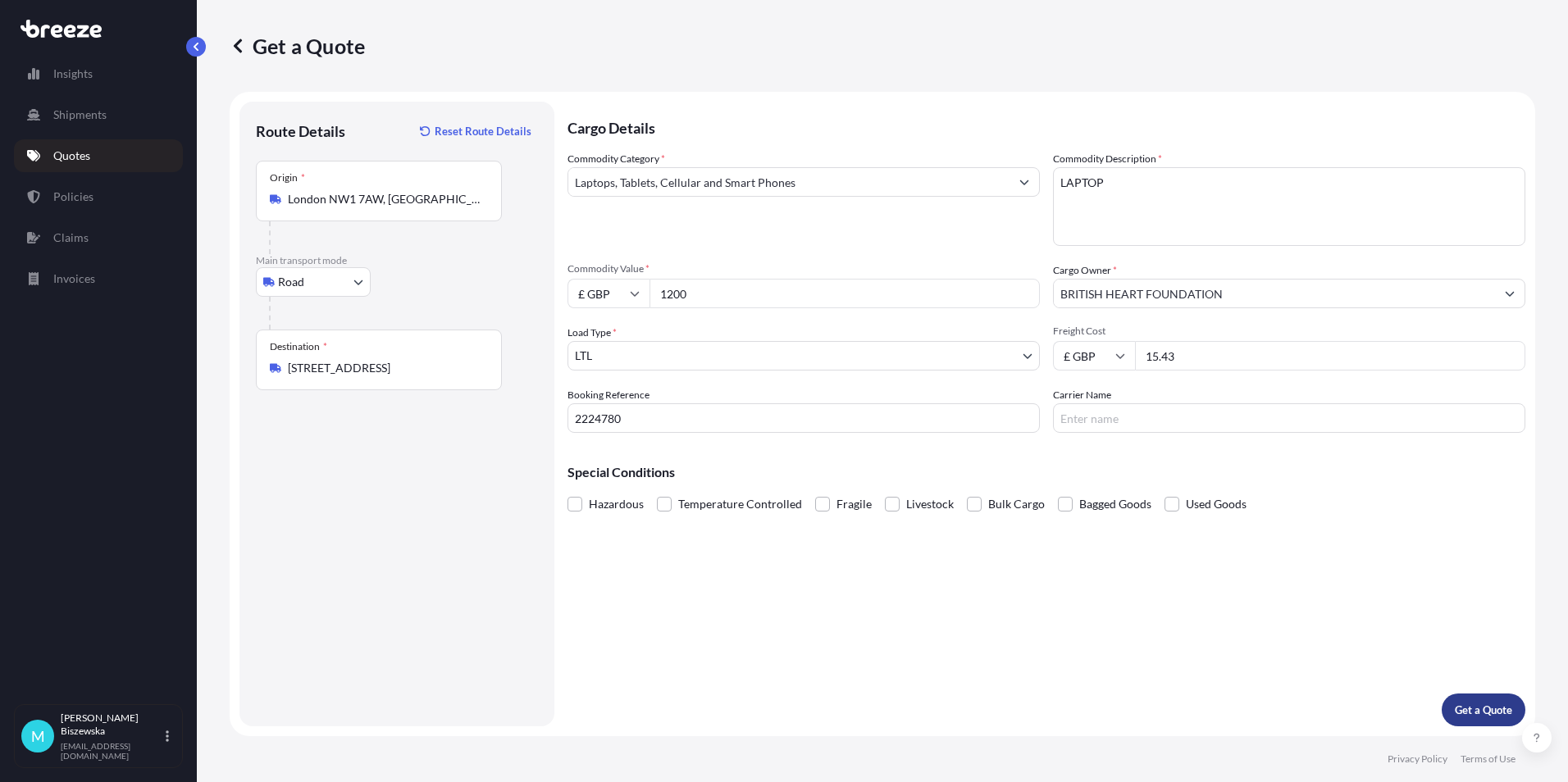
click at [1477, 711] on p "Get a Quote" at bounding box center [1483, 709] width 57 height 16
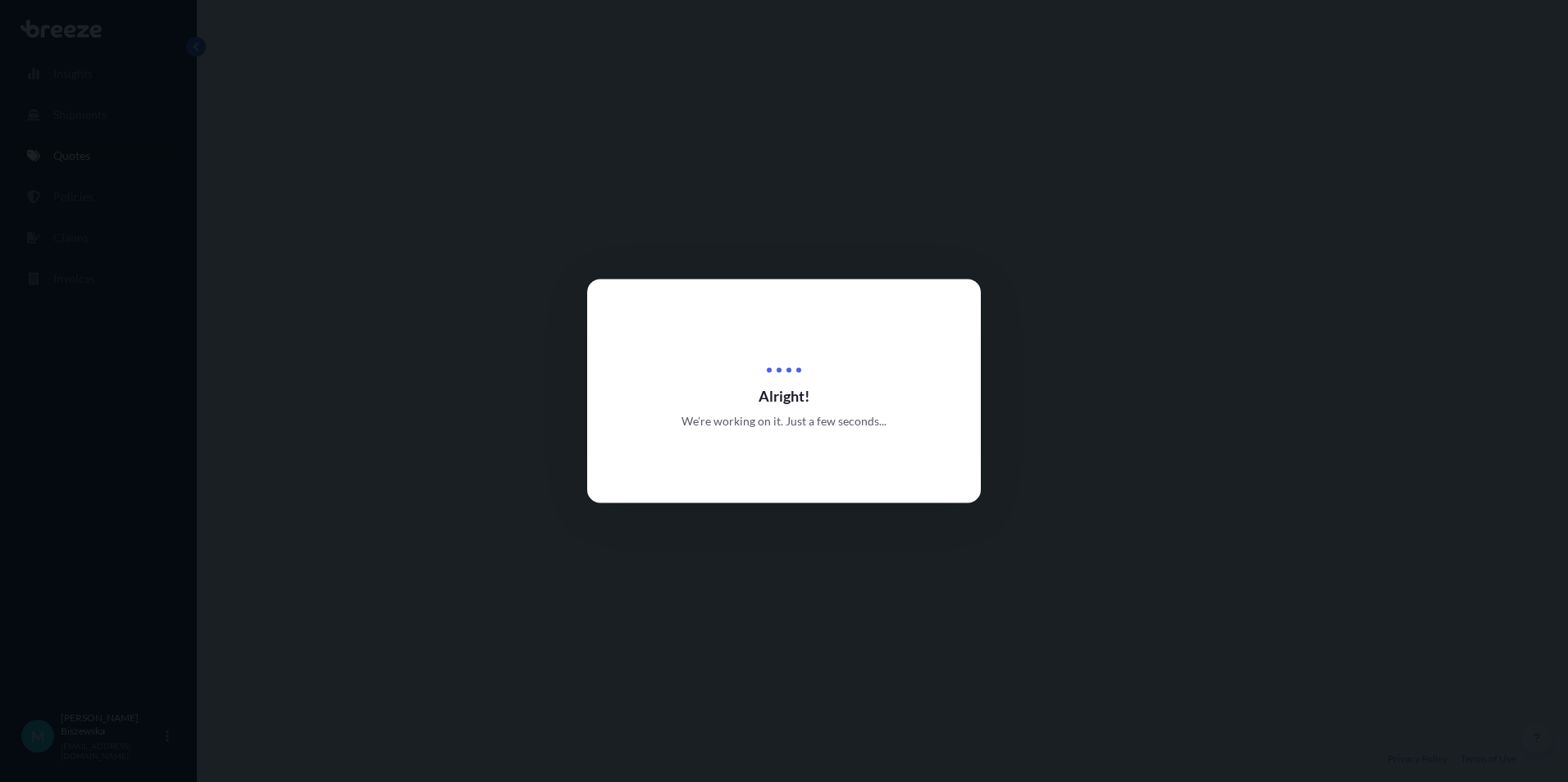
select select "Road"
select select "1"
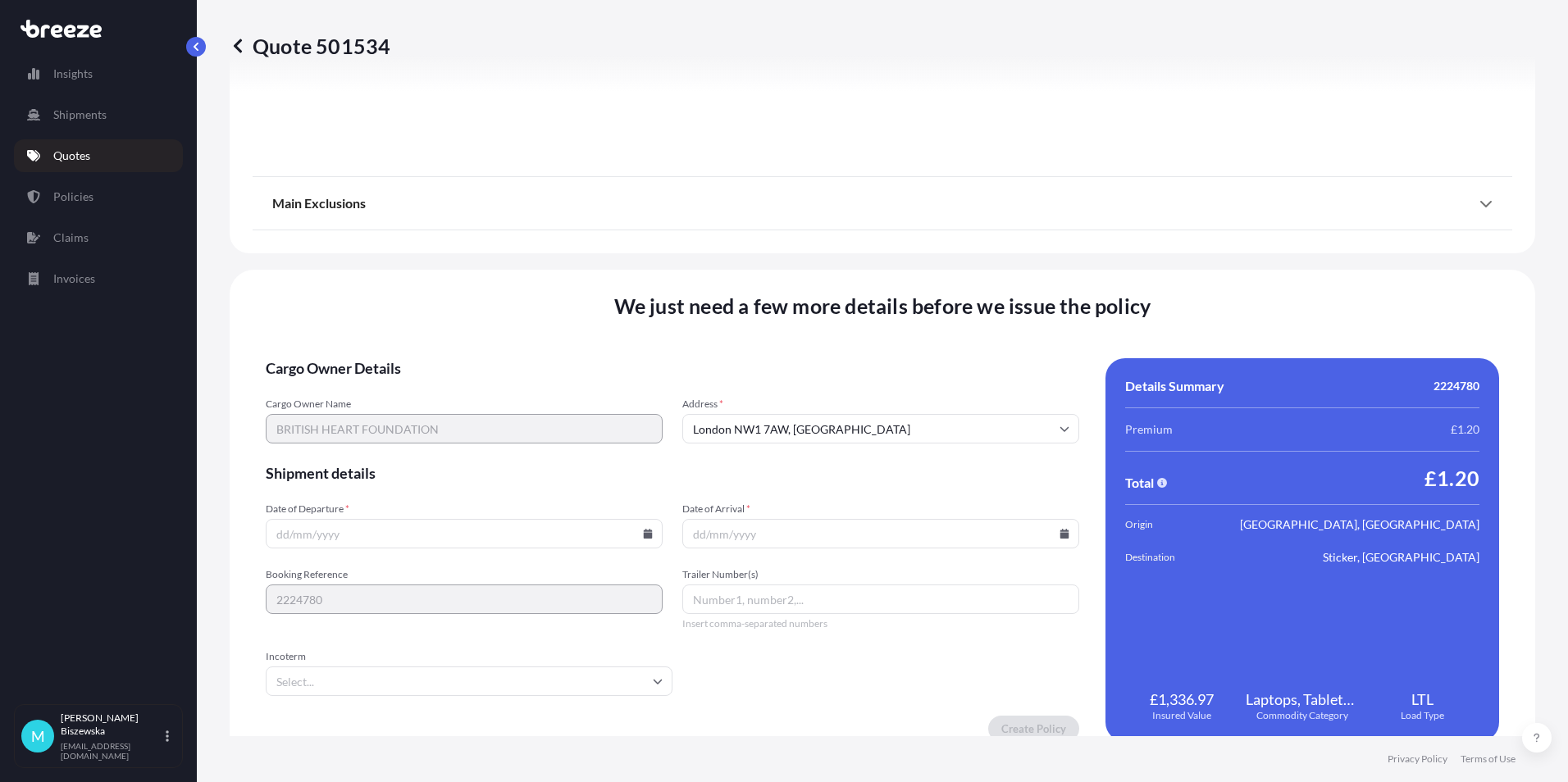
scroll to position [1820, 0]
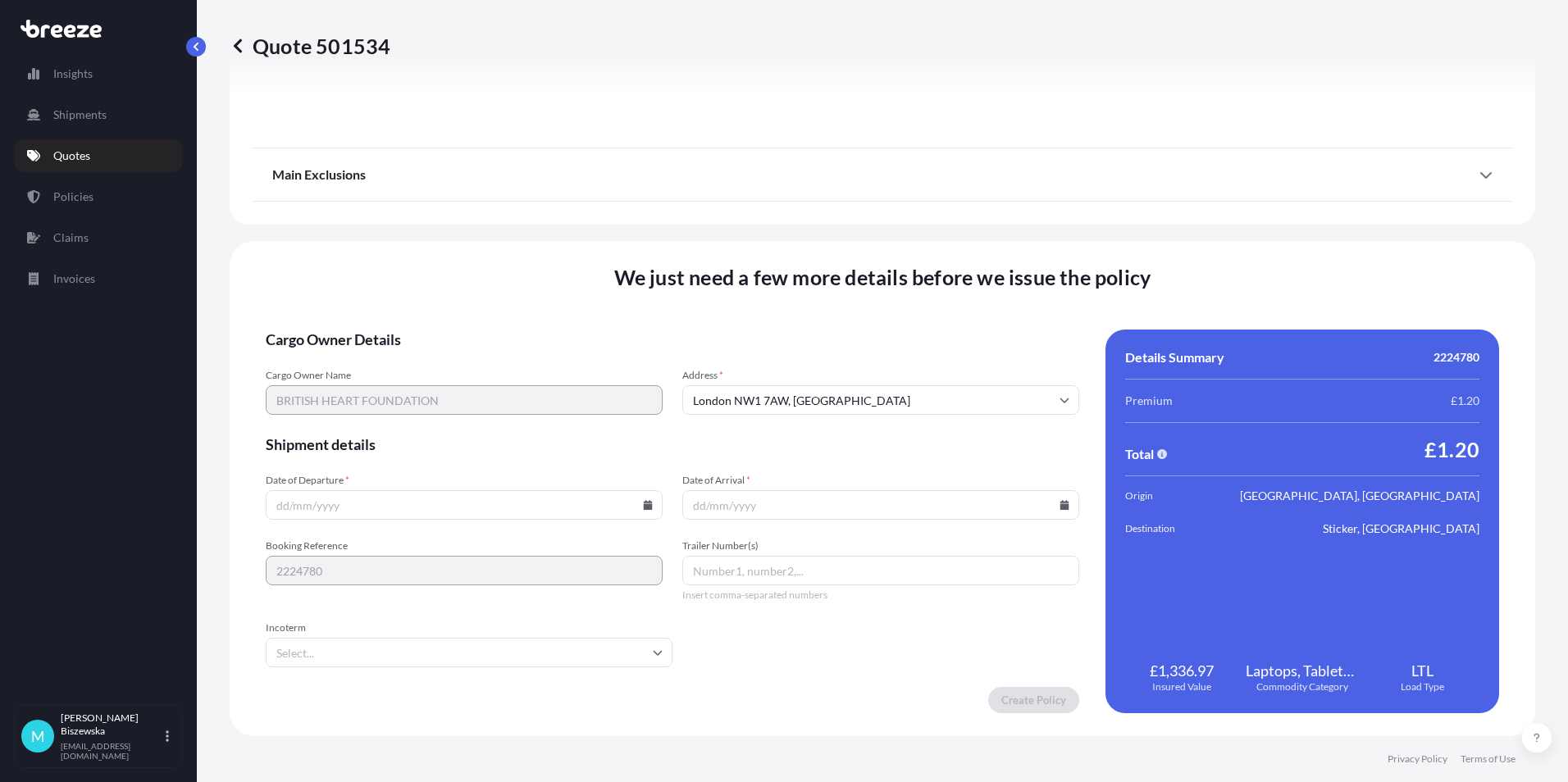
click at [644, 508] on icon at bounding box center [648, 505] width 9 height 10
click at [427, 358] on button "15" at bounding box center [423, 359] width 26 height 26
type input "[DATE]"
click at [1060, 500] on icon at bounding box center [1065, 505] width 10 height 10
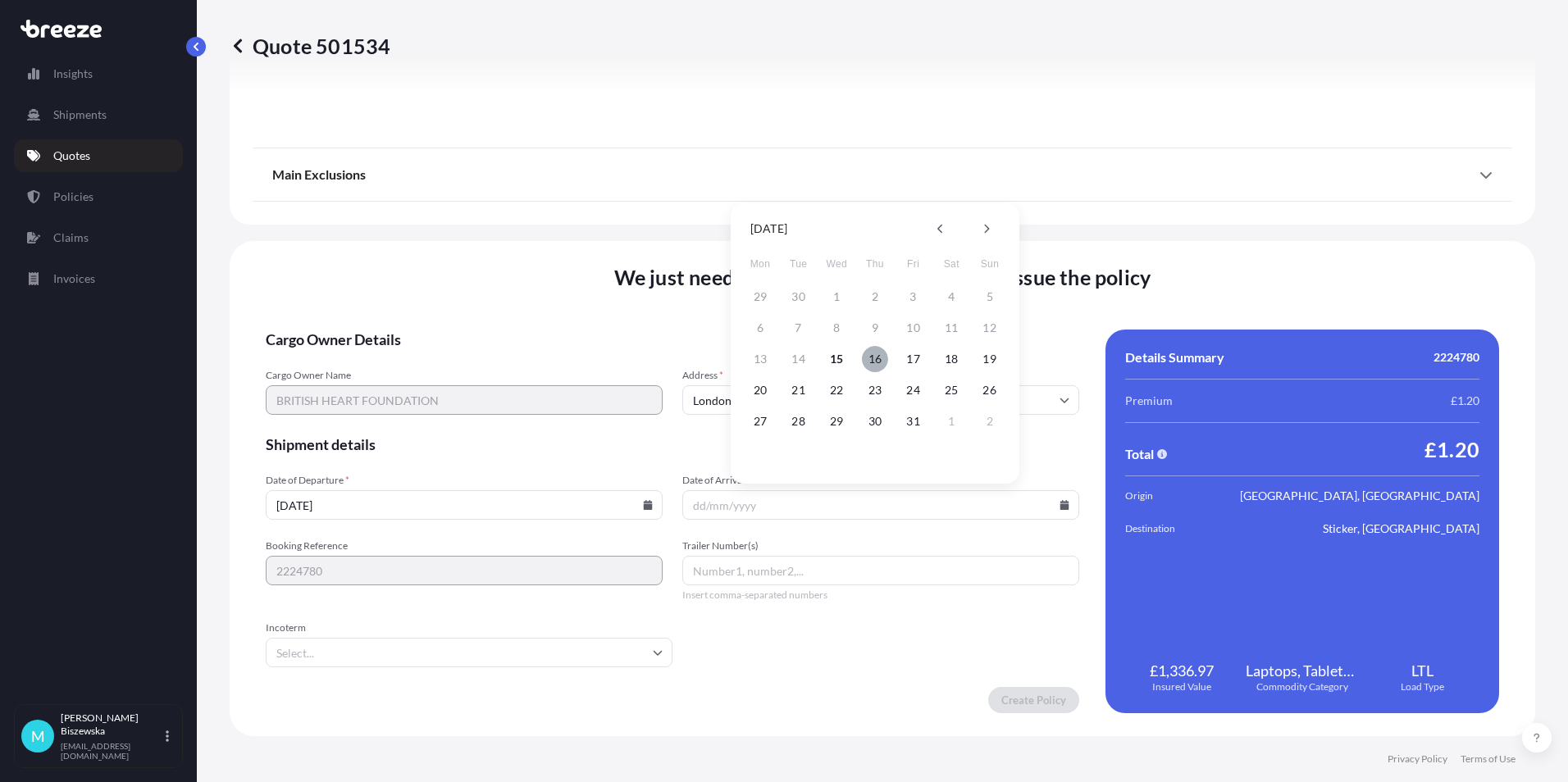
click at [872, 355] on button "16" at bounding box center [874, 359] width 26 height 26
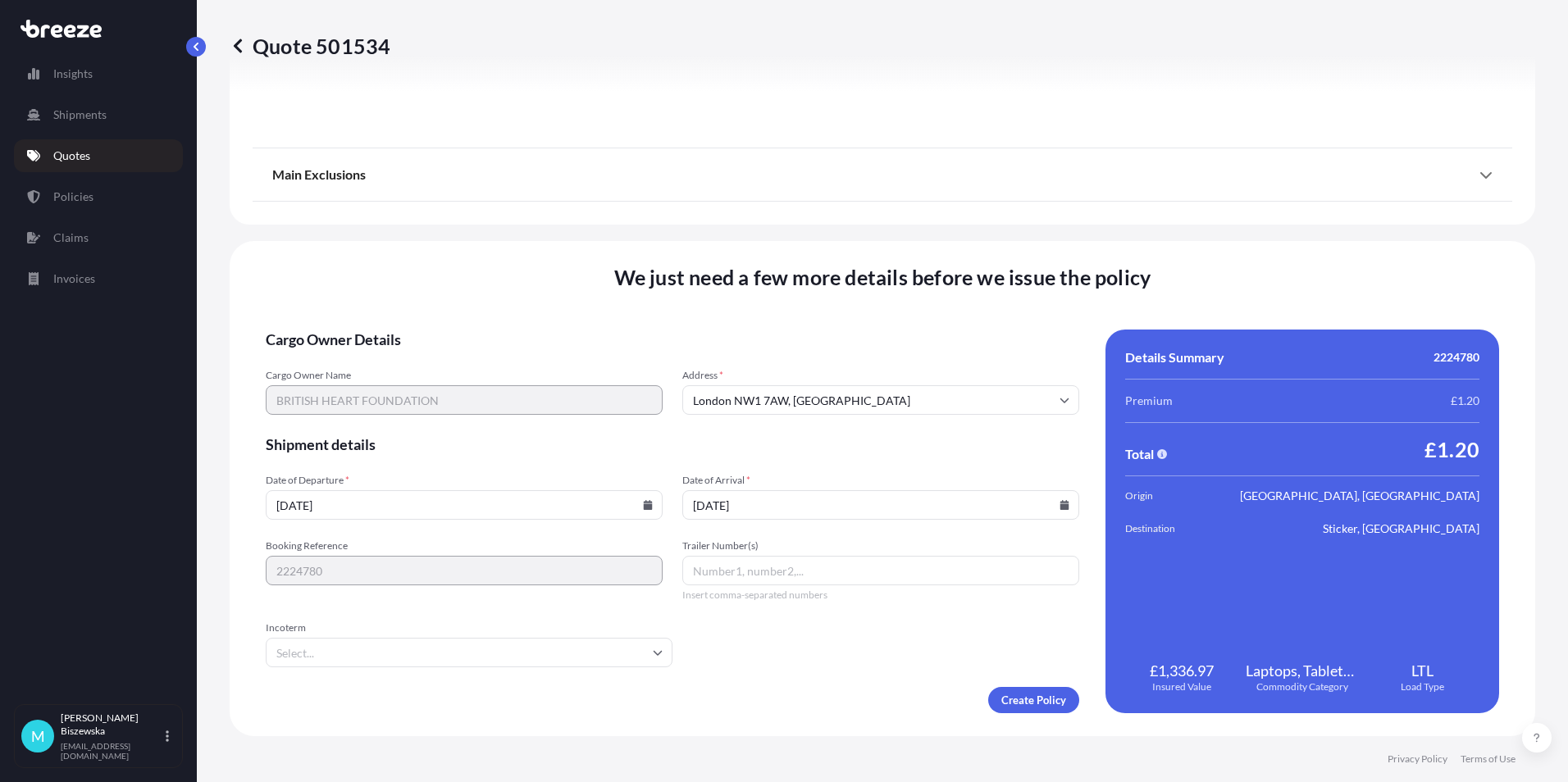
type input "[DATE]"
drag, startPoint x: 834, startPoint y: 697, endPoint x: 985, endPoint y: 695, distance: 151.0
click at [834, 694] on div "Create Policy" at bounding box center [672, 700] width 814 height 26
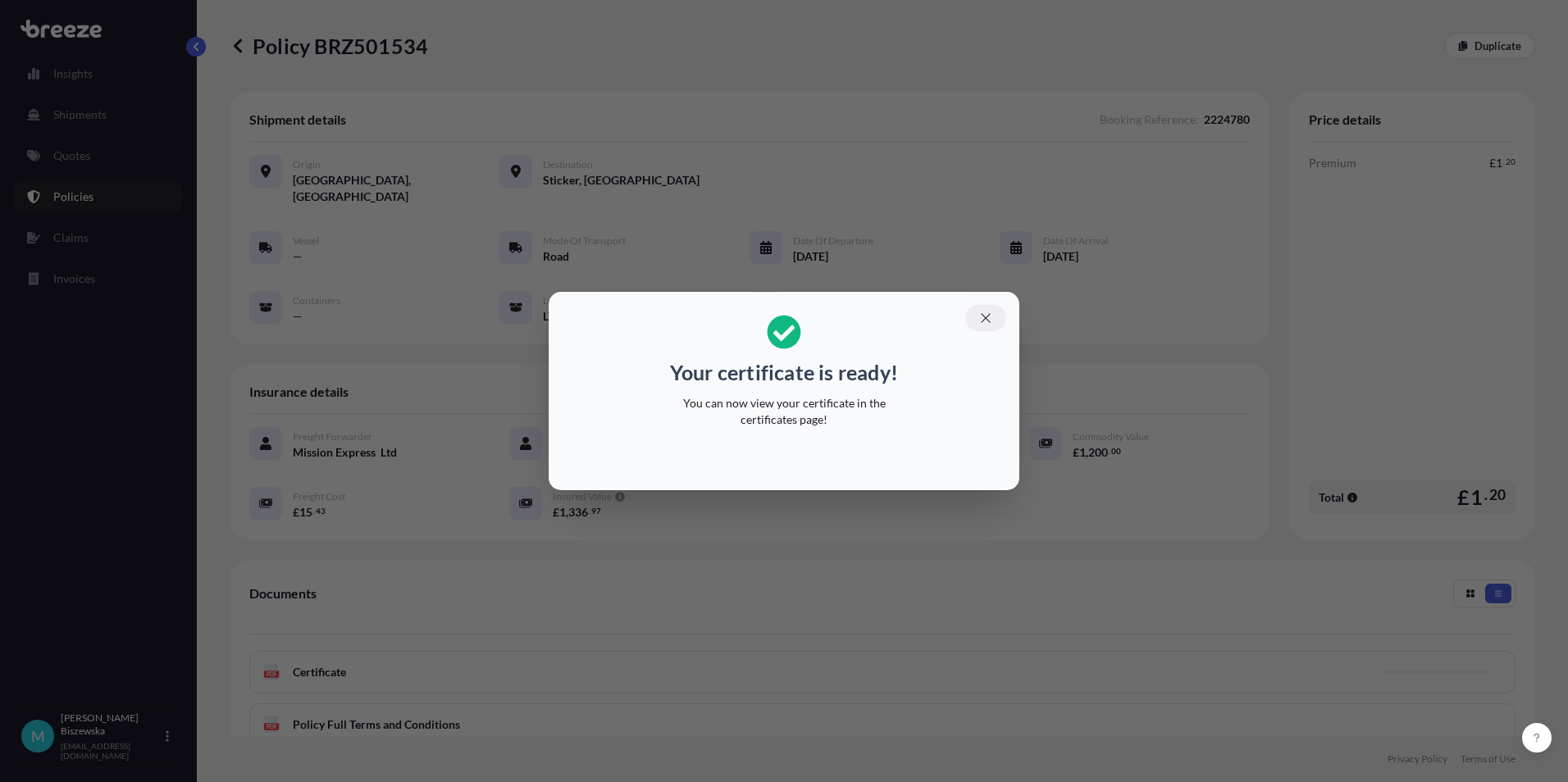
click at [986, 314] on icon "button" at bounding box center [985, 317] width 14 height 14
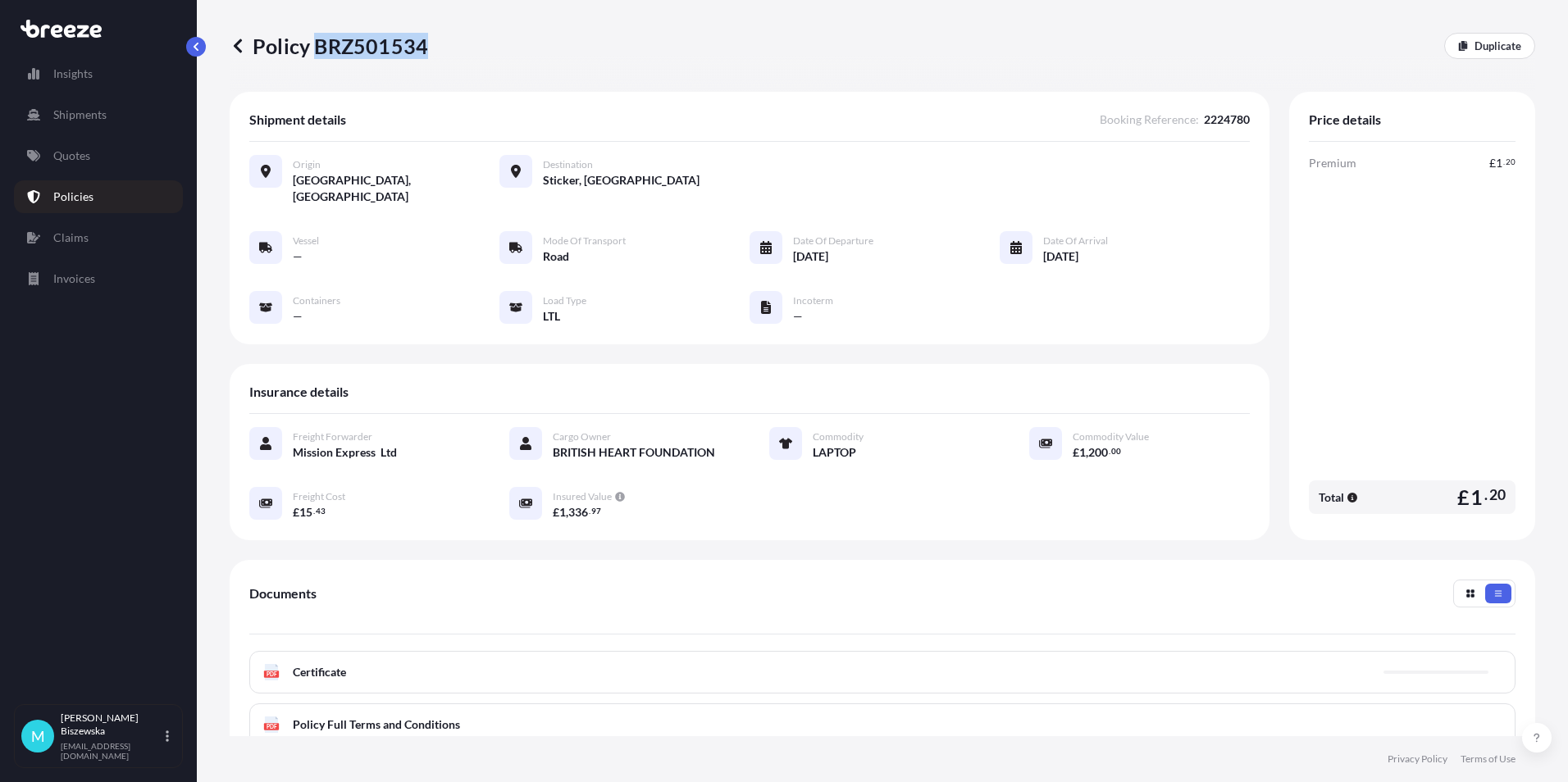
drag, startPoint x: 315, startPoint y: 44, endPoint x: 424, endPoint y: 38, distance: 109.2
click at [424, 38] on p "Policy BRZ501534" at bounding box center [328, 46] width 198 height 26
drag, startPoint x: 424, startPoint y: 38, endPoint x: 404, endPoint y: 38, distance: 20.0
copy p "BRZ501534"
